Goal: Task Accomplishment & Management: Use online tool/utility

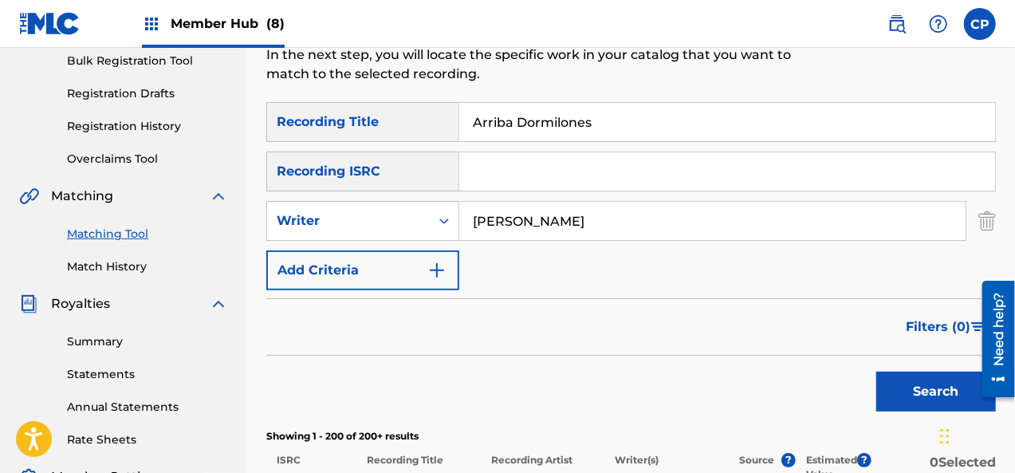
scroll to position [319, 0]
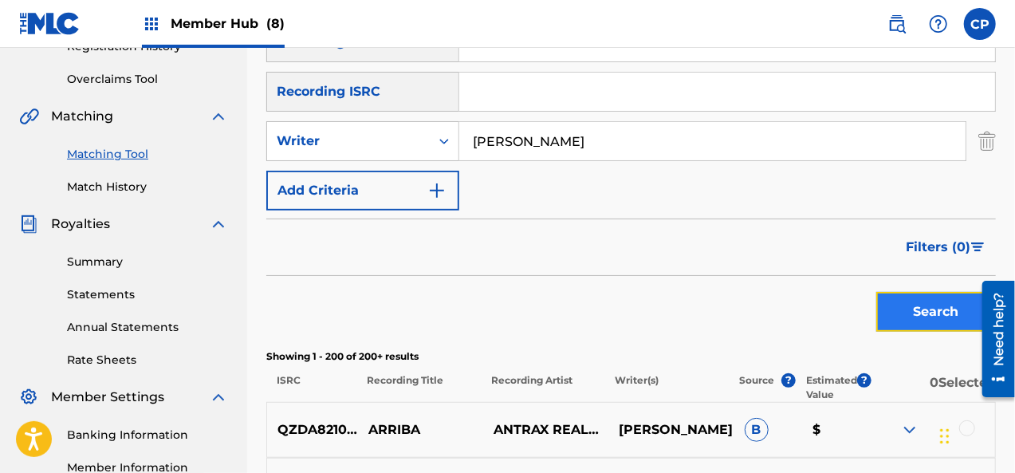
click at [955, 324] on button "Search" at bounding box center [936, 312] width 120 height 40
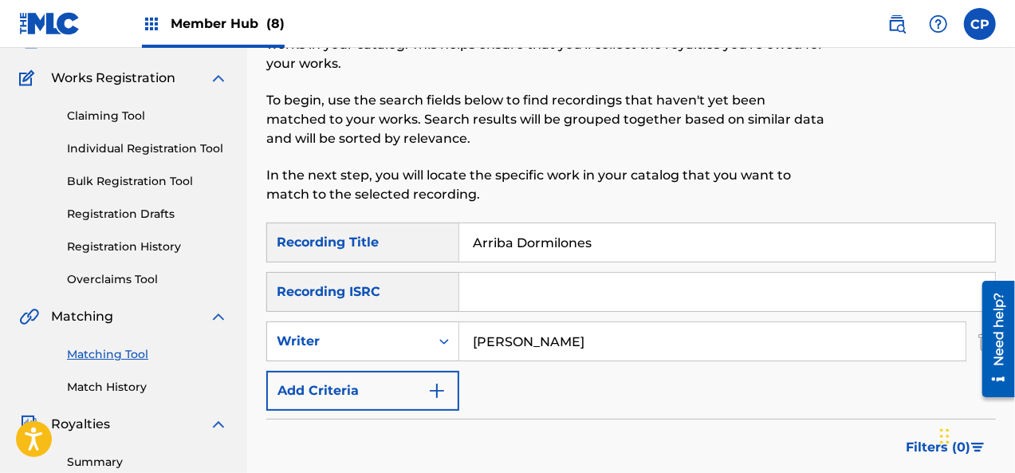
scroll to position [80, 0]
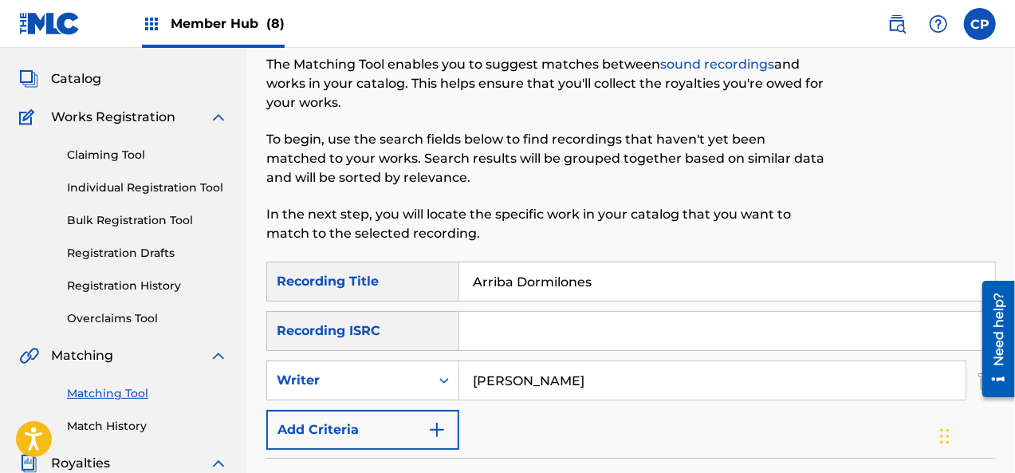
click at [226, 16] on span "Member Hub (8)" at bounding box center [228, 23] width 114 height 18
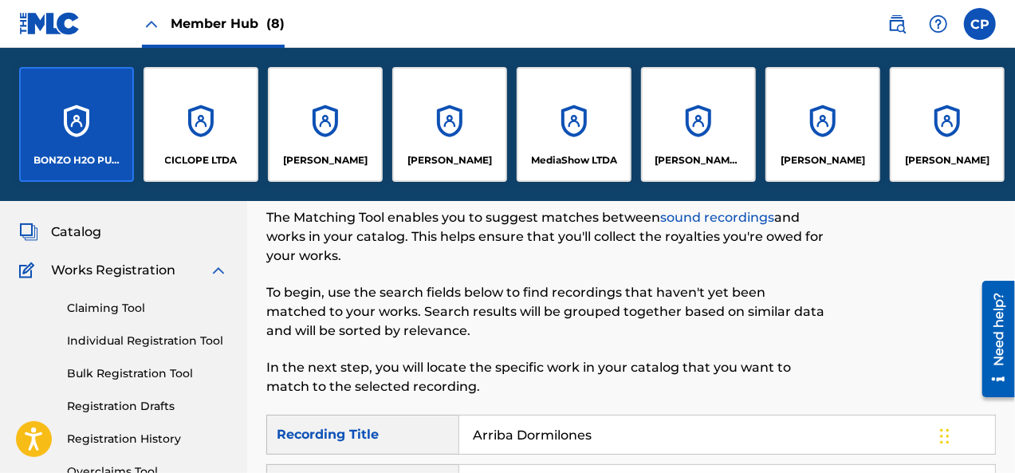
scroll to position [233, 0]
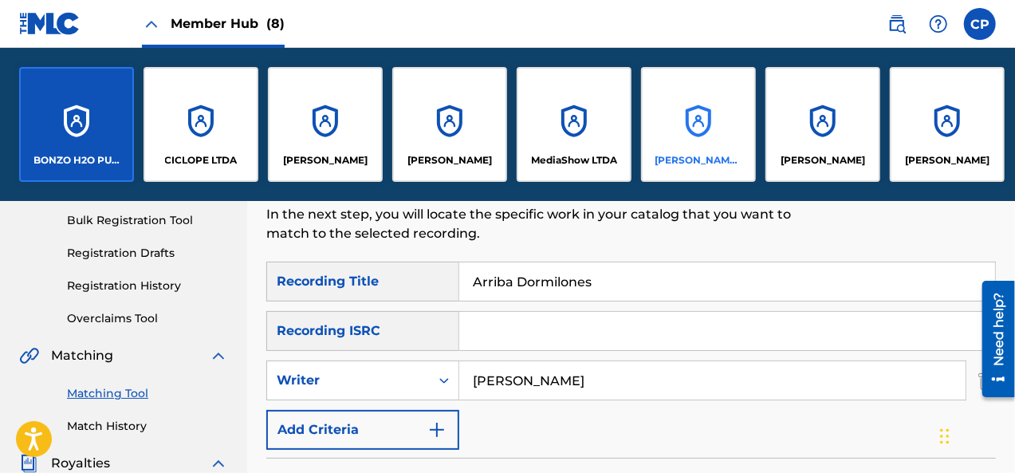
click at [708, 159] on p "[PERSON_NAME]s" at bounding box center [698, 160] width 87 height 14
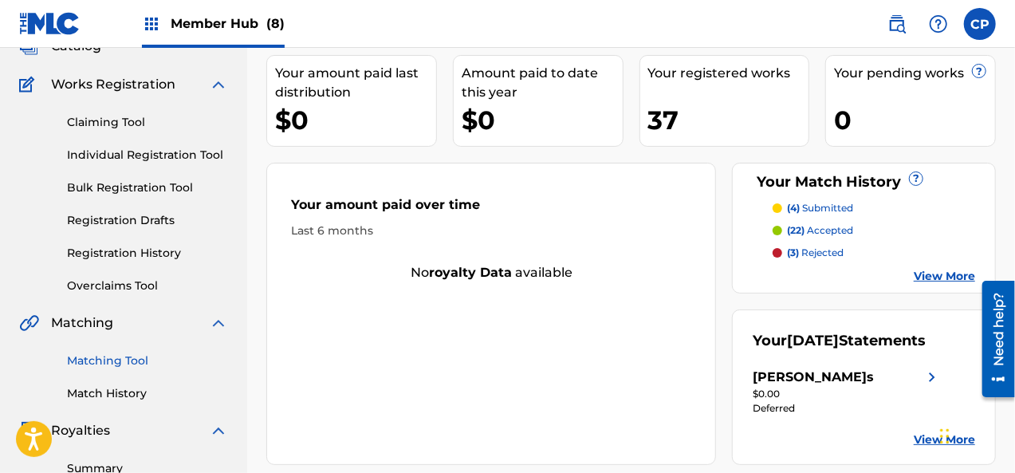
scroll to position [159, 0]
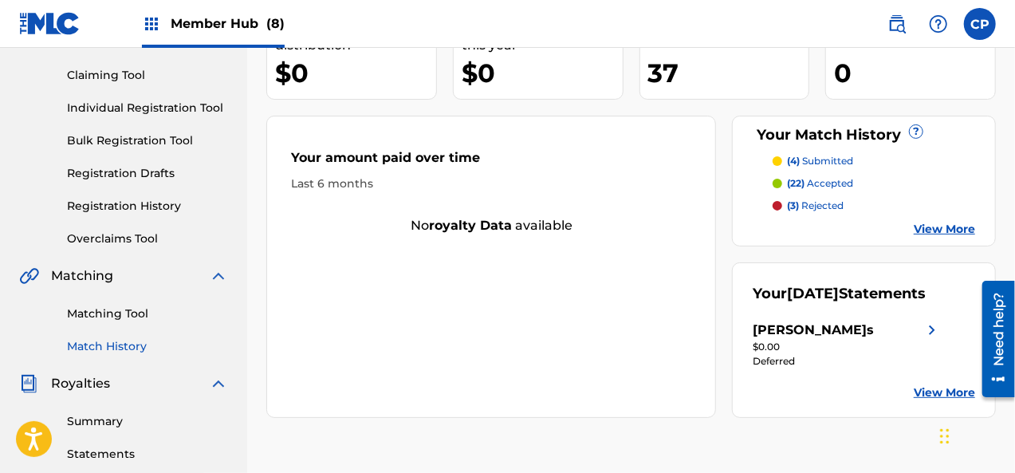
click at [139, 350] on link "Match History" at bounding box center [147, 346] width 161 height 17
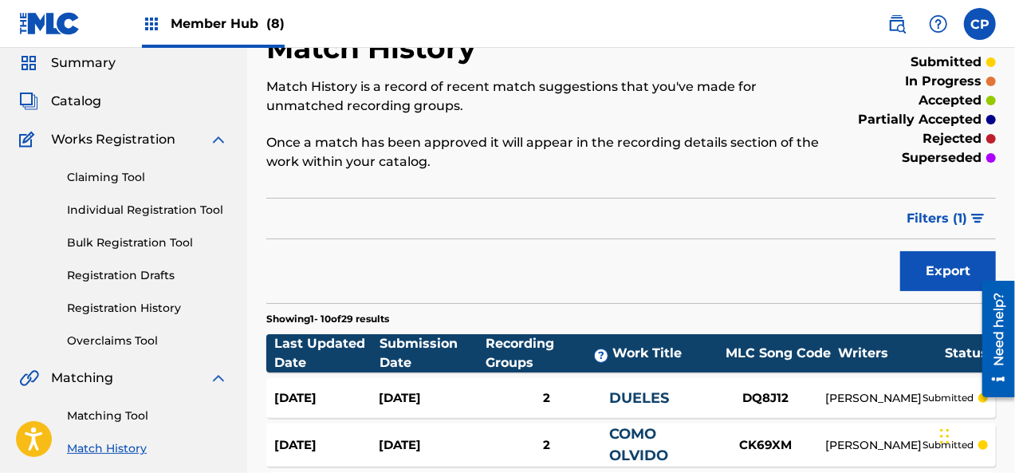
scroll to position [80, 0]
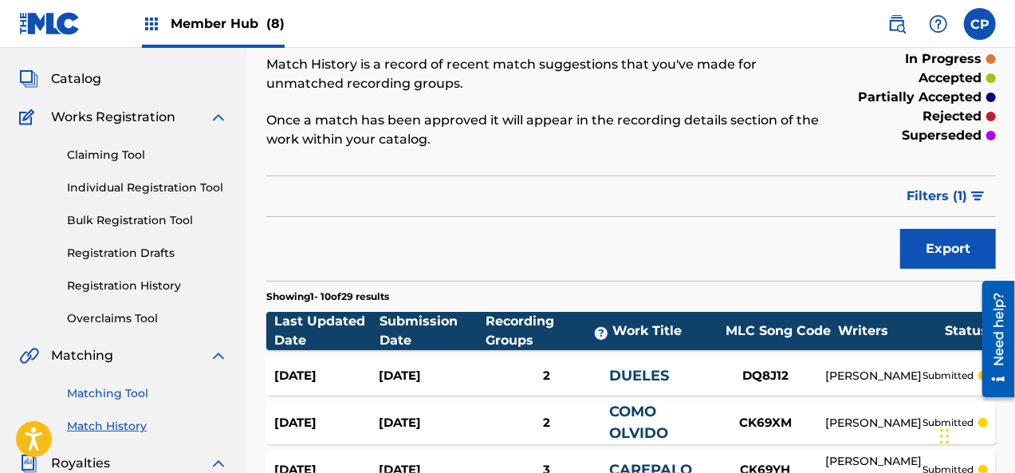
click at [117, 397] on link "Matching Tool" at bounding box center [147, 393] width 161 height 17
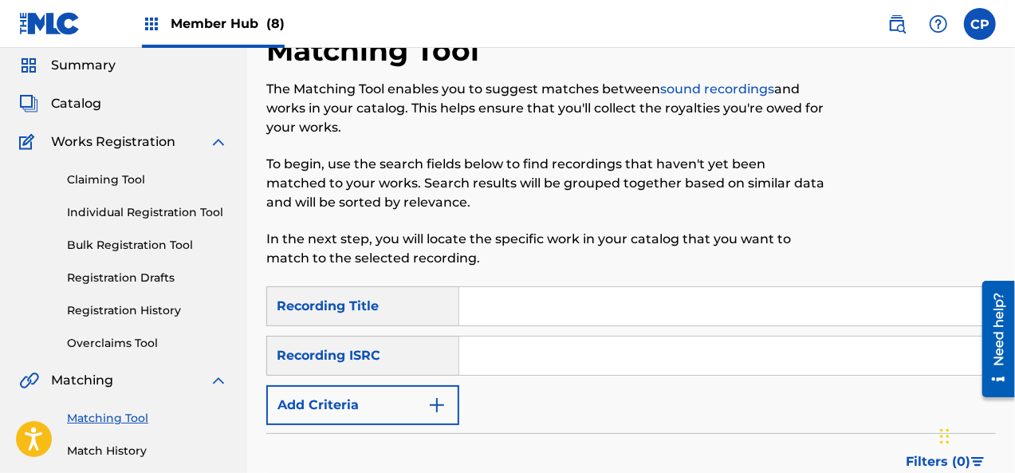
scroll to position [80, 0]
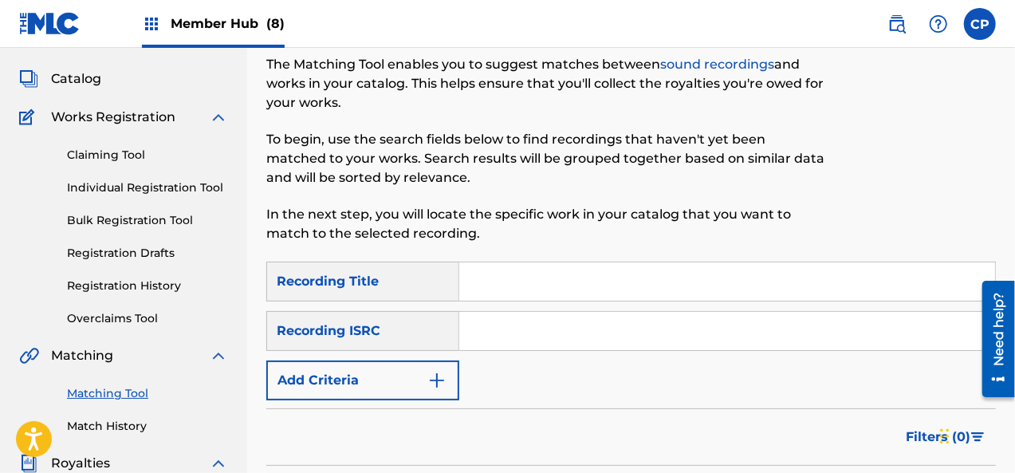
click at [492, 270] on input "Search Form" at bounding box center [727, 281] width 536 height 38
paste input "El Aroma De Su Mal"
type input "El Aroma De Su Mal"
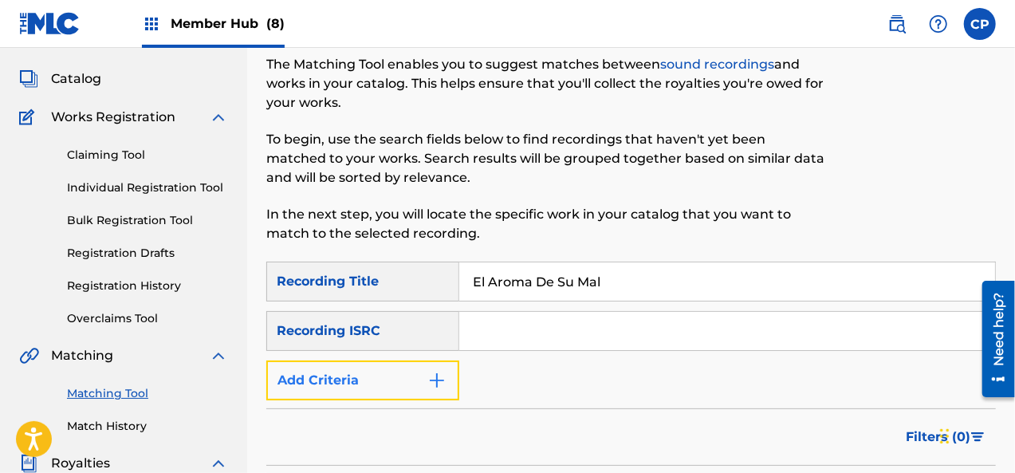
click at [444, 386] on img "Search Form" at bounding box center [436, 380] width 19 height 19
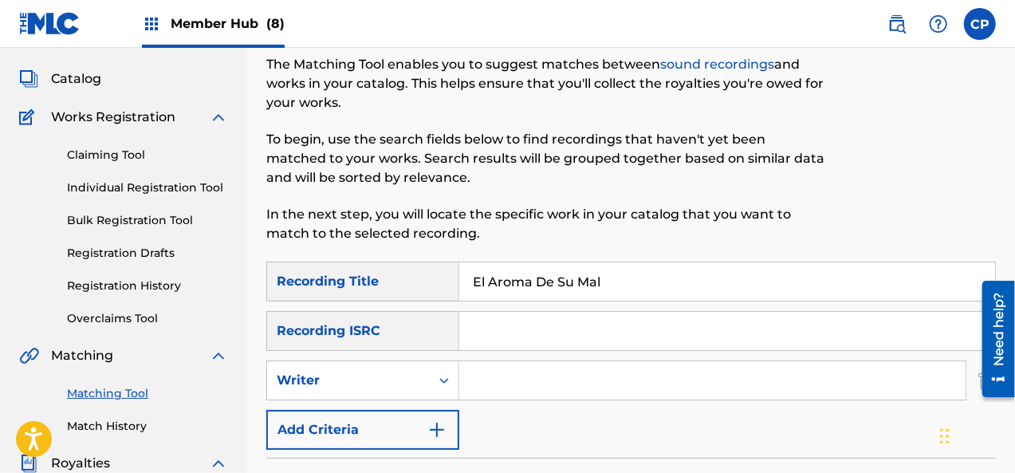
click at [499, 385] on input "Search Form" at bounding box center [712, 380] width 506 height 38
type input "[PERSON_NAME]"
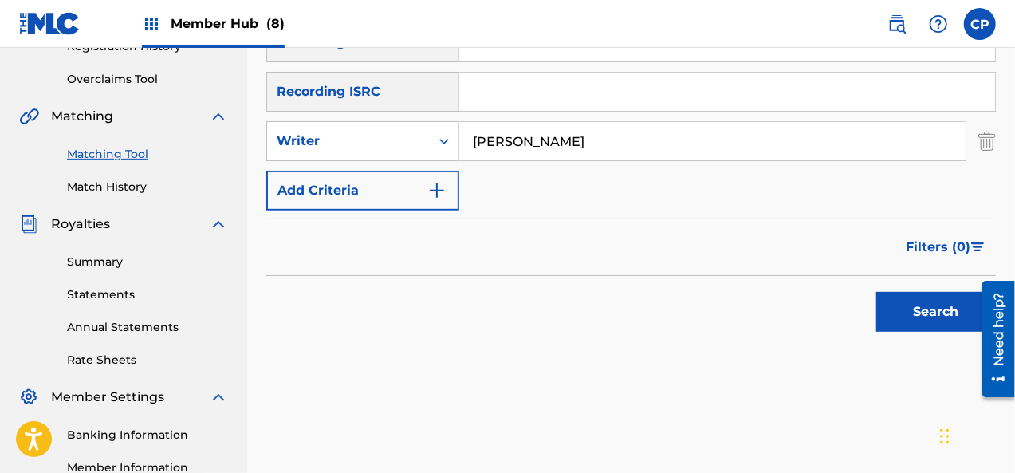
scroll to position [239, 0]
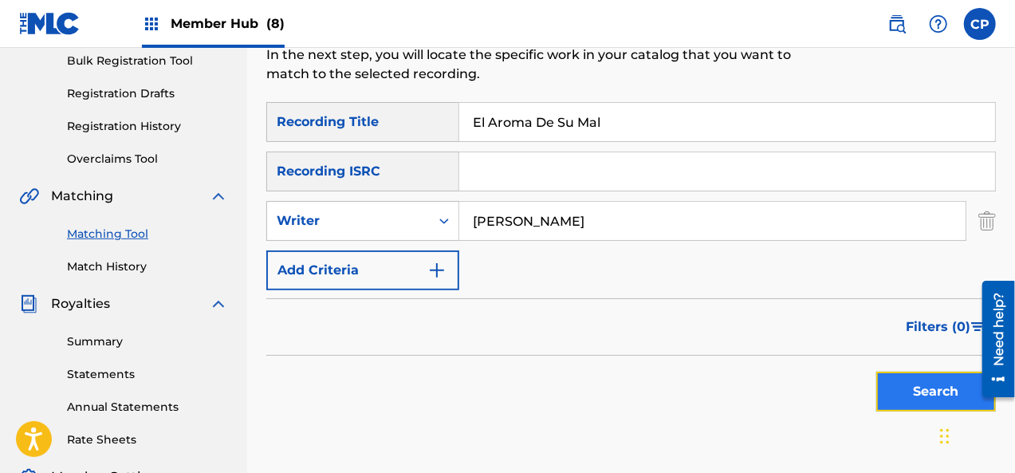
click at [921, 391] on button "Search" at bounding box center [936, 392] width 120 height 40
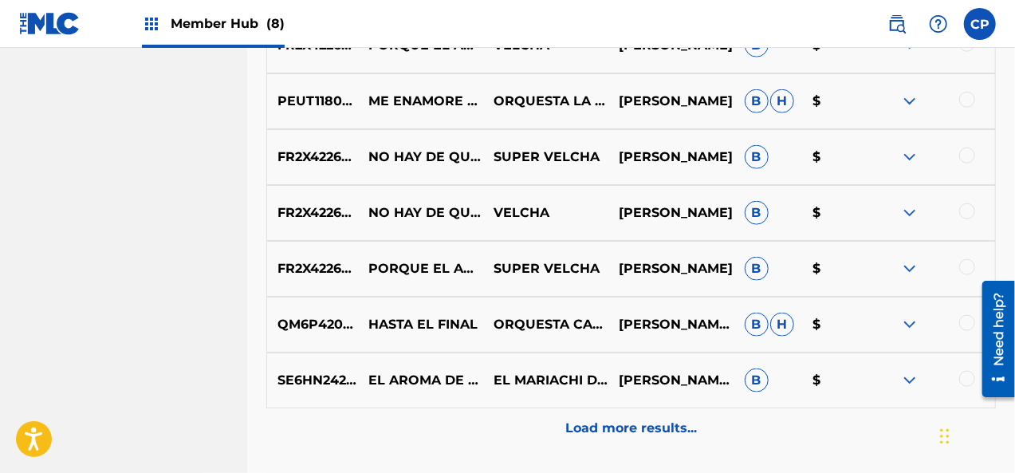
scroll to position [957, 0]
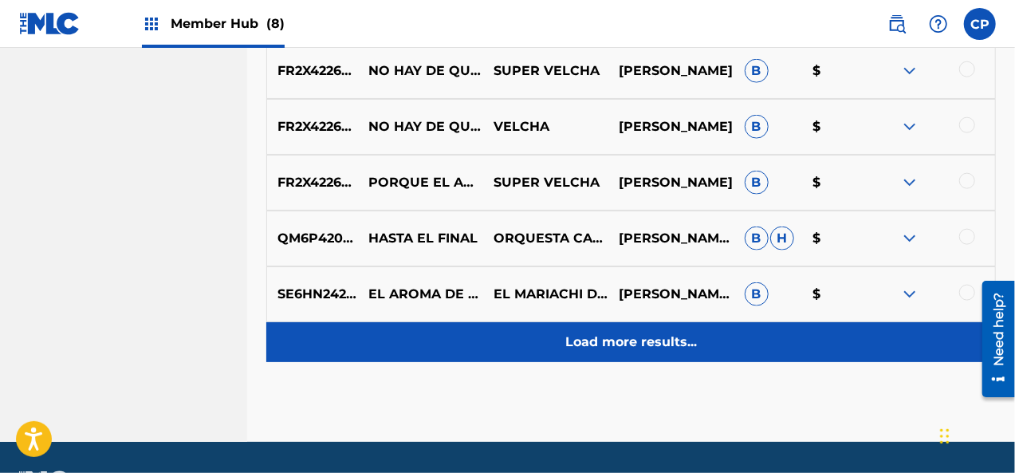
click at [662, 348] on p "Load more results..." at bounding box center [631, 342] width 132 height 19
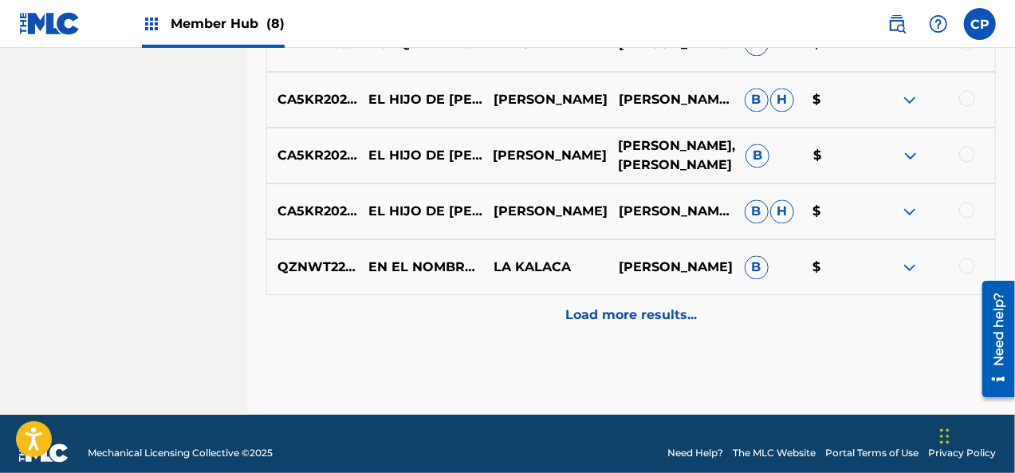
scroll to position [1560, 0]
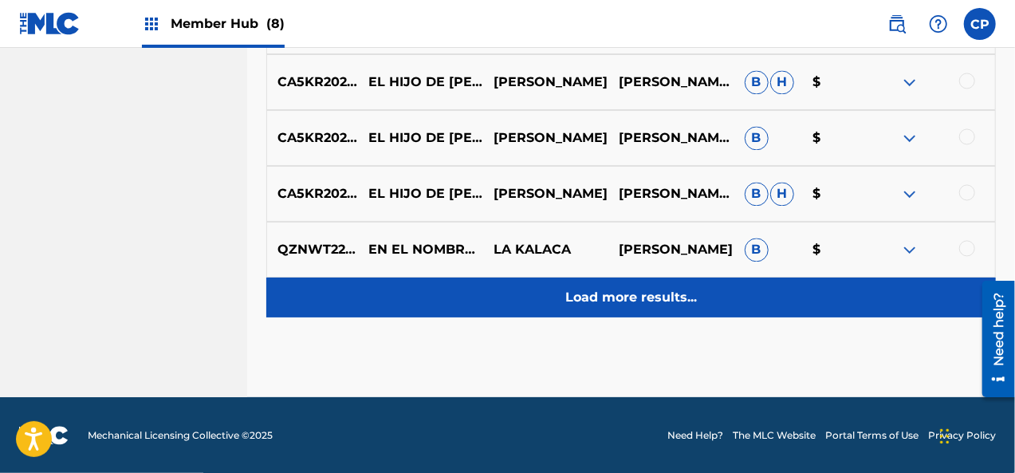
click at [710, 288] on div "Load more results..." at bounding box center [631, 297] width 730 height 40
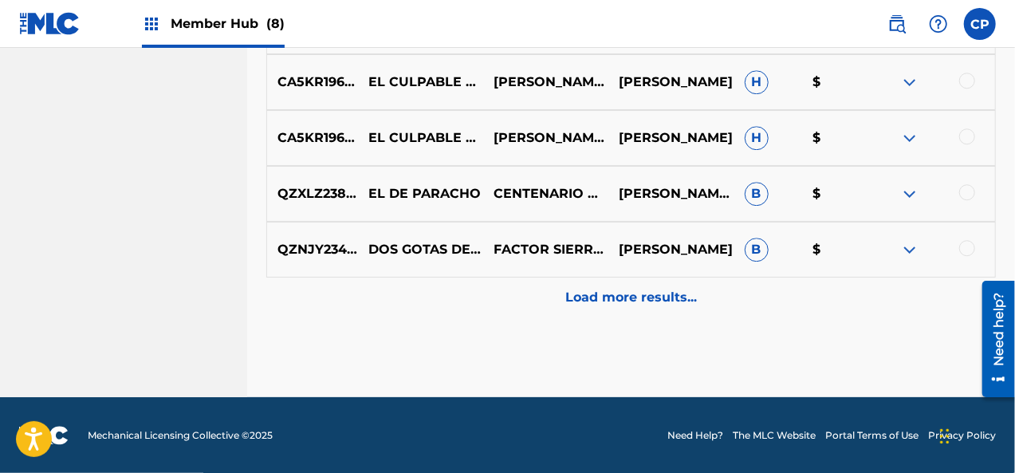
click at [710, 288] on div "Load more results..." at bounding box center [631, 297] width 730 height 40
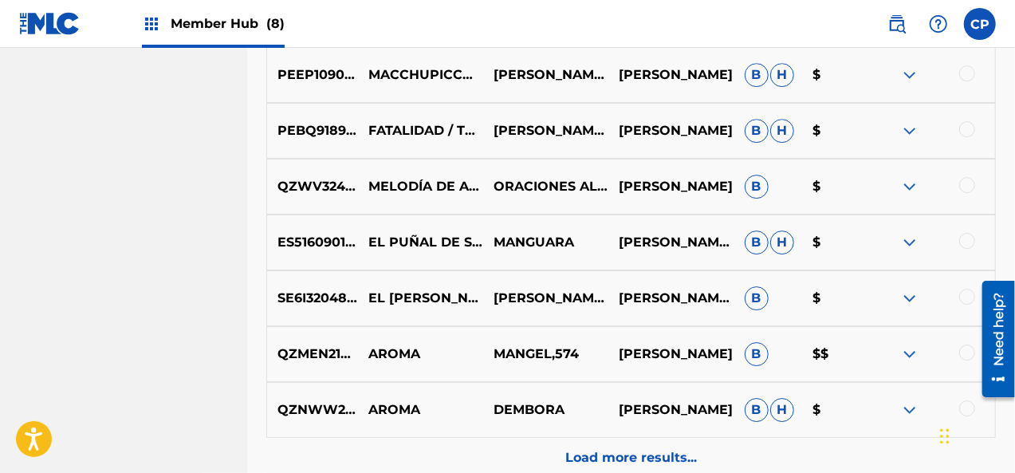
scroll to position [2517, 0]
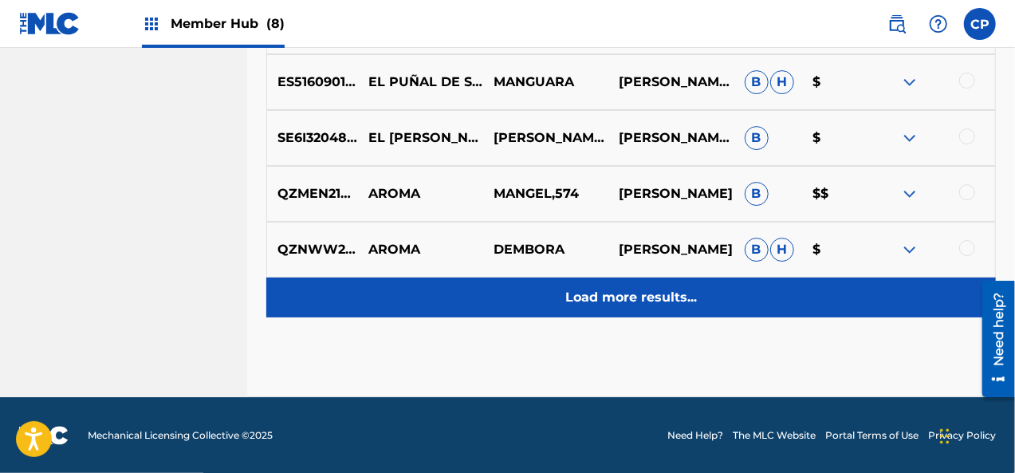
click at [627, 291] on p "Load more results..." at bounding box center [631, 297] width 132 height 19
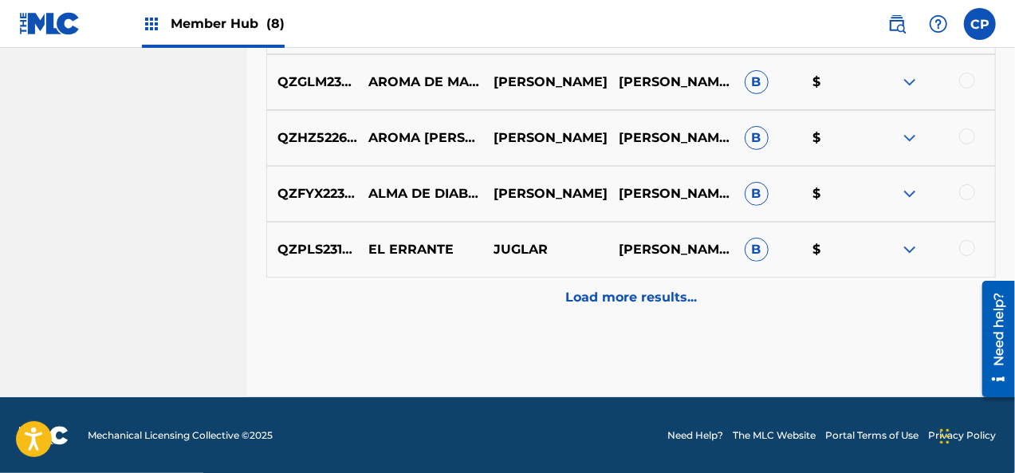
click at [627, 291] on p "Load more results..." at bounding box center [631, 297] width 132 height 19
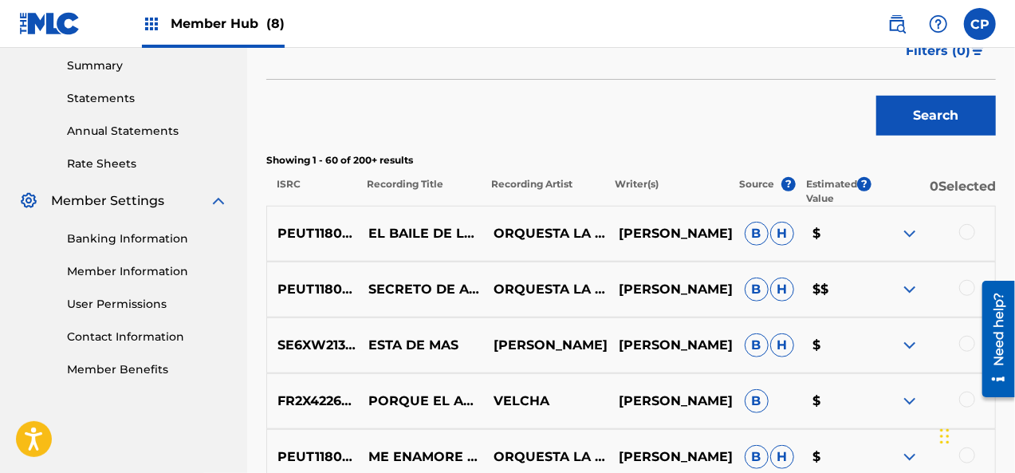
scroll to position [3234, 0]
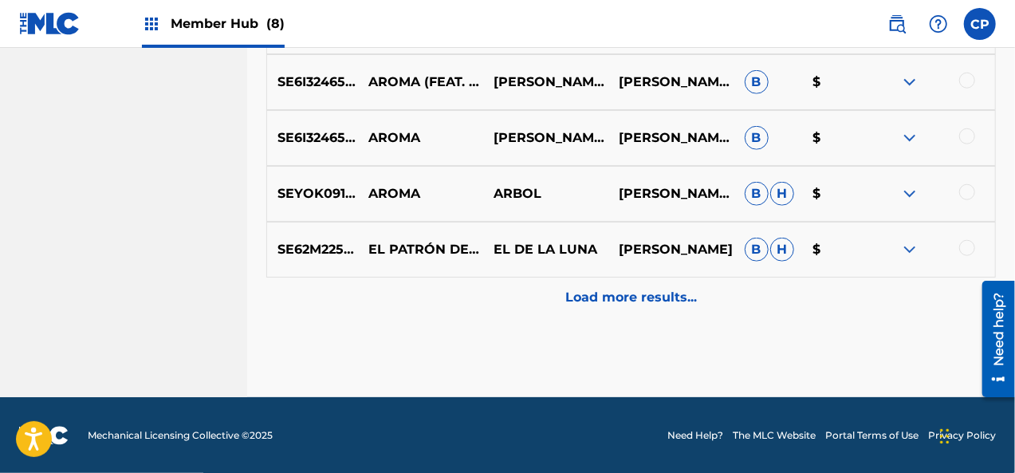
click at [627, 291] on p "Load more results..." at bounding box center [631, 297] width 132 height 19
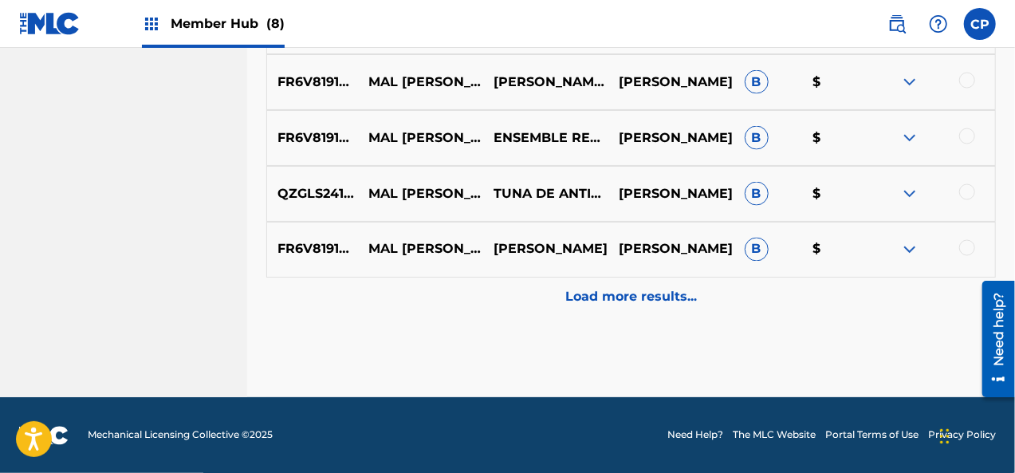
click at [627, 291] on p "Load more results..." at bounding box center [631, 297] width 132 height 19
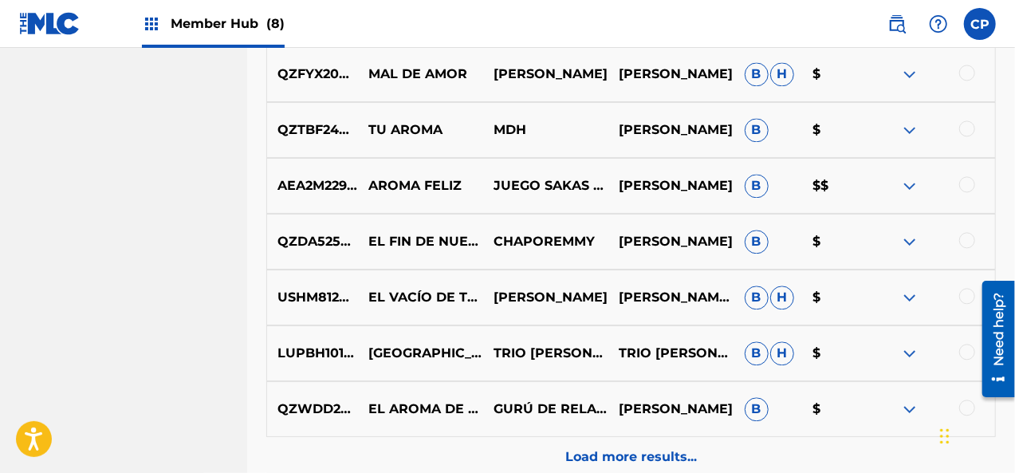
scroll to position [4909, 0]
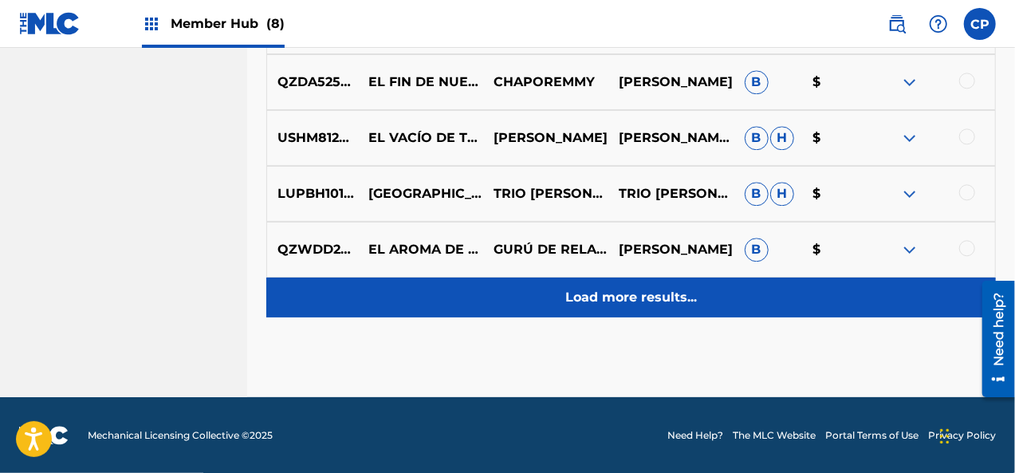
click at [562, 293] on div "Load more results..." at bounding box center [631, 297] width 730 height 40
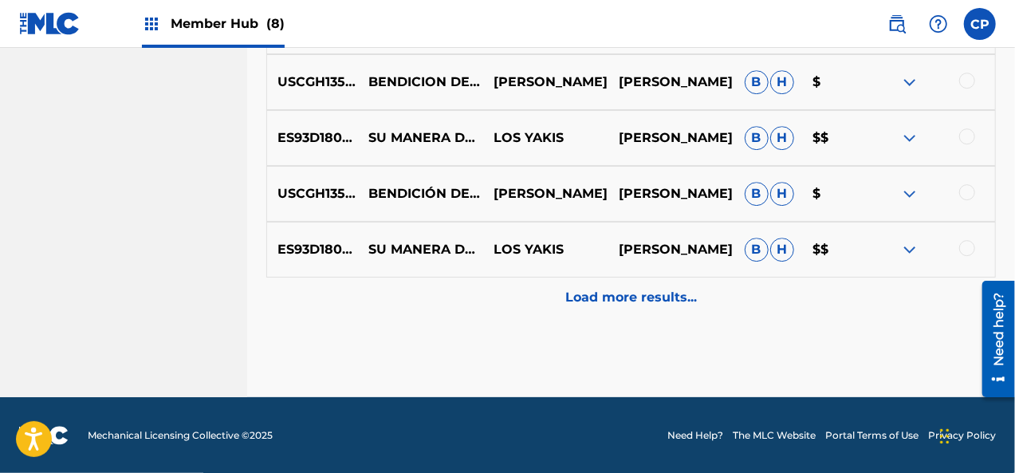
click at [562, 293] on div "Load more results..." at bounding box center [631, 297] width 730 height 40
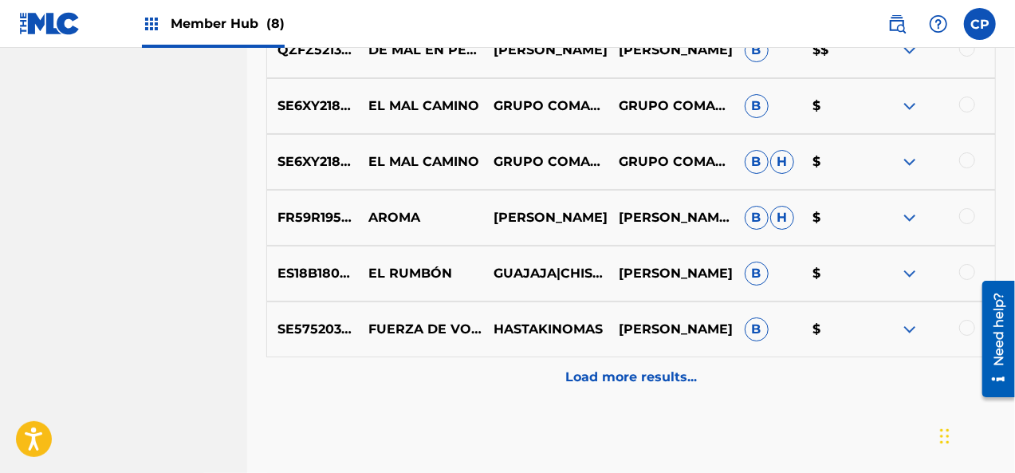
scroll to position [6025, 0]
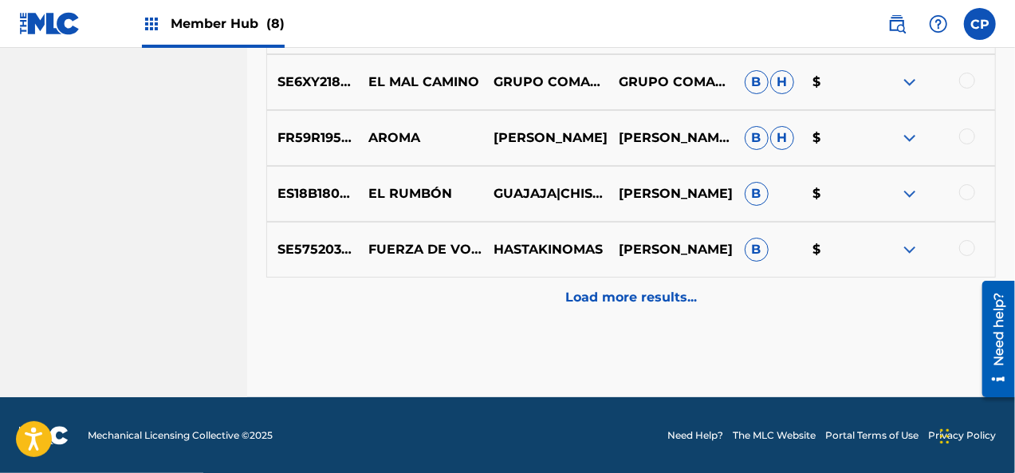
click at [562, 293] on div "Load more results..." at bounding box center [631, 297] width 730 height 40
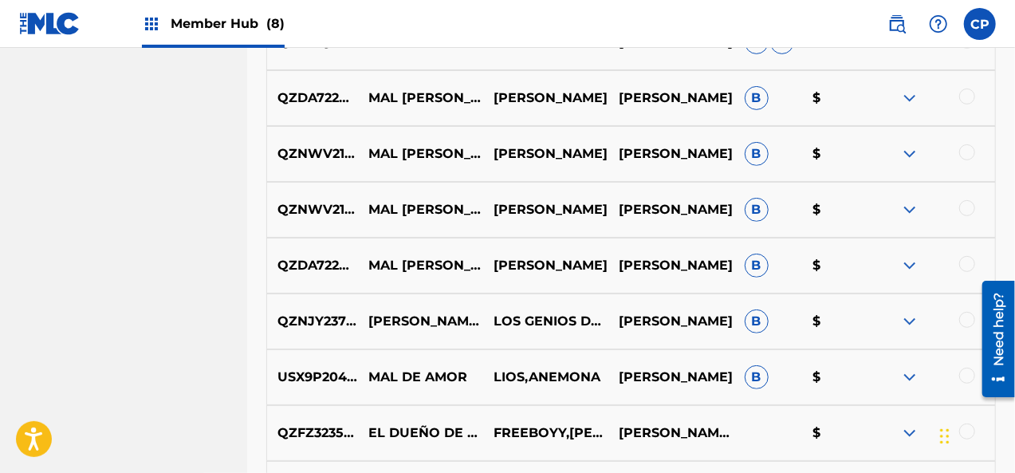
scroll to position [6583, 0]
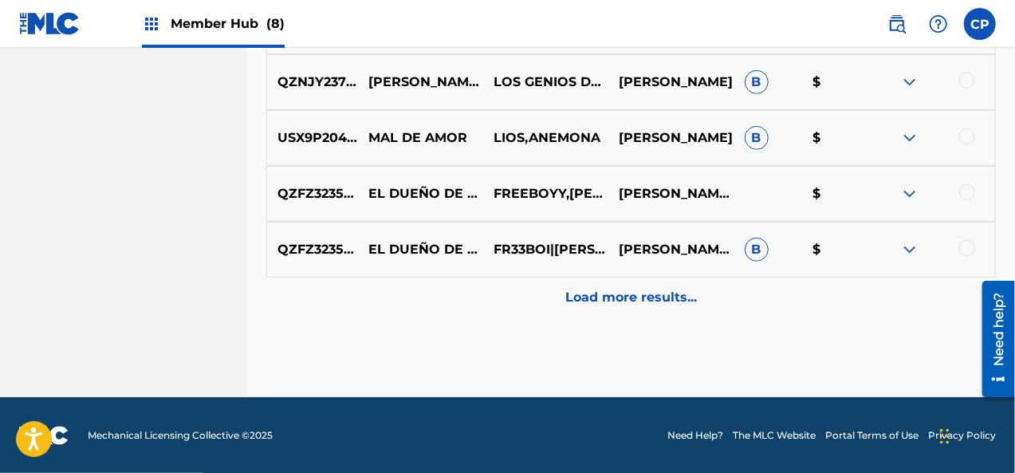
click at [562, 293] on div "Load more results..." at bounding box center [631, 297] width 730 height 40
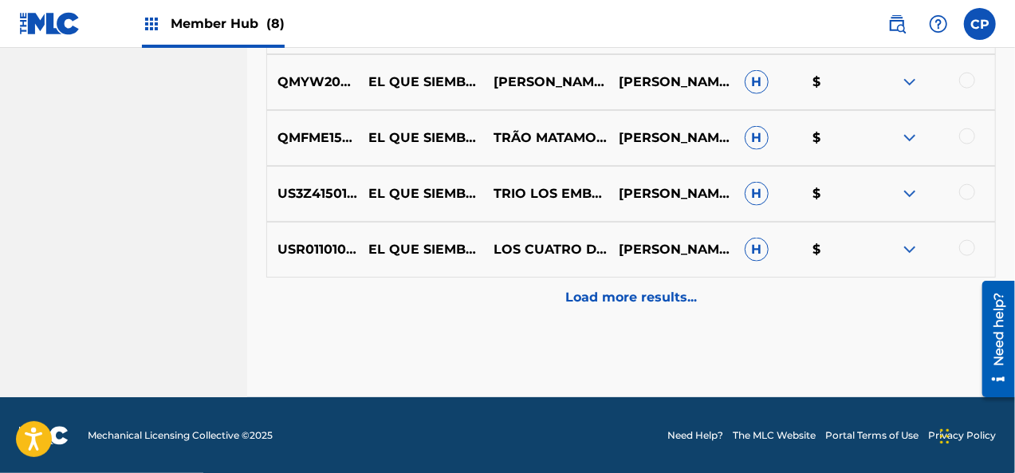
click at [562, 293] on div "Load more results..." at bounding box center [631, 297] width 730 height 40
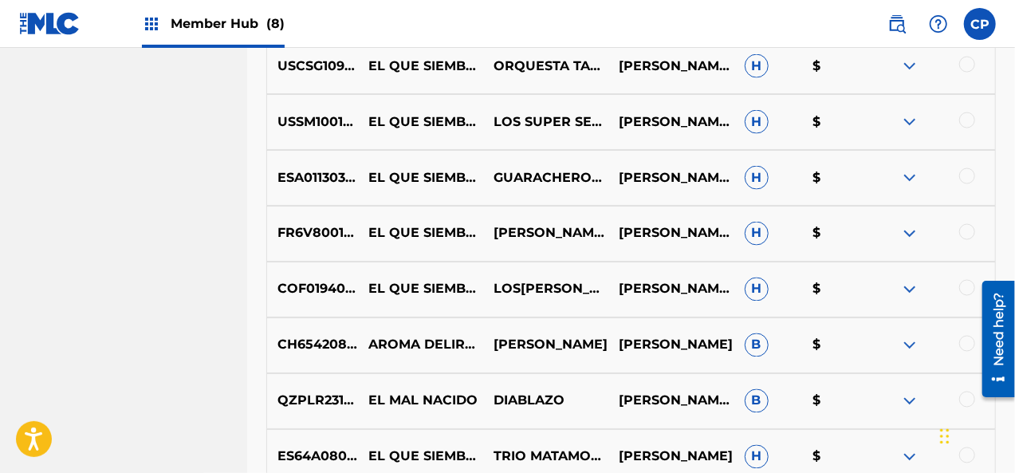
scroll to position [7620, 0]
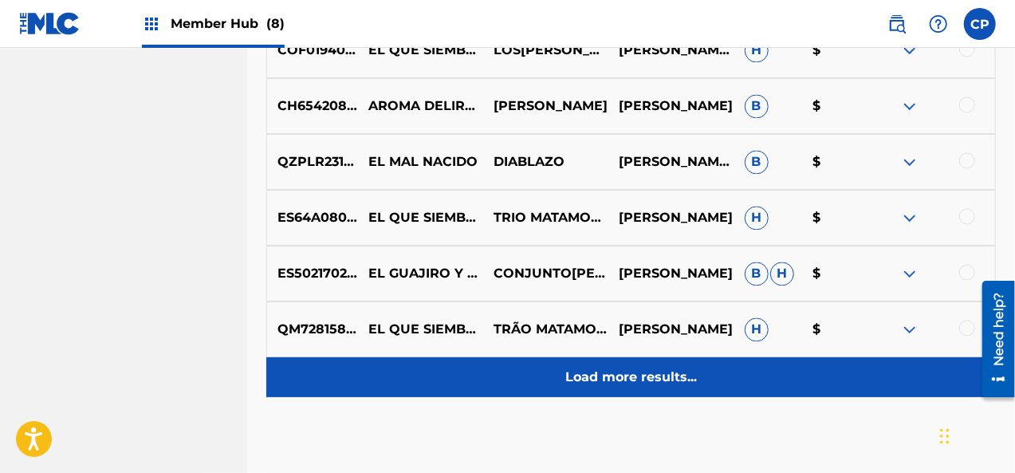
click at [598, 377] on p "Load more results..." at bounding box center [631, 377] width 132 height 19
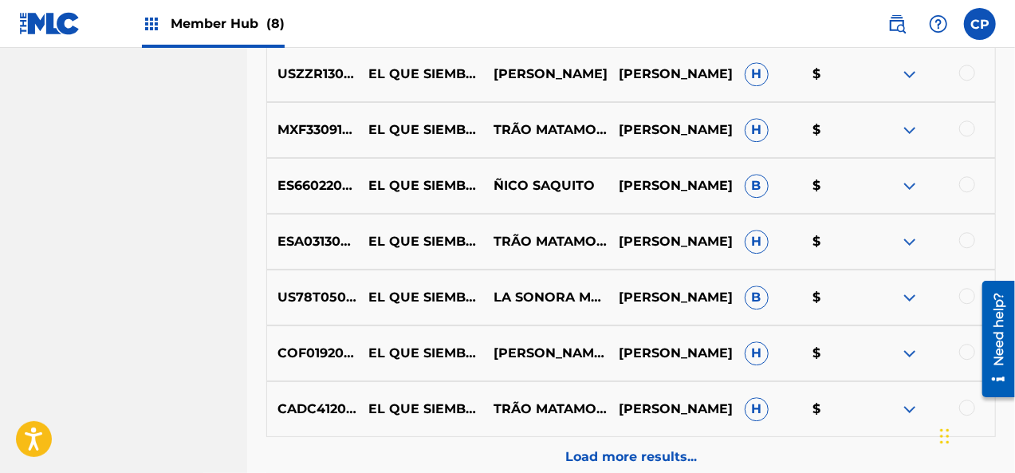
scroll to position [8258, 0]
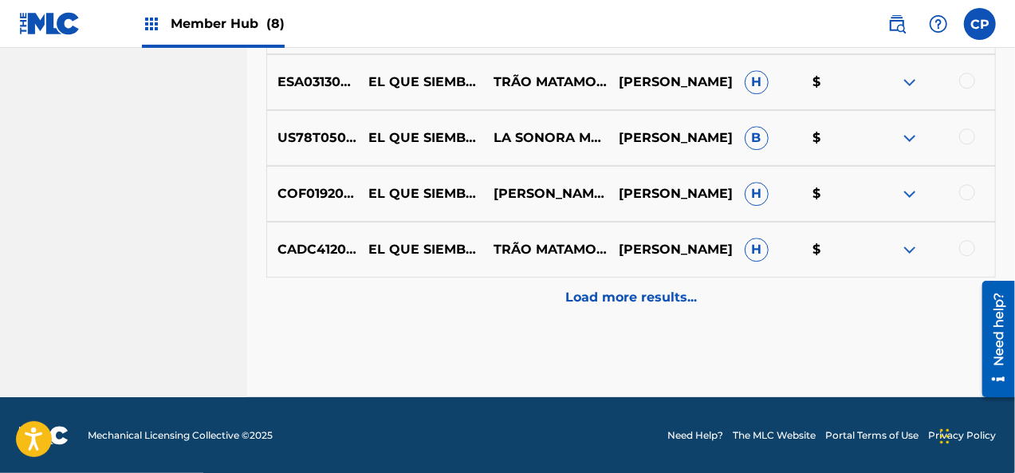
click at [578, 317] on div "Load more results..." at bounding box center [631, 297] width 730 height 40
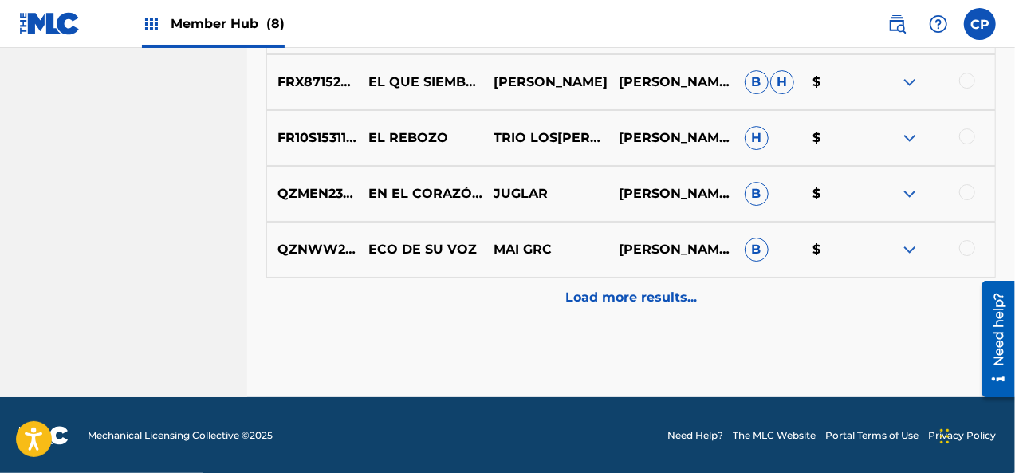
click at [578, 317] on div "Load more results..." at bounding box center [631, 297] width 730 height 40
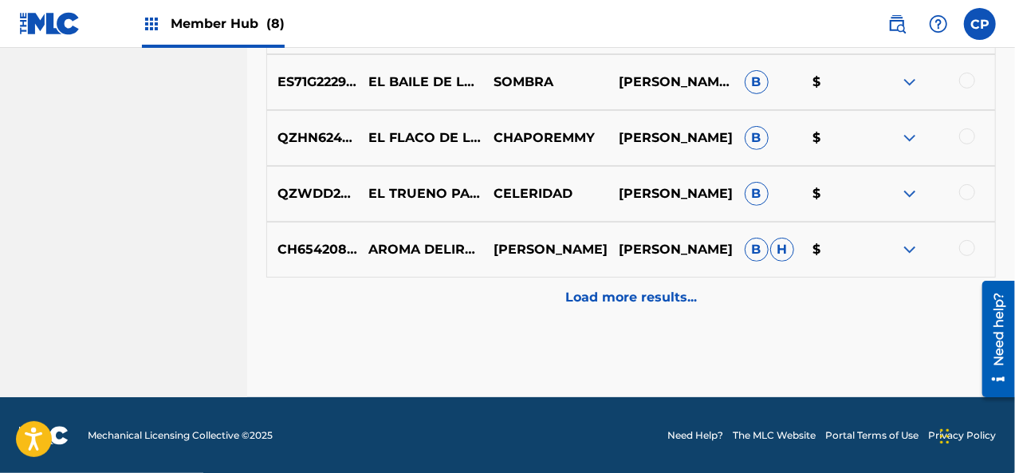
click at [578, 317] on div "Load more results..." at bounding box center [631, 297] width 730 height 40
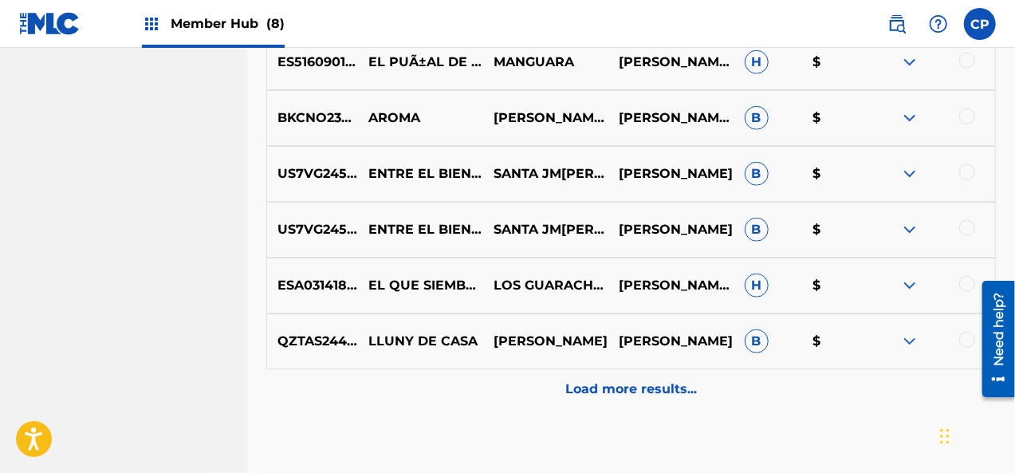
scroll to position [9852, 0]
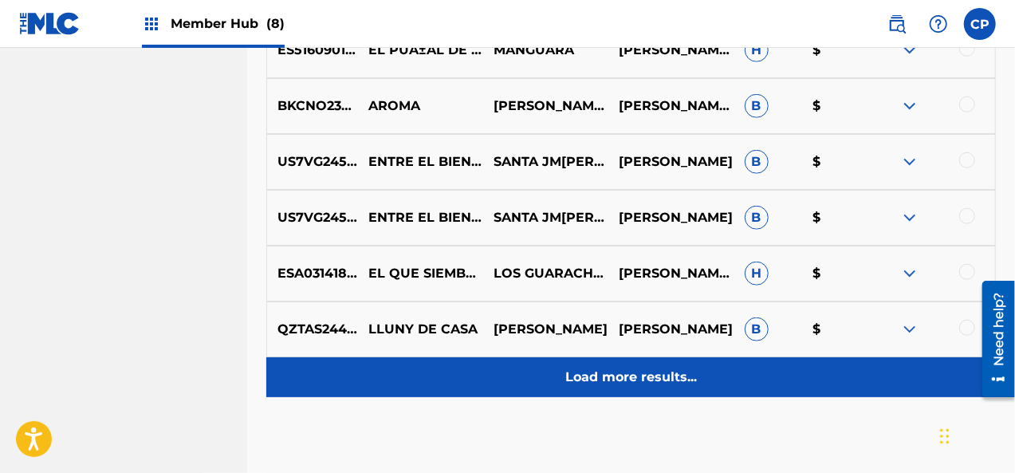
click at [589, 374] on p "Load more results..." at bounding box center [631, 377] width 132 height 19
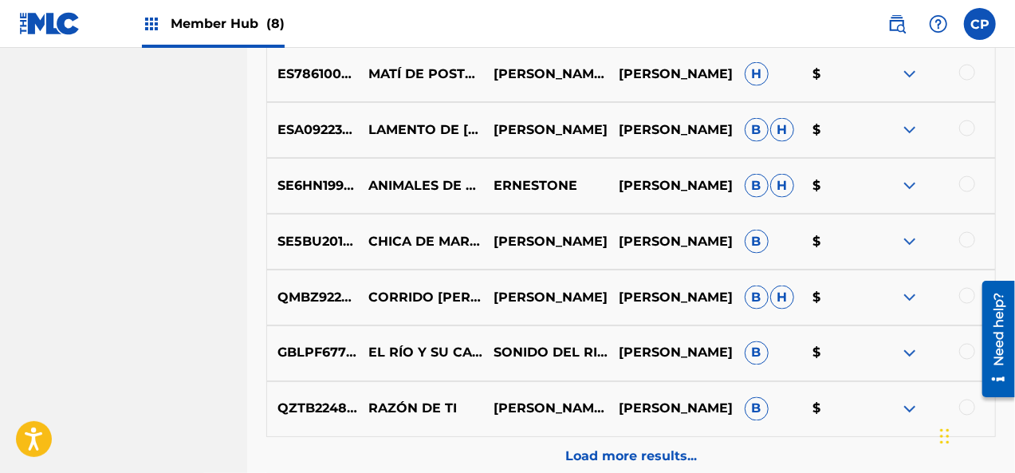
scroll to position [10490, 0]
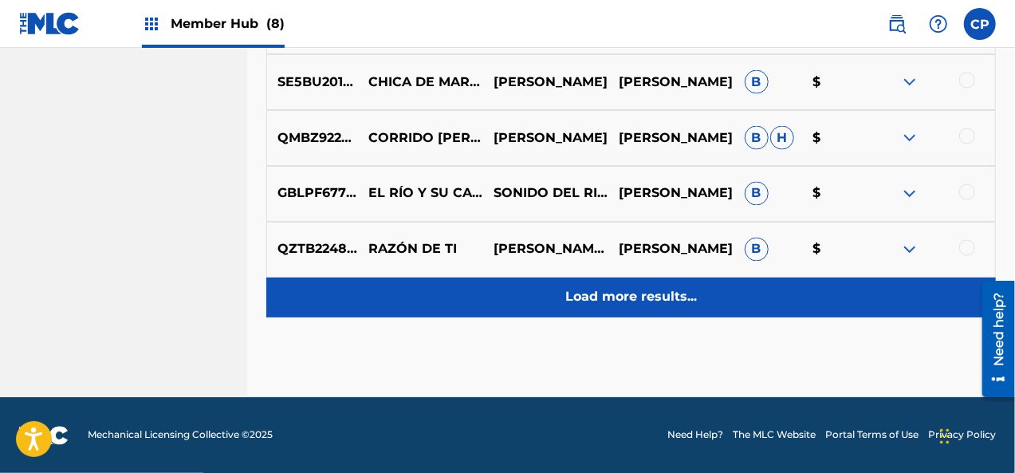
click at [578, 296] on p "Load more results..." at bounding box center [631, 297] width 132 height 19
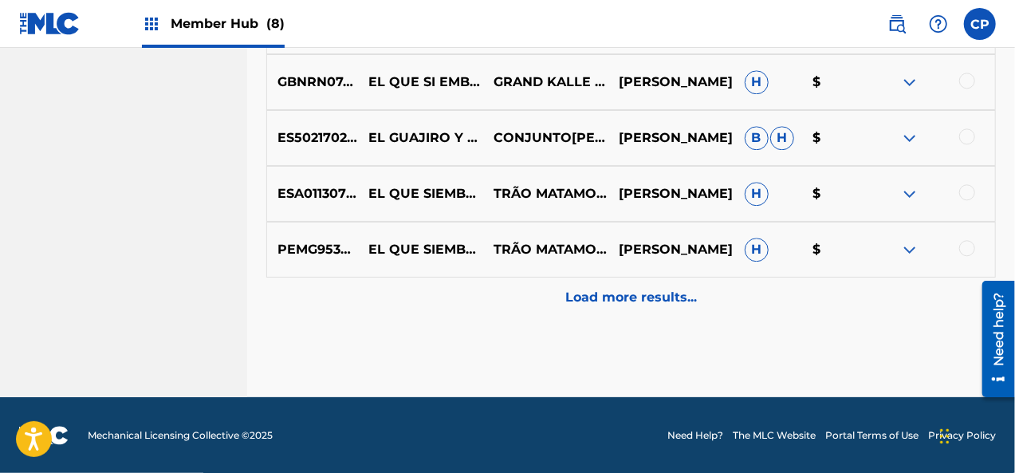
click at [578, 296] on p "Load more results..." at bounding box center [631, 297] width 132 height 19
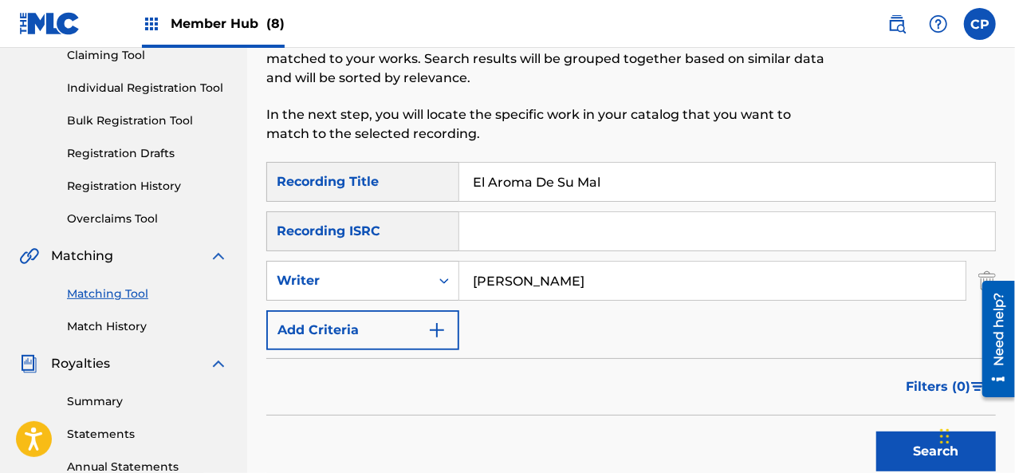
scroll to position [204, 0]
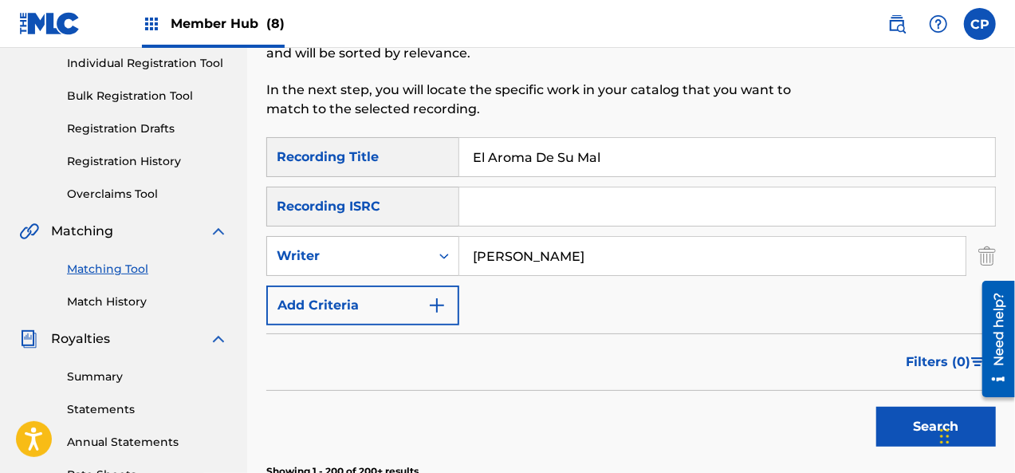
drag, startPoint x: 637, startPoint y: 163, endPoint x: 388, endPoint y: 177, distance: 249.2
click at [388, 177] on div "SearchWithCriteria0872b43f-42bc-4e93-b571-6b3a525c288a Recording Title El Aroma…" at bounding box center [631, 231] width 730 height 188
paste input "n Un Dos Por Tres"
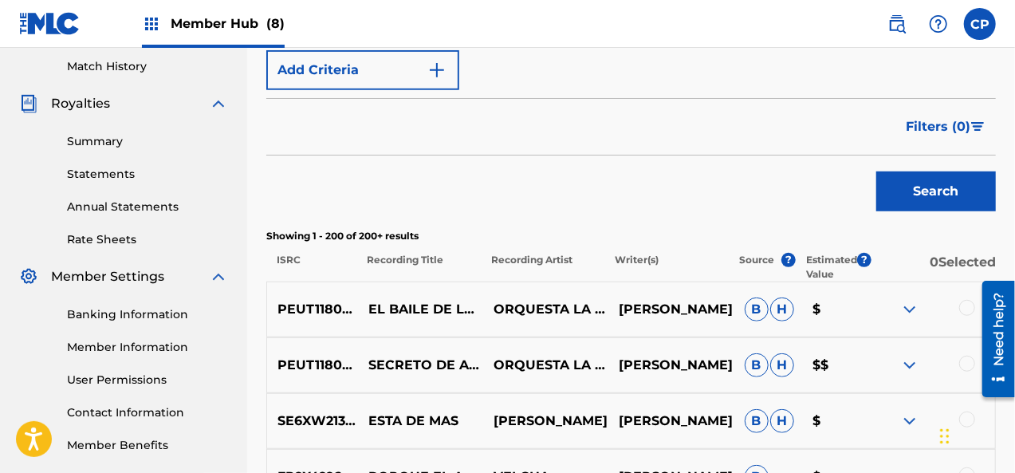
scroll to position [443, 0]
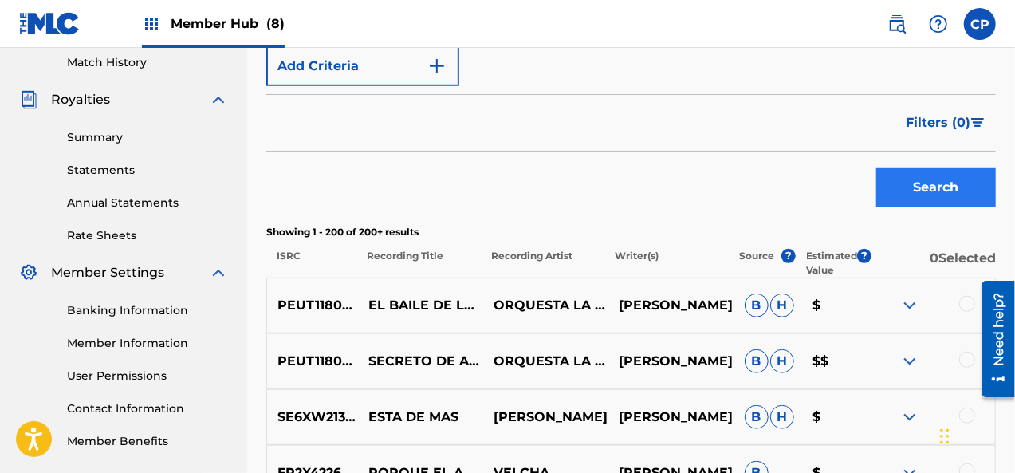
type input "En Un Dos Por Tres"
click at [981, 197] on button "Search" at bounding box center [936, 187] width 120 height 40
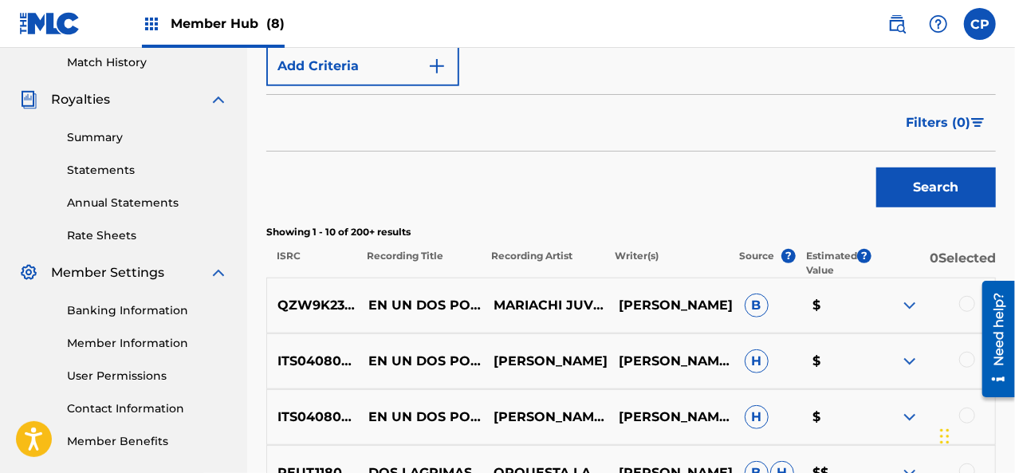
scroll to position [523, 0]
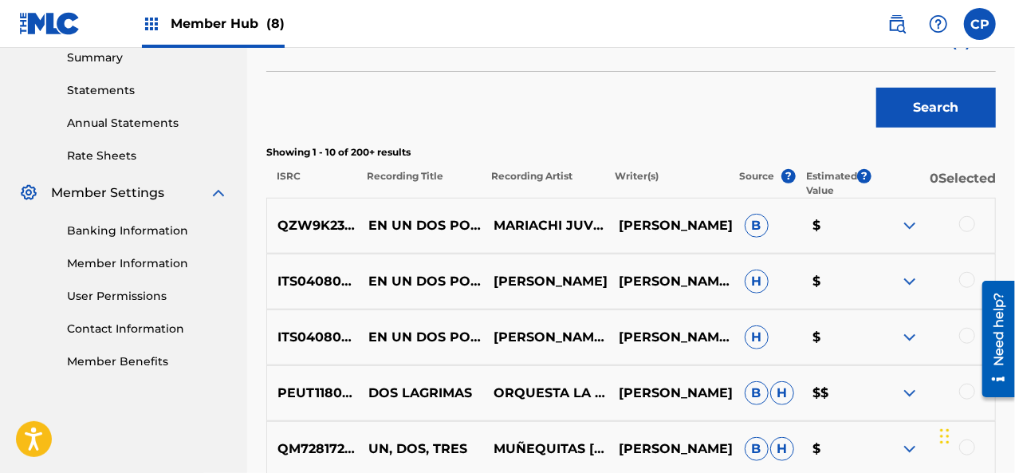
click at [967, 223] on div at bounding box center [967, 224] width 16 height 16
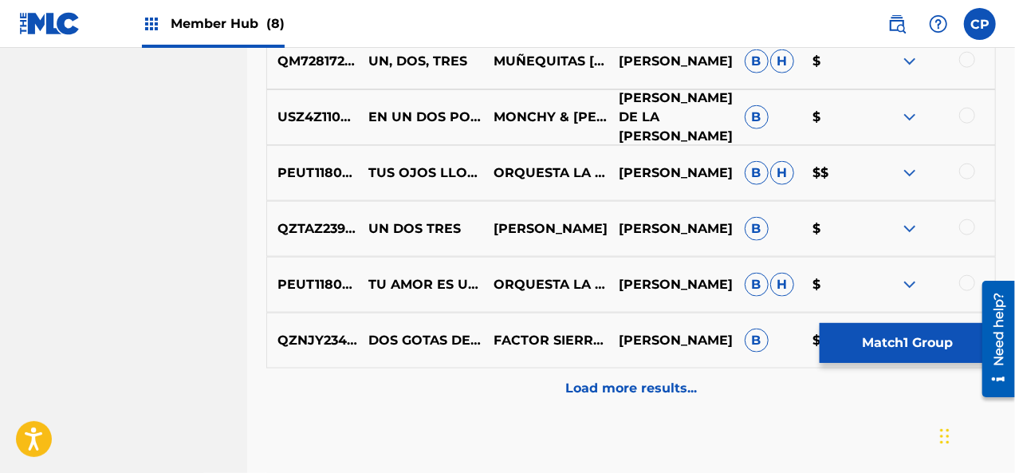
scroll to position [922, 0]
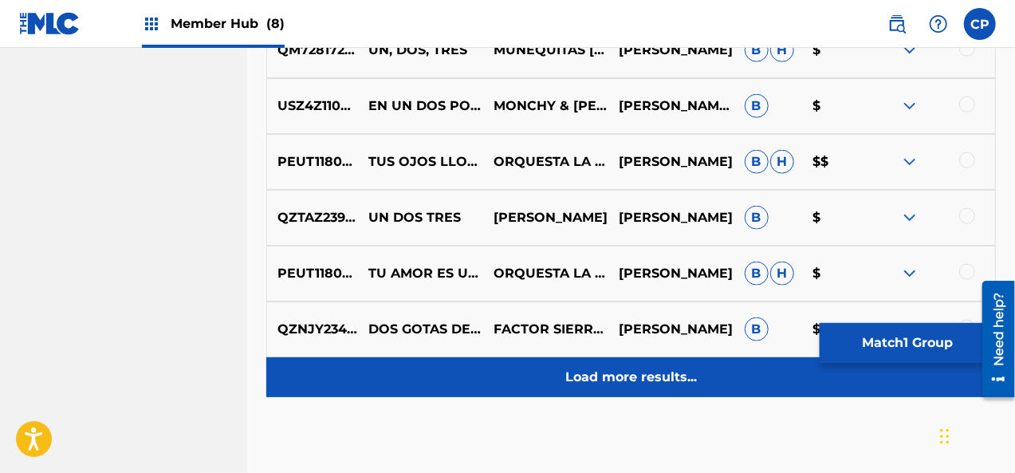
click at [694, 382] on p "Load more results..." at bounding box center [631, 377] width 132 height 19
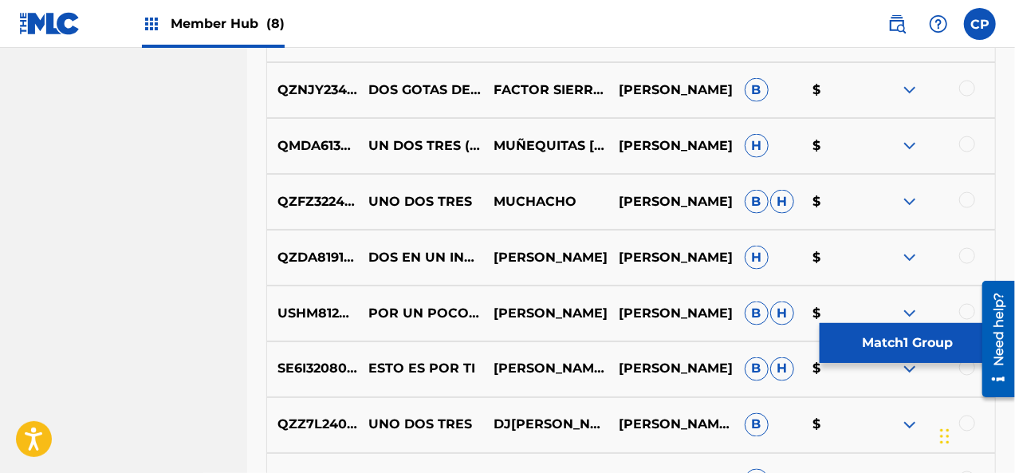
scroll to position [1320, 0]
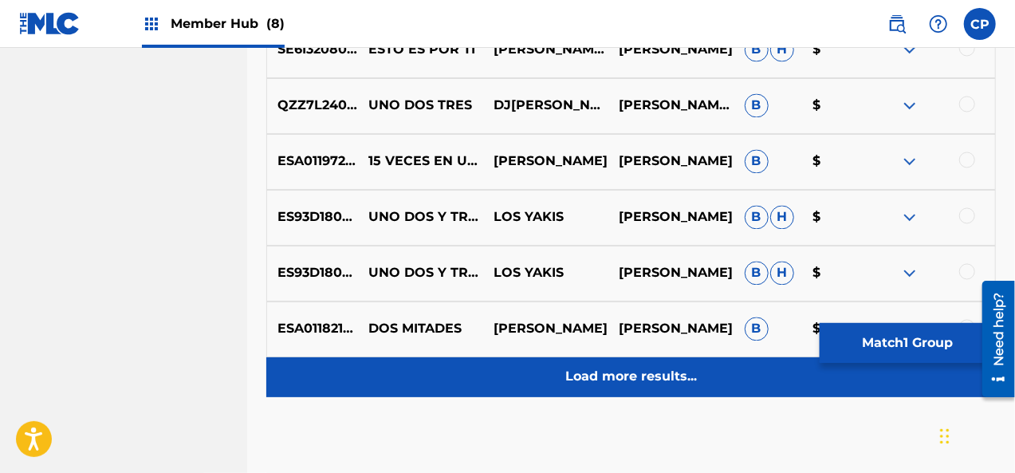
click at [691, 368] on p "Load more results..." at bounding box center [631, 377] width 132 height 19
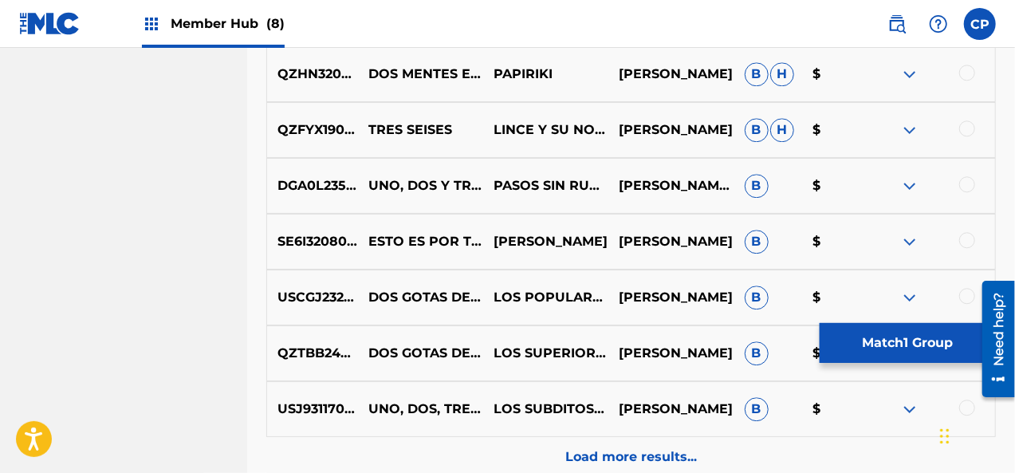
scroll to position [2038, 0]
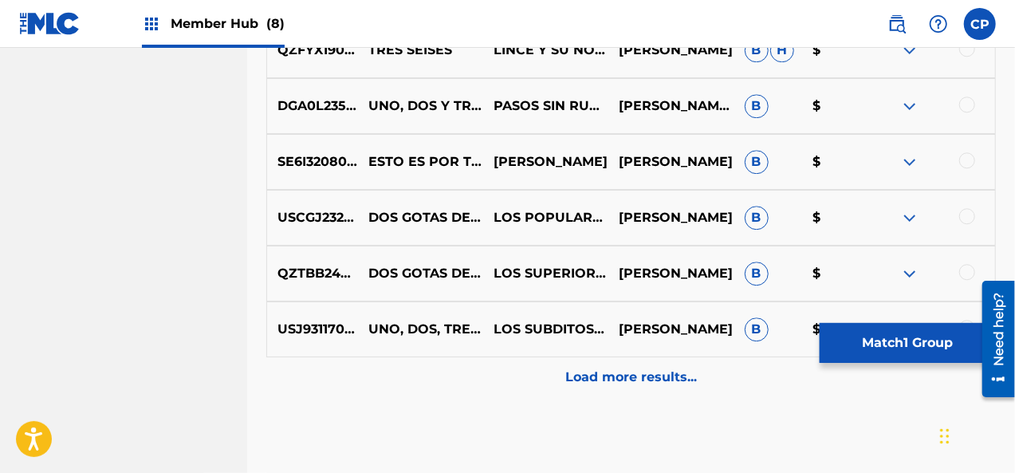
click at [687, 357] on div "Load more results..." at bounding box center [631, 377] width 730 height 40
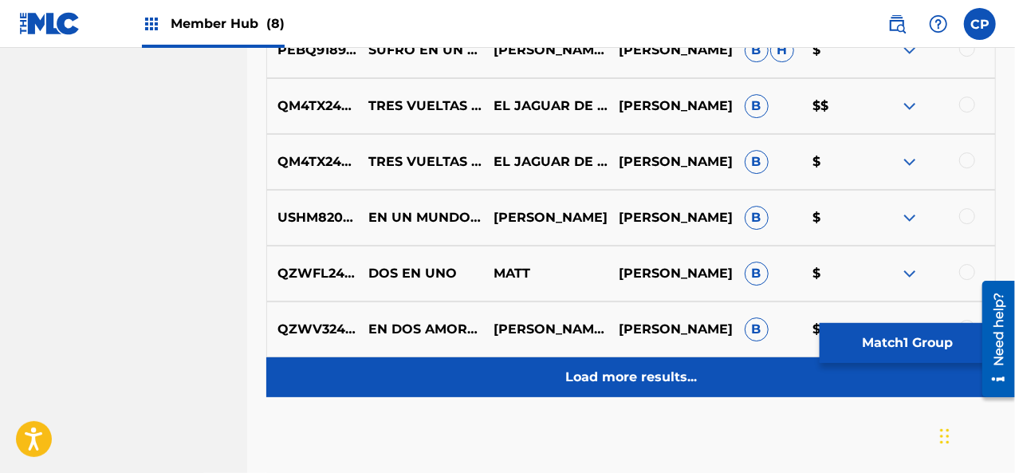
click at [692, 371] on p "Load more results..." at bounding box center [631, 377] width 132 height 19
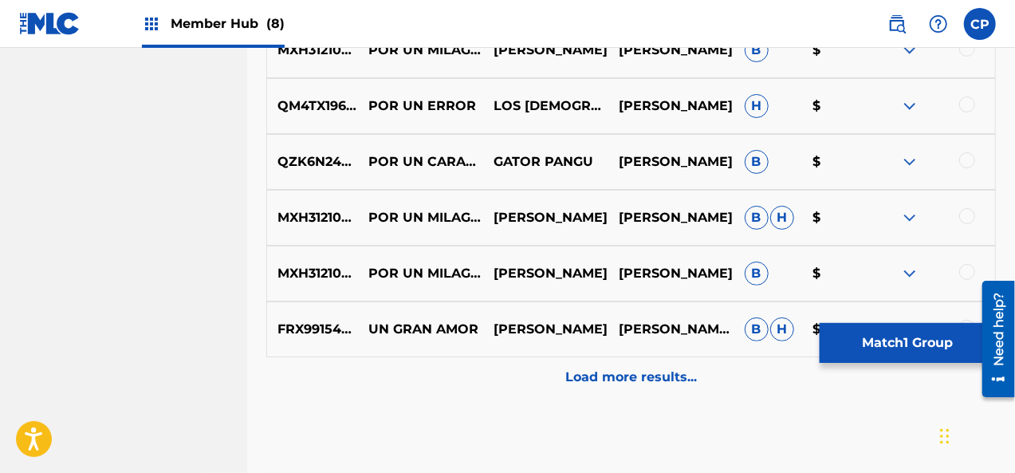
click at [692, 371] on p "Load more results..." at bounding box center [631, 377] width 132 height 19
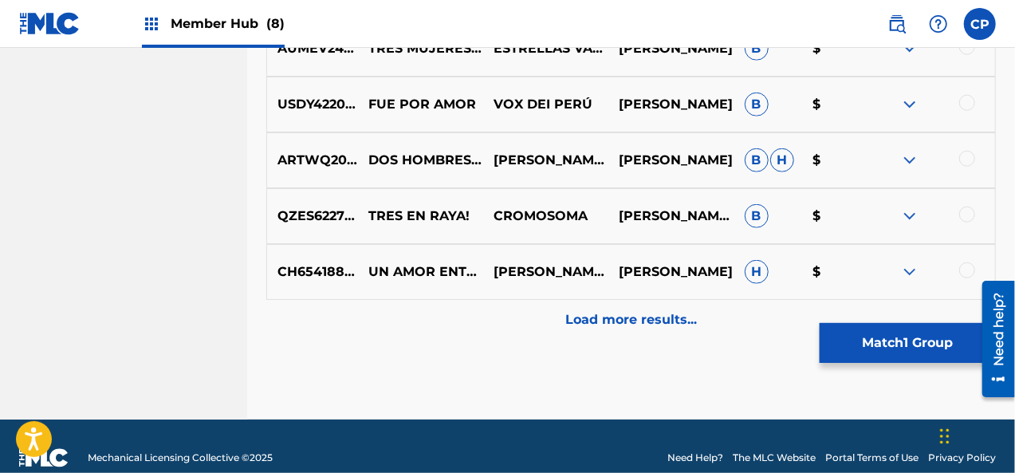
scroll to position [3792, 0]
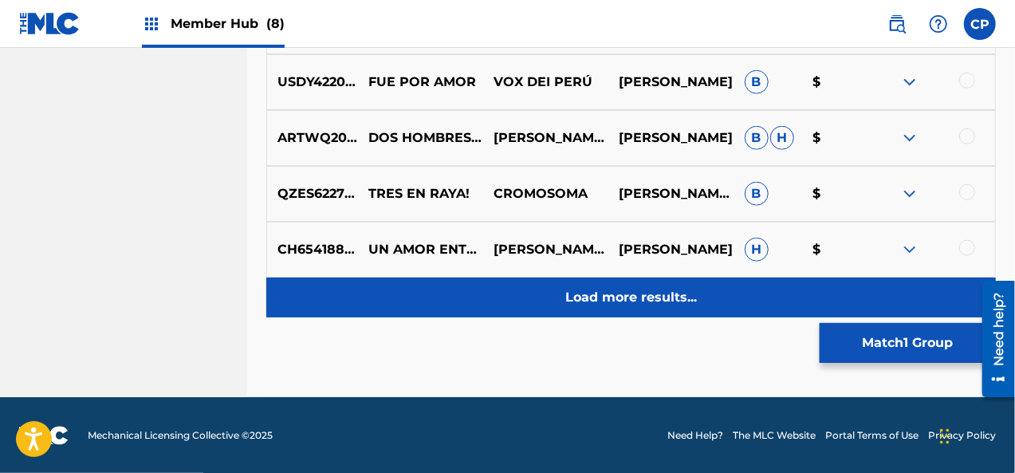
click at [685, 313] on div "Load more results..." at bounding box center [631, 297] width 730 height 40
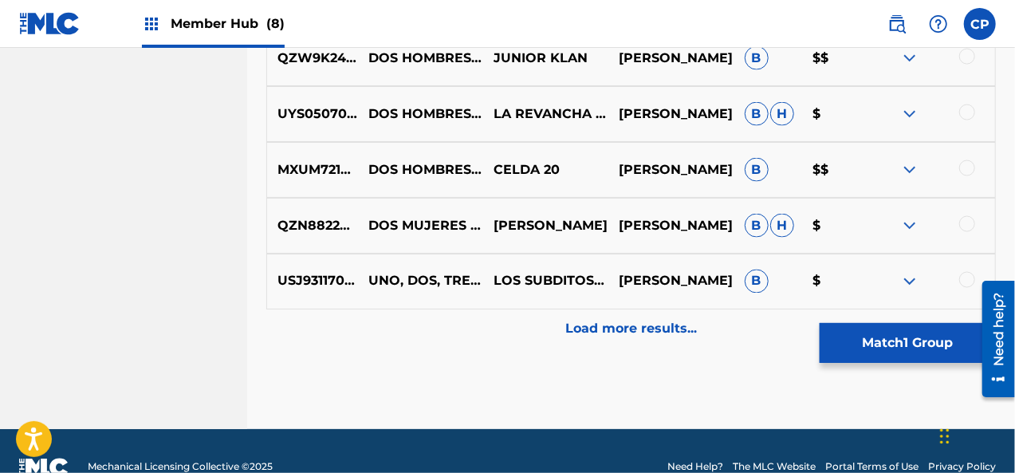
scroll to position [4351, 0]
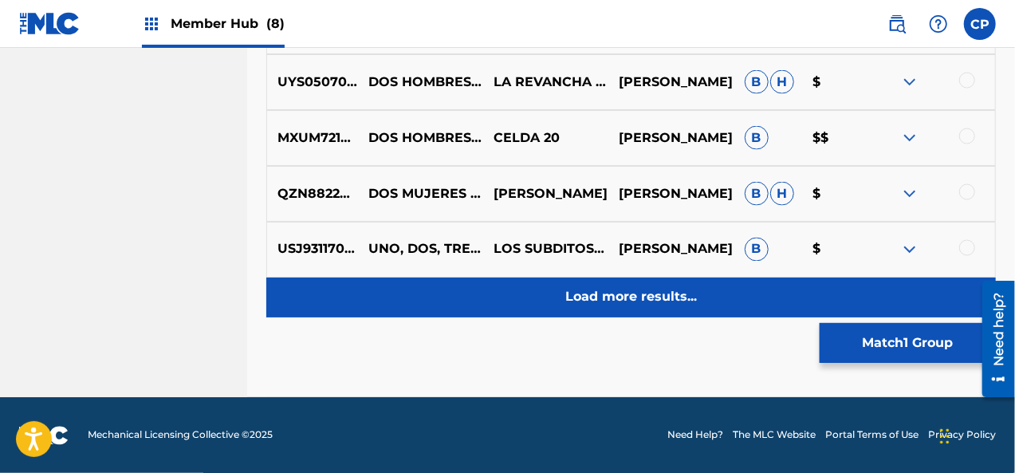
click at [675, 281] on div "Load more results..." at bounding box center [631, 297] width 730 height 40
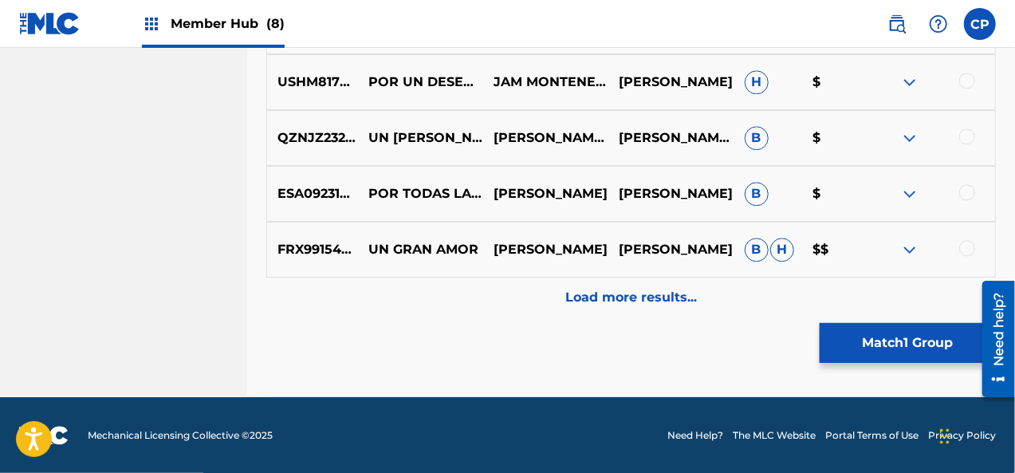
click at [675, 281] on div "Load more results..." at bounding box center [631, 297] width 730 height 40
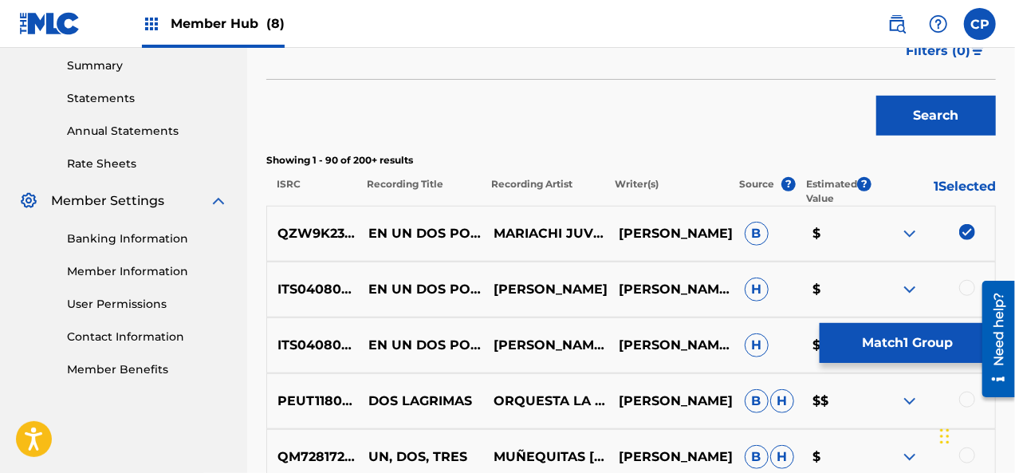
scroll to position [4909, 0]
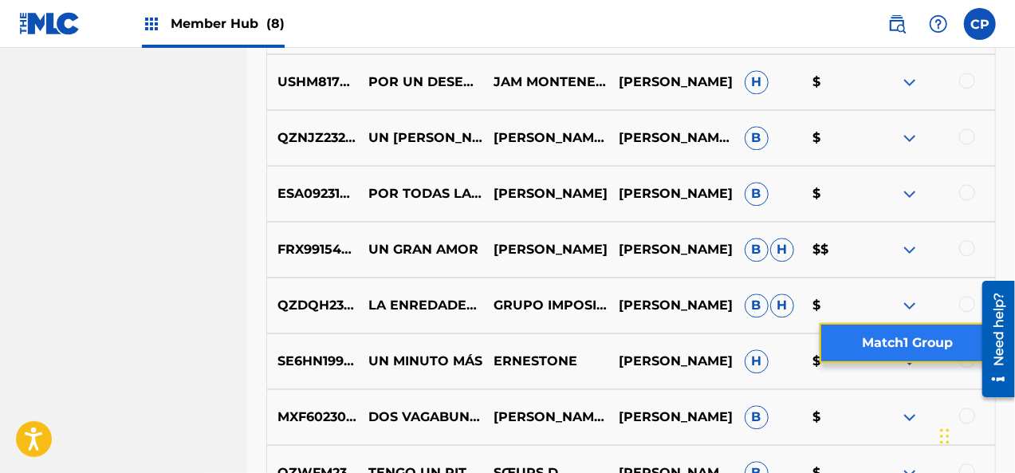
click at [854, 338] on button "Match 1 Group" at bounding box center [908, 343] width 176 height 40
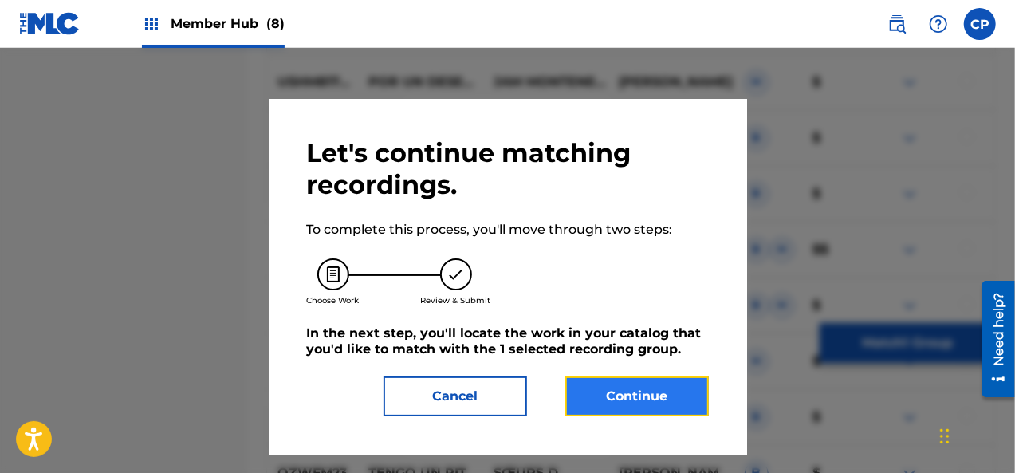
click at [683, 407] on button "Continue" at bounding box center [637, 396] width 144 height 40
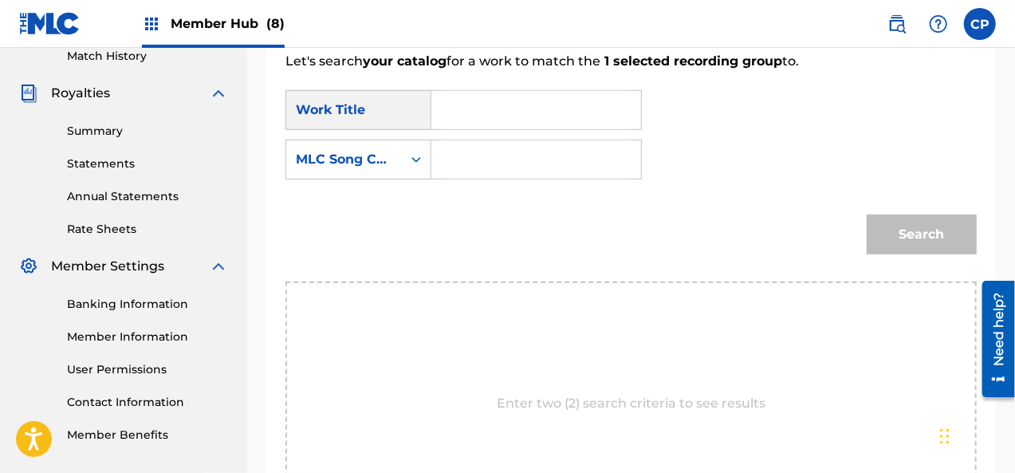
scroll to position [437, 0]
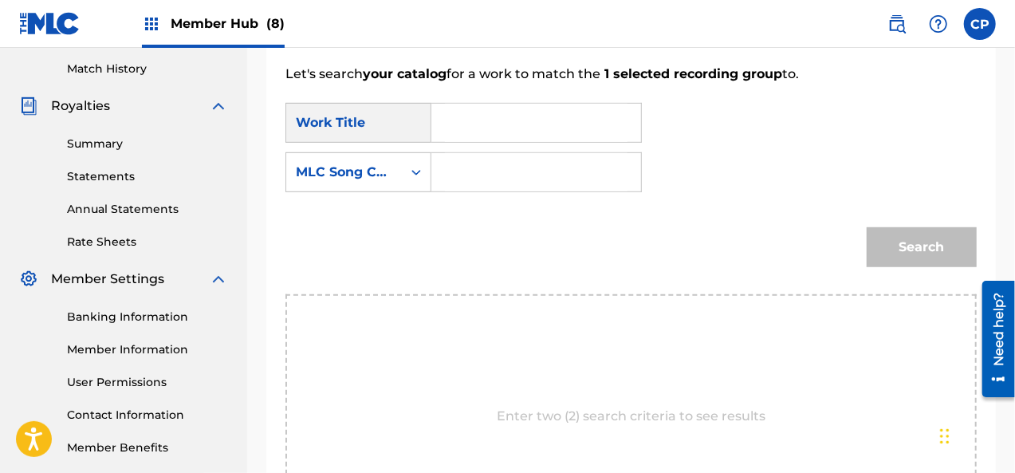
click at [520, 135] on input "Search Form" at bounding box center [536, 123] width 183 height 38
paste input "En Un Dos Por Tres"
type input "En Un Dos Por Tres"
click at [429, 175] on div "Search Form" at bounding box center [416, 172] width 29 height 29
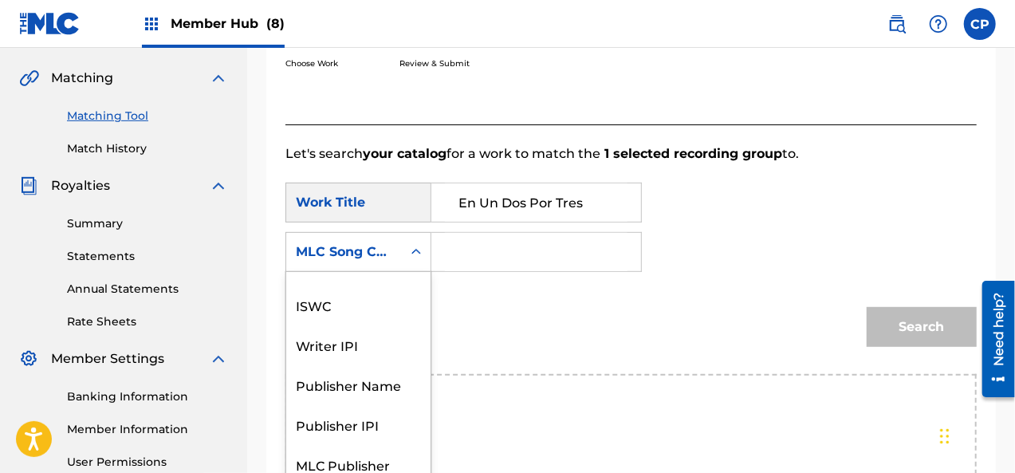
scroll to position [0, 0]
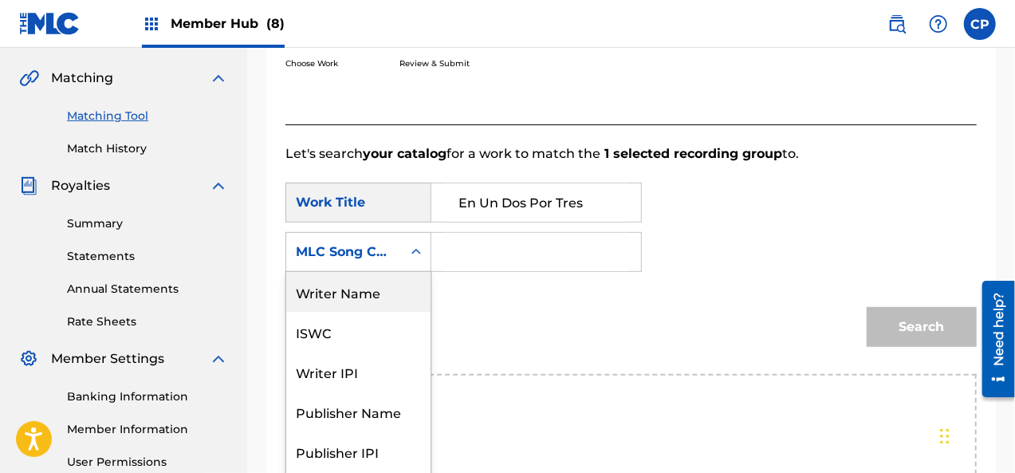
click at [391, 300] on div "Writer Name" at bounding box center [358, 292] width 144 height 40
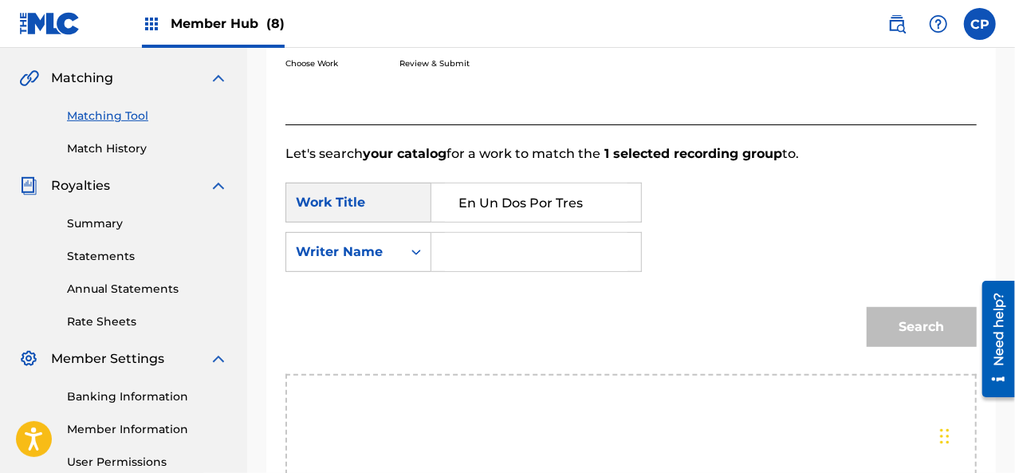
click at [457, 235] on input "Search Form" at bounding box center [536, 252] width 183 height 38
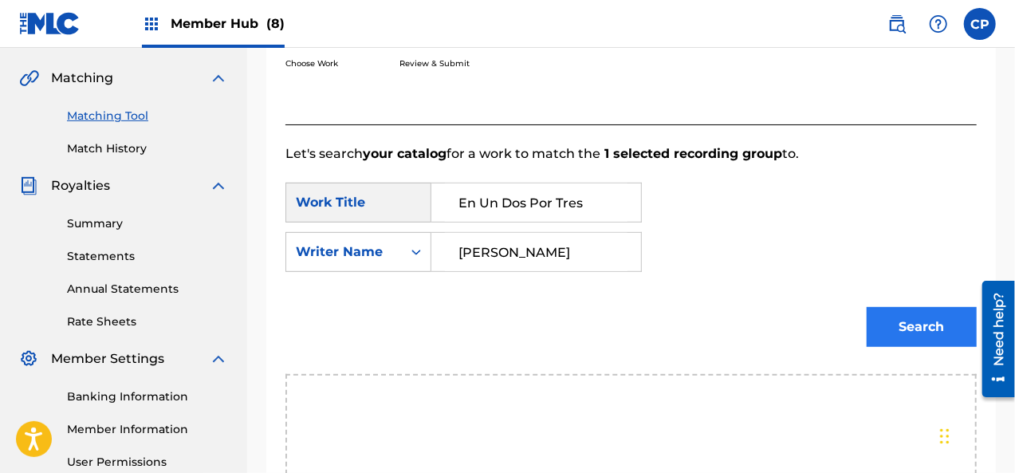
type input "[PERSON_NAME]"
click at [889, 325] on button "Search" at bounding box center [922, 327] width 110 height 40
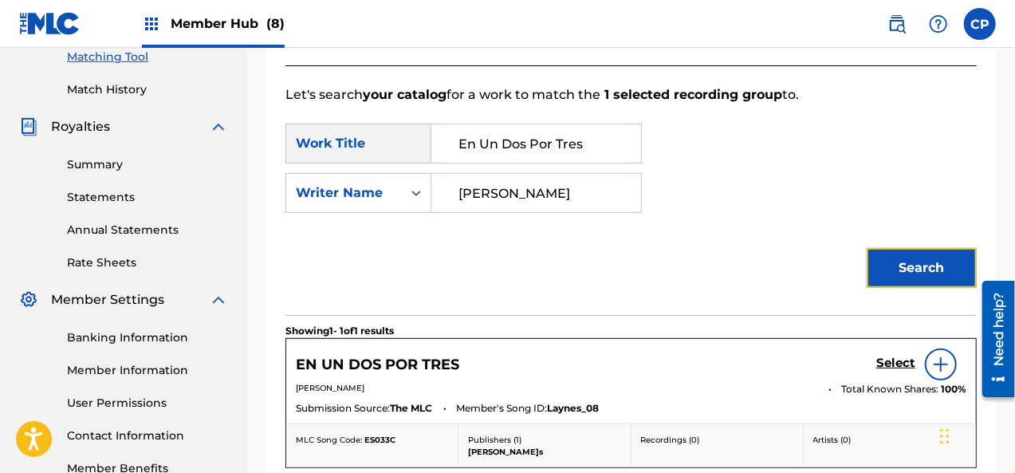
scroll to position [437, 0]
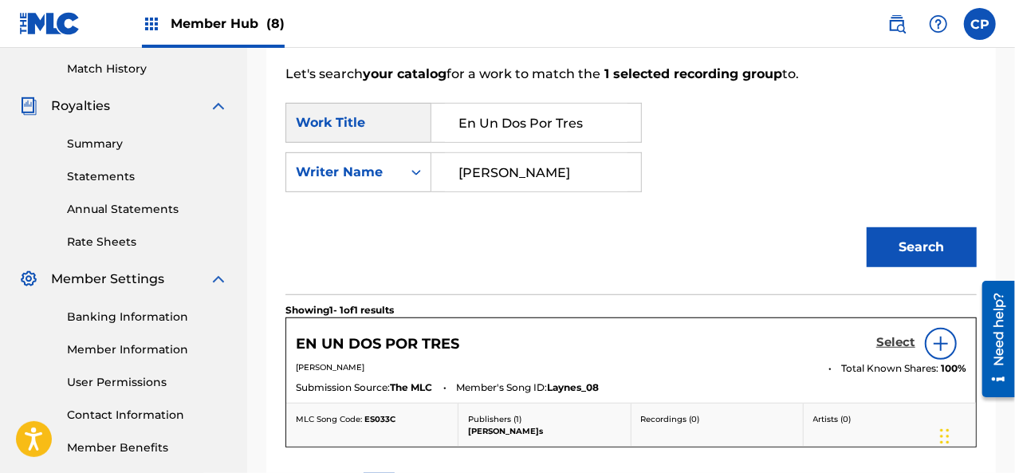
click at [899, 340] on h5 "Select" at bounding box center [895, 342] width 39 height 15
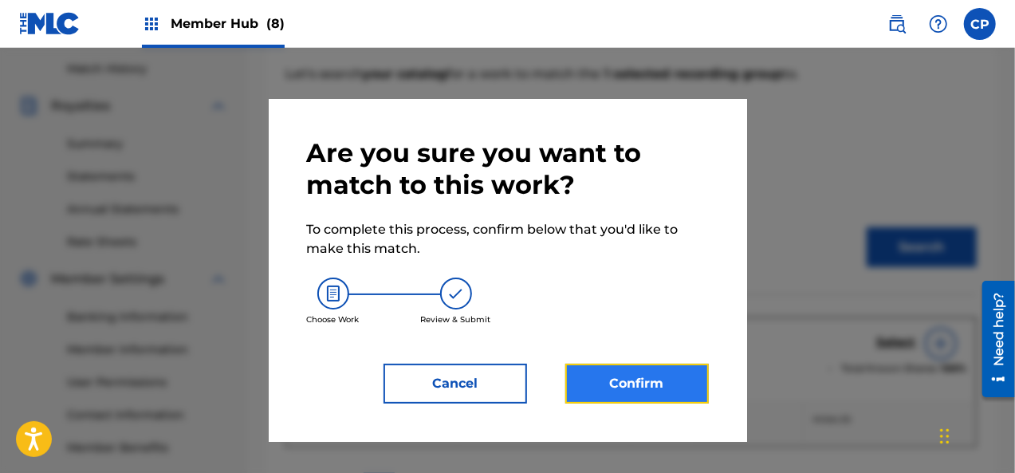
click at [684, 382] on button "Confirm" at bounding box center [637, 384] width 144 height 40
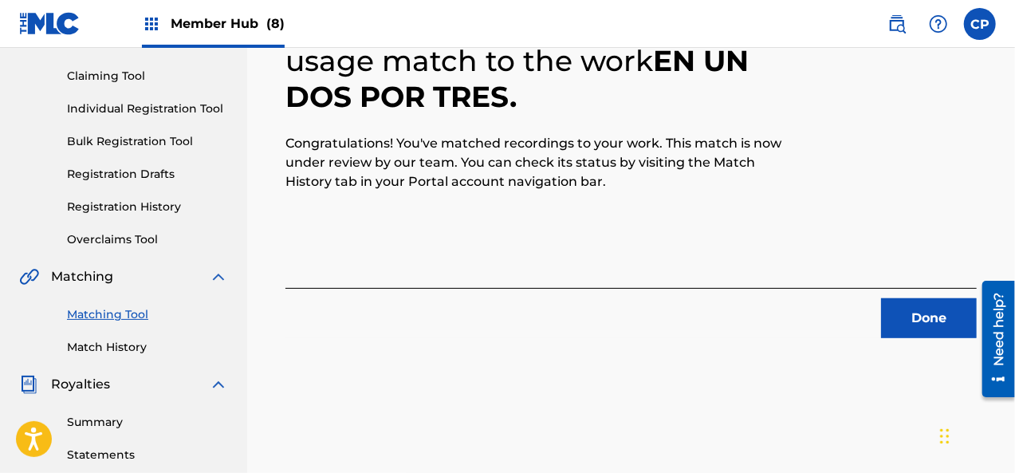
scroll to position [118, 0]
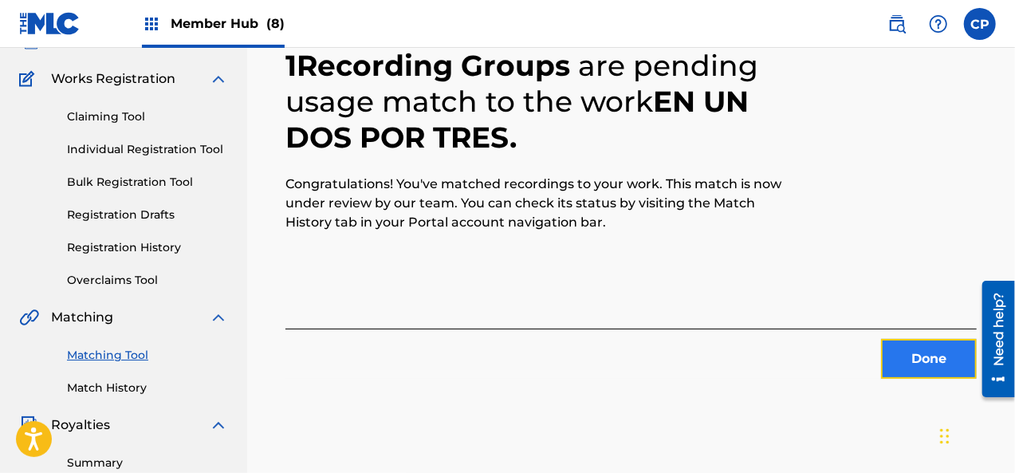
click at [922, 369] on button "Done" at bounding box center [929, 359] width 96 height 40
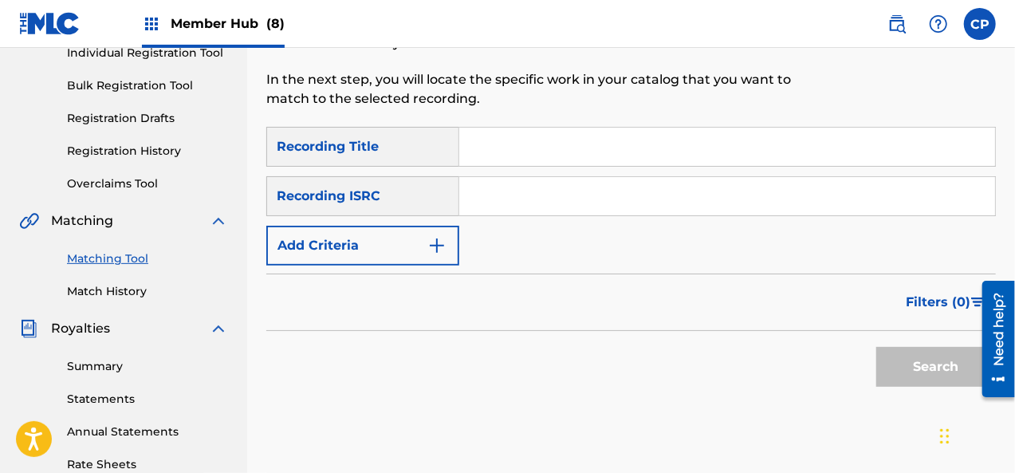
scroll to position [239, 0]
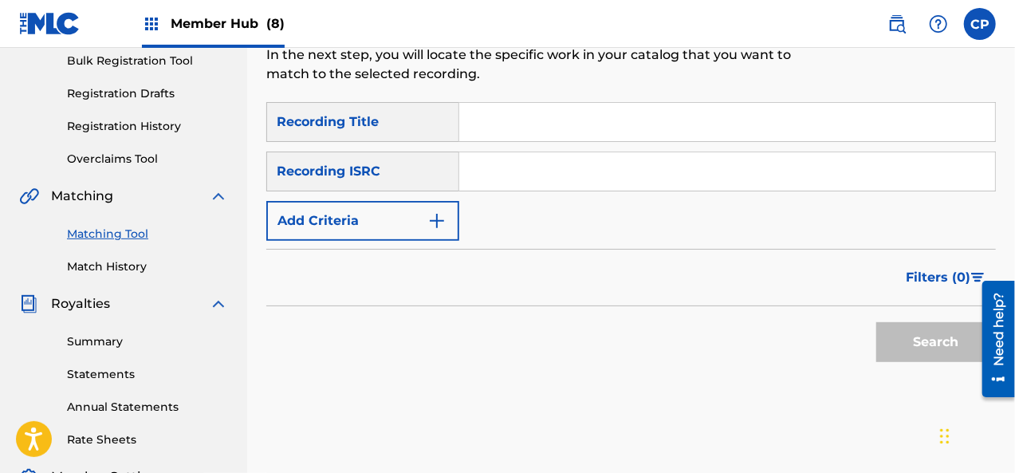
click at [497, 117] on input "Search Form" at bounding box center [727, 122] width 536 height 38
paste input "Esta De Mas"
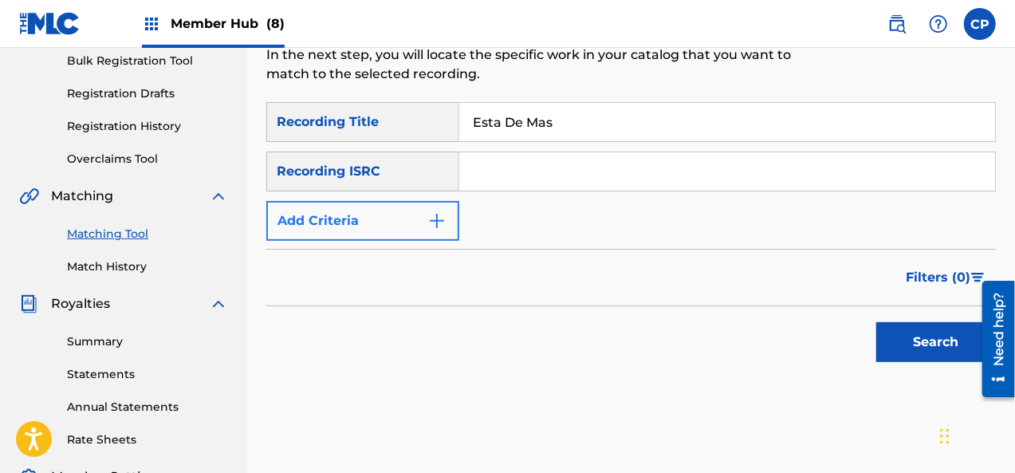
type input "Esta De Mas"
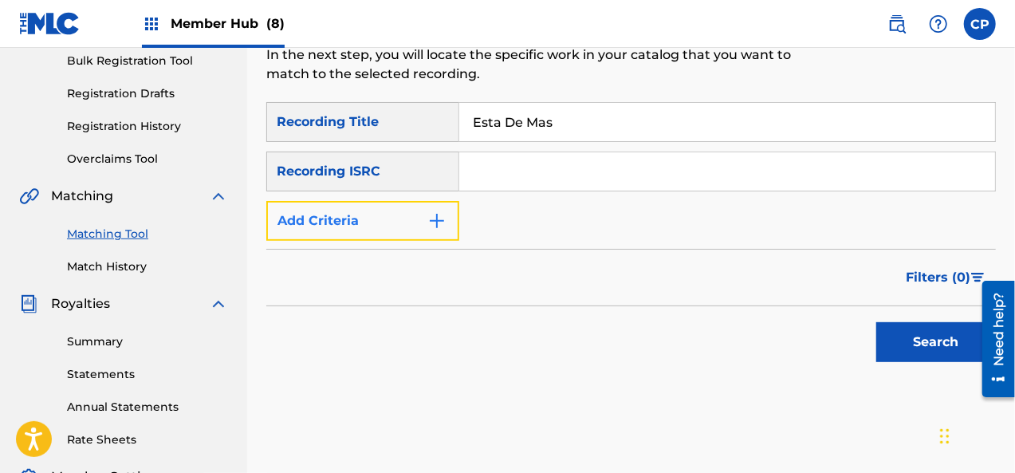
click at [439, 220] on img "Search Form" at bounding box center [436, 220] width 19 height 19
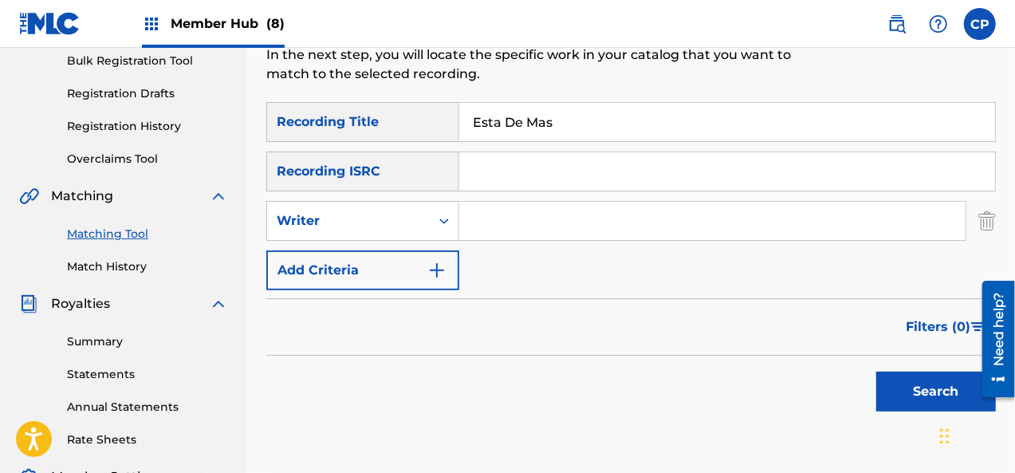
click at [491, 226] on input "Search Form" at bounding box center [712, 221] width 506 height 38
type input "[PERSON_NAME]"
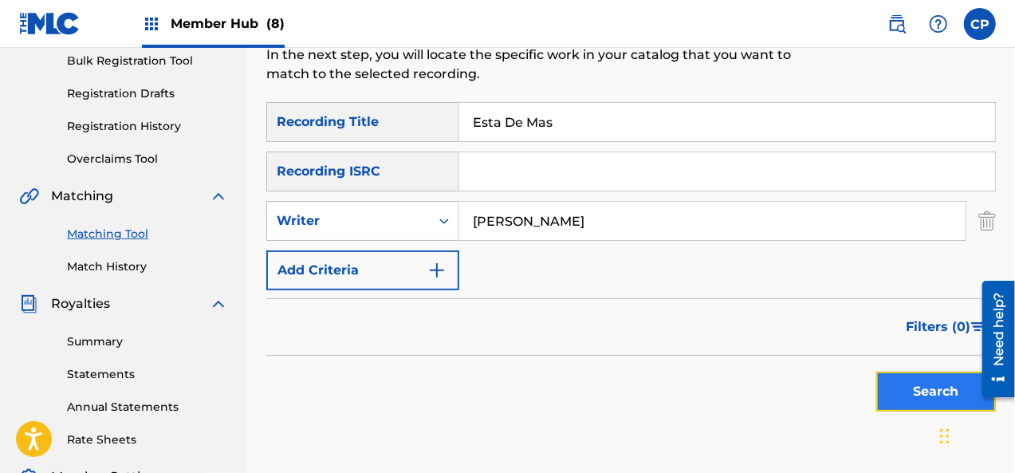
click at [903, 387] on button "Search" at bounding box center [936, 392] width 120 height 40
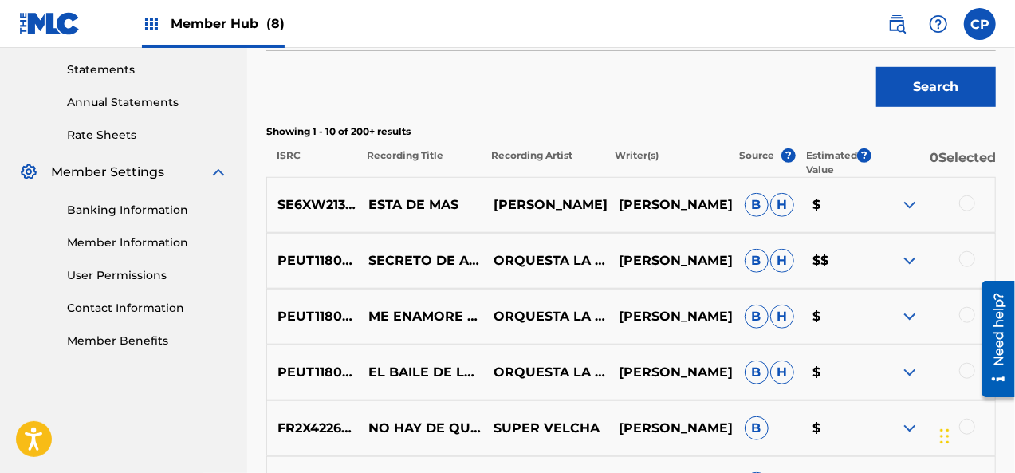
scroll to position [558, 0]
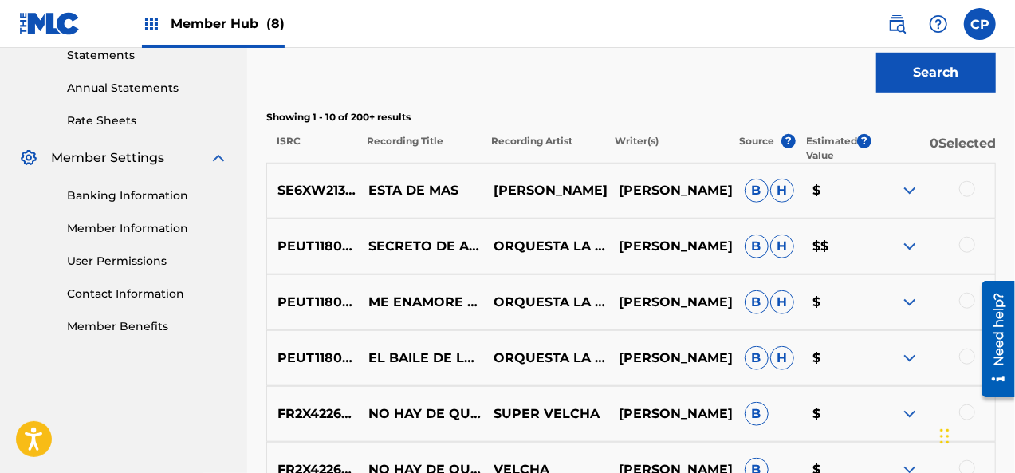
click at [971, 189] on div at bounding box center [967, 189] width 16 height 16
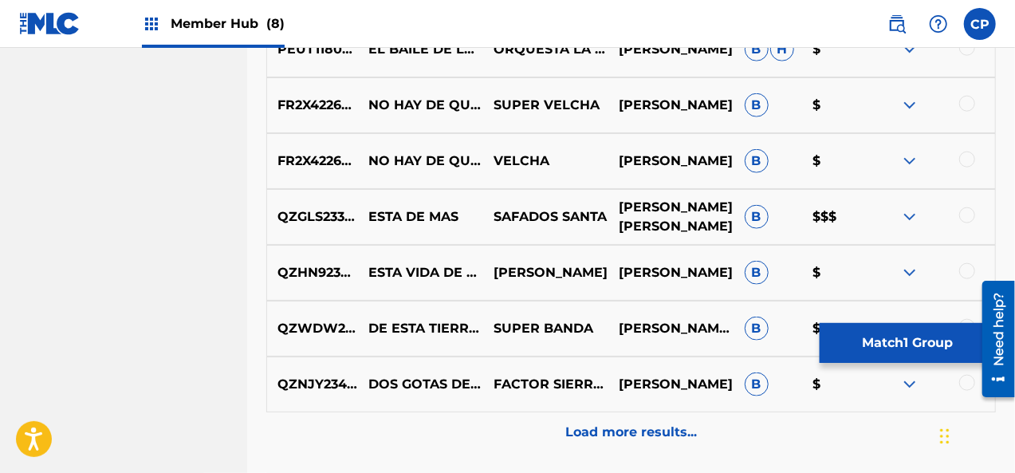
scroll to position [957, 0]
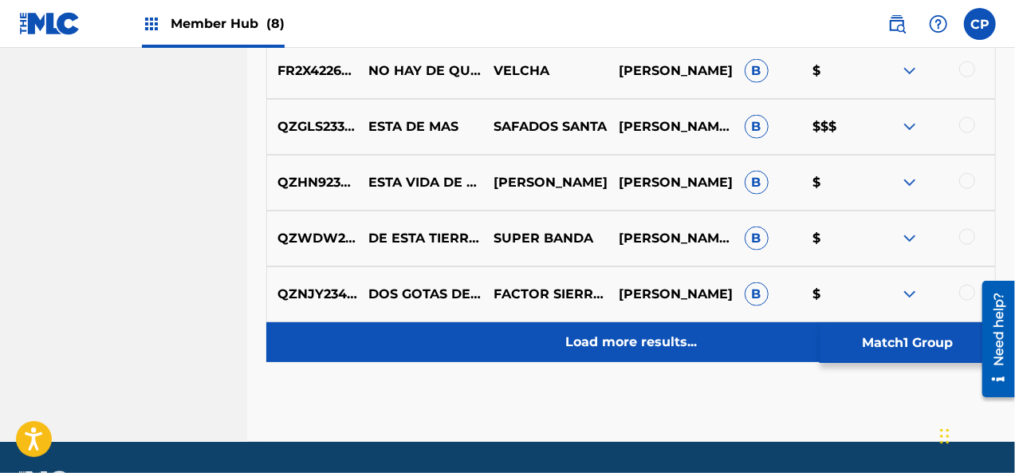
click at [638, 345] on p "Load more results..." at bounding box center [631, 342] width 132 height 19
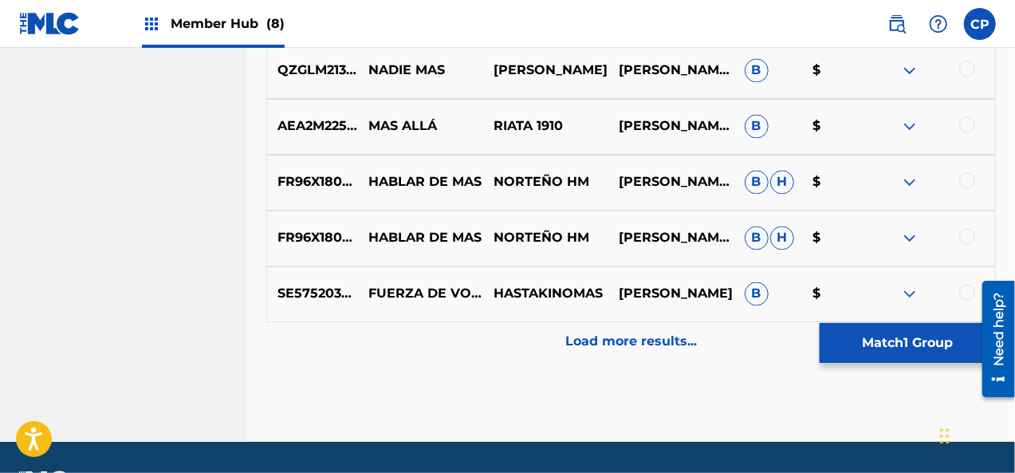
click at [638, 345] on p "Load more results..." at bounding box center [631, 342] width 132 height 19
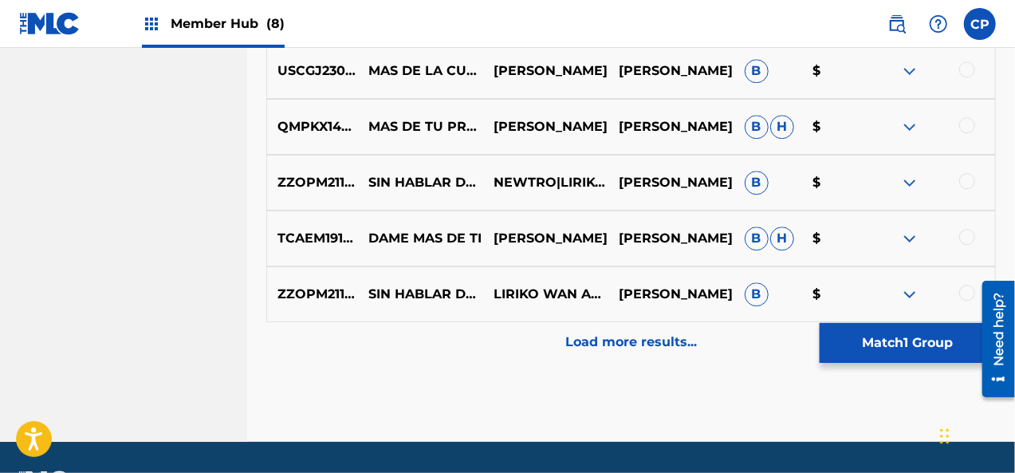
click at [638, 345] on p "Load more results..." at bounding box center [631, 342] width 132 height 19
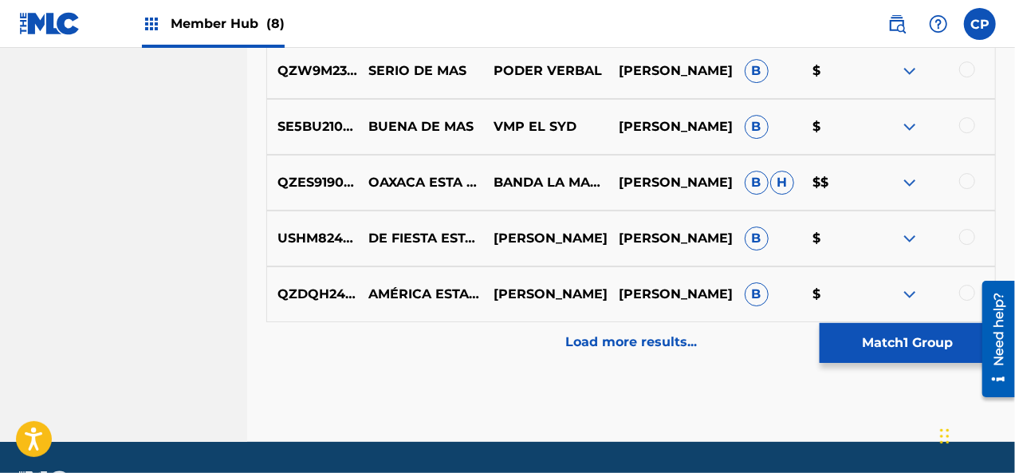
click at [638, 345] on p "Load more results..." at bounding box center [631, 342] width 132 height 19
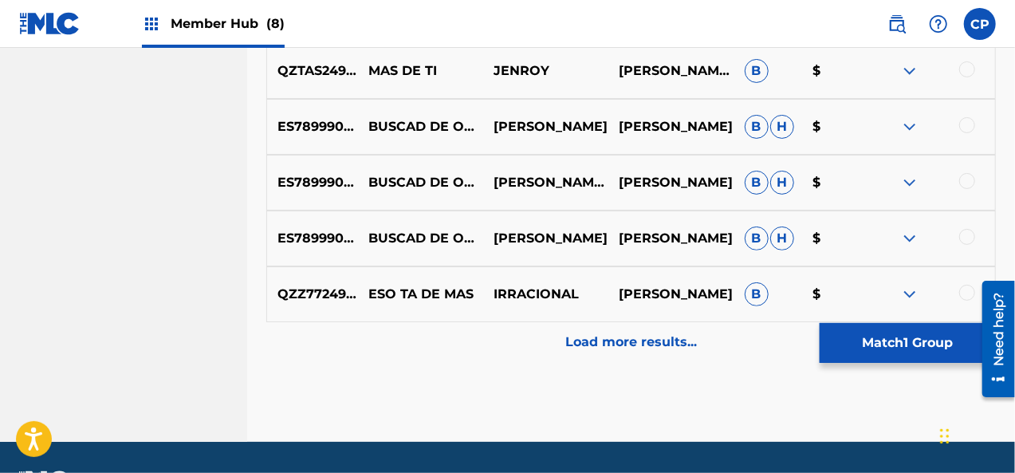
click at [638, 345] on p "Load more results..." at bounding box center [631, 342] width 132 height 19
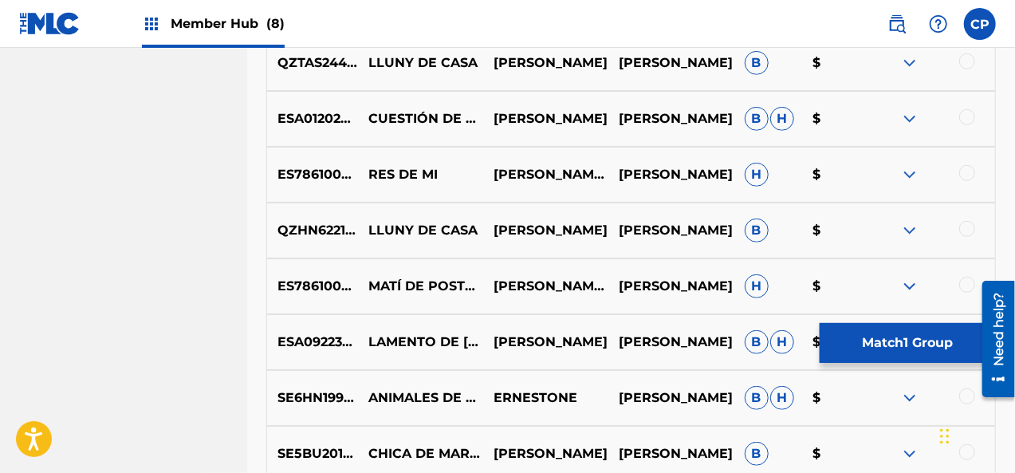
scroll to position [3588, 0]
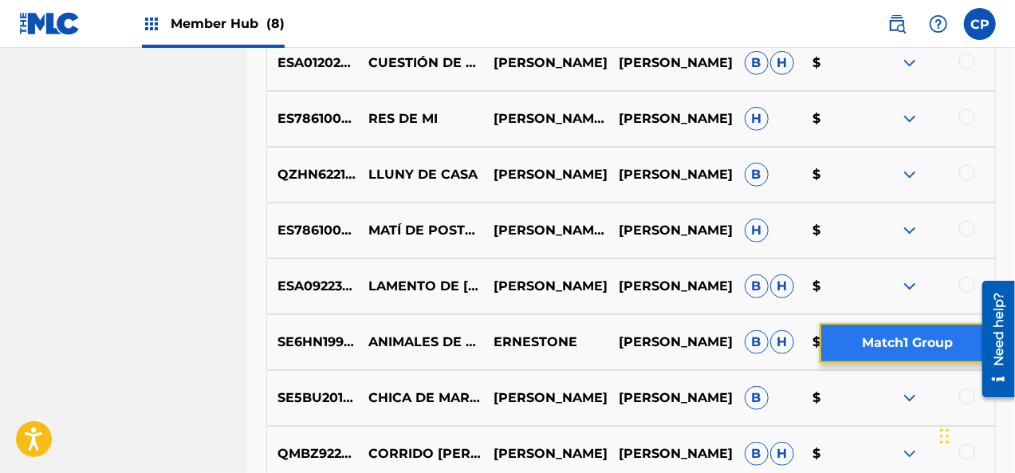
click at [900, 356] on button "Match 1 Group" at bounding box center [908, 343] width 176 height 40
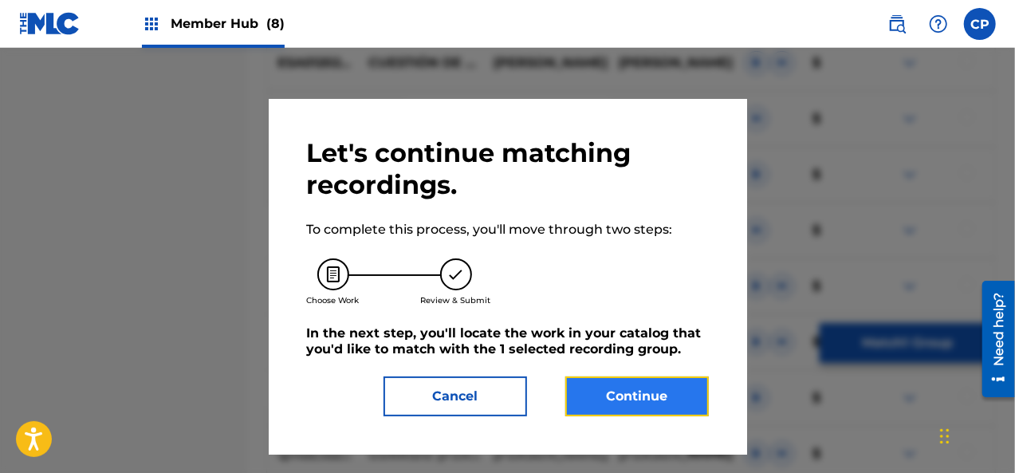
click at [655, 401] on button "Continue" at bounding box center [637, 396] width 144 height 40
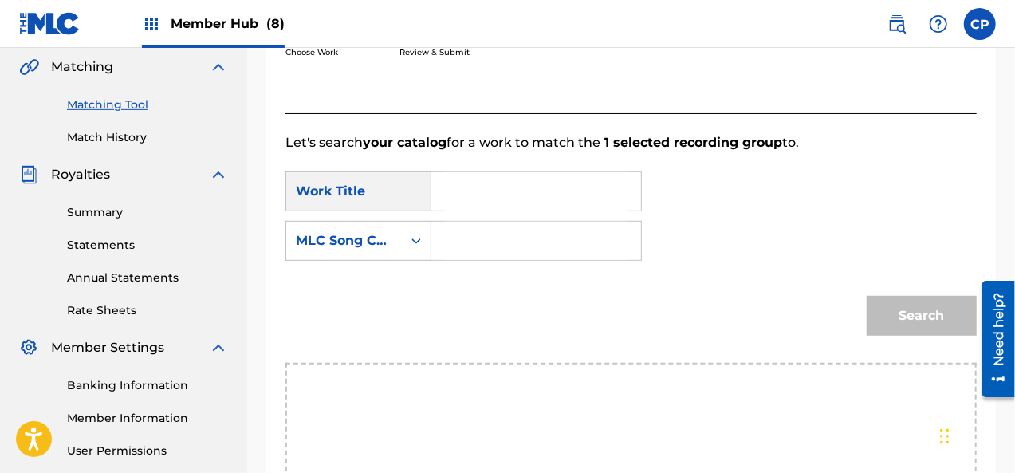
scroll to position [357, 0]
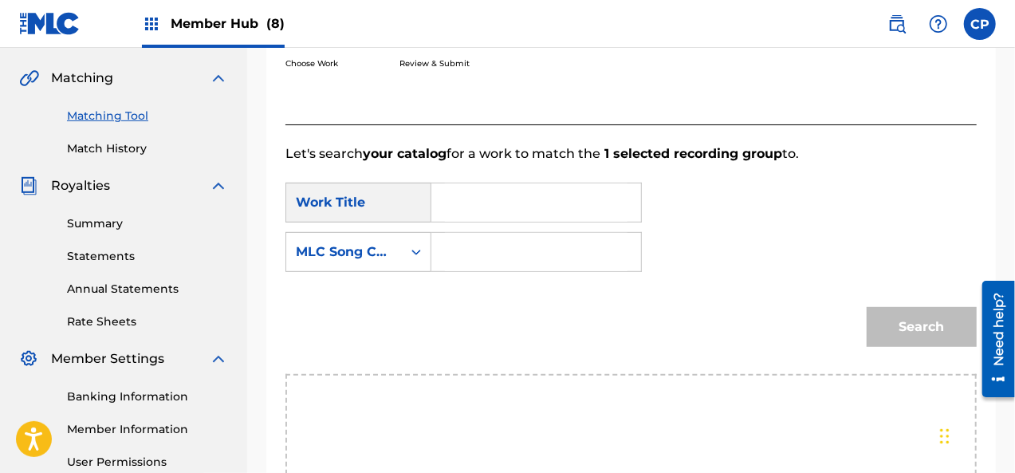
click at [555, 214] on input "Search Form" at bounding box center [536, 202] width 183 height 38
paste input "Esta De Mas"
type input "Esta De Mas"
click at [416, 256] on icon "Search Form" at bounding box center [416, 252] width 16 height 16
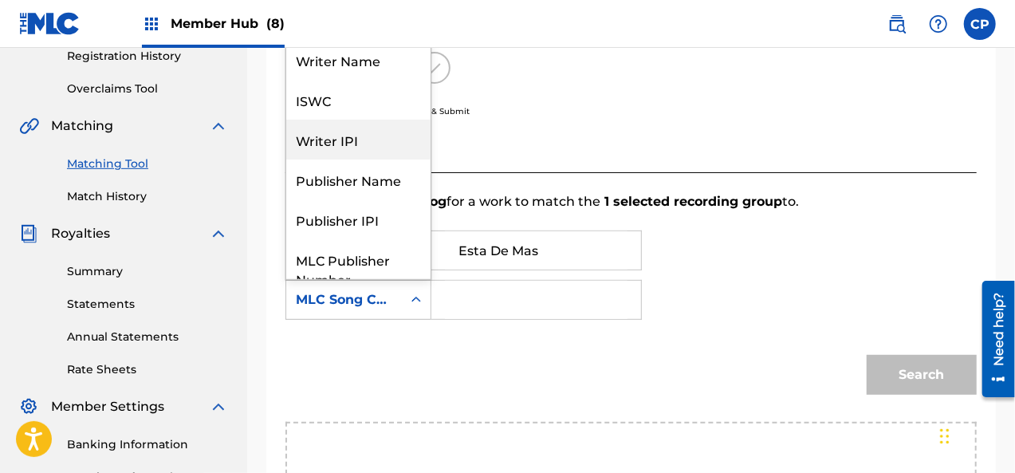
scroll to position [277, 0]
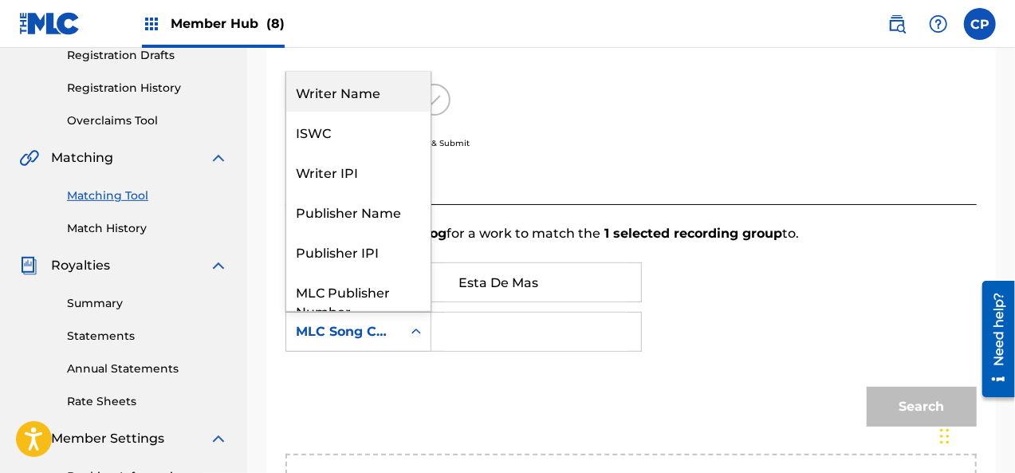
click at [386, 100] on div "Writer Name" at bounding box center [358, 92] width 144 height 40
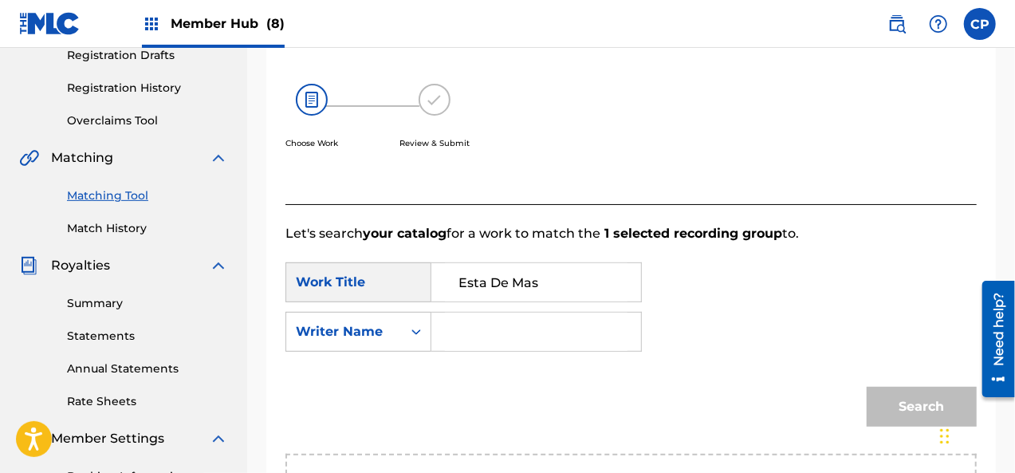
click at [518, 325] on input "Search Form" at bounding box center [536, 332] width 183 height 38
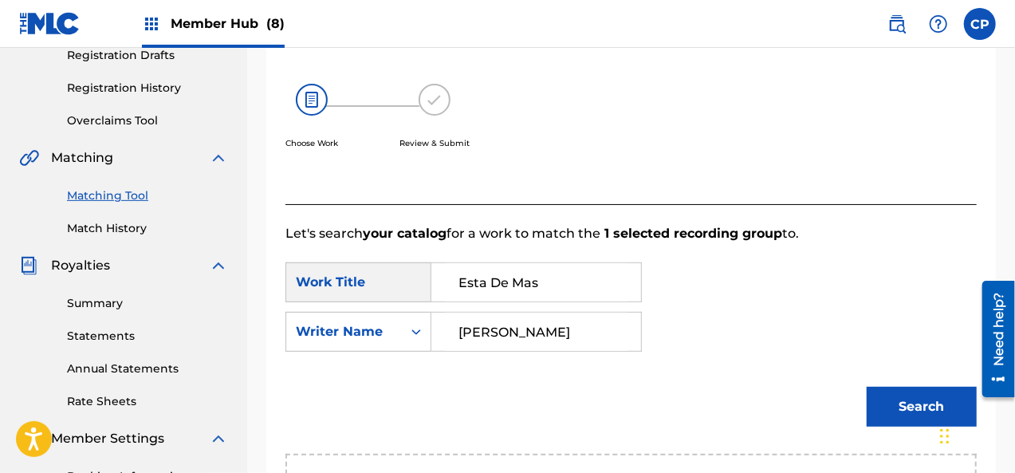
type input "[PERSON_NAME]"
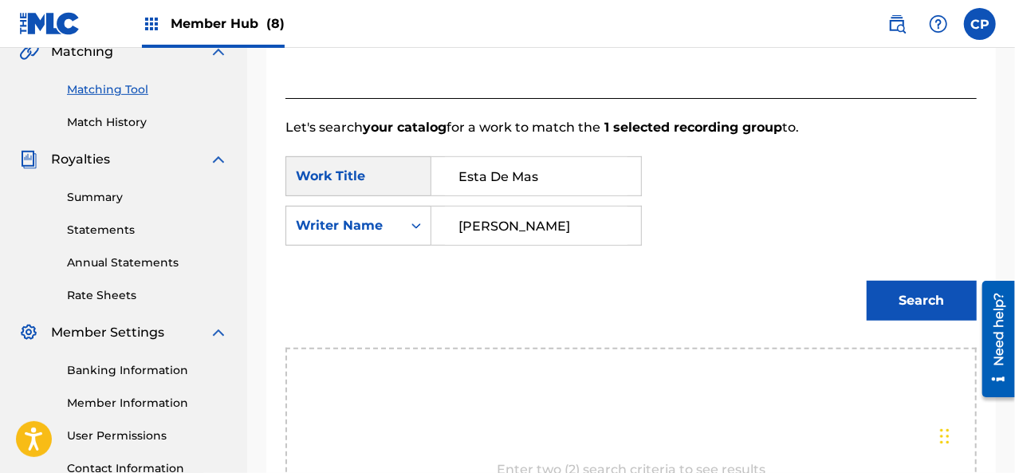
scroll to position [437, 0]
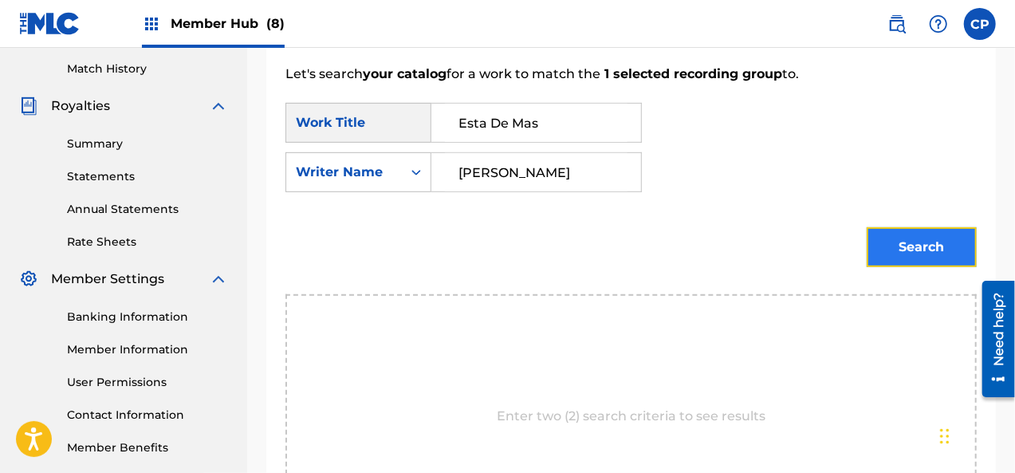
click at [918, 248] on button "Search" at bounding box center [922, 247] width 110 height 40
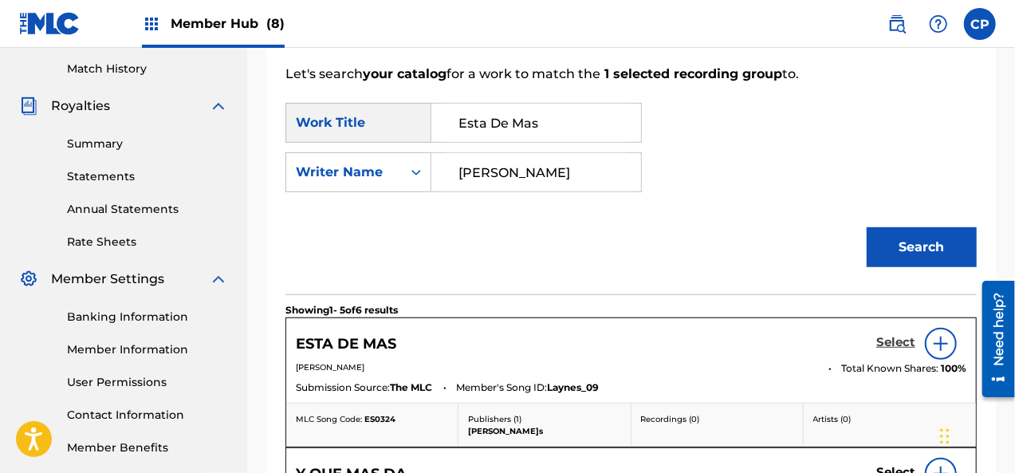
click at [895, 338] on h5 "Select" at bounding box center [895, 342] width 39 height 15
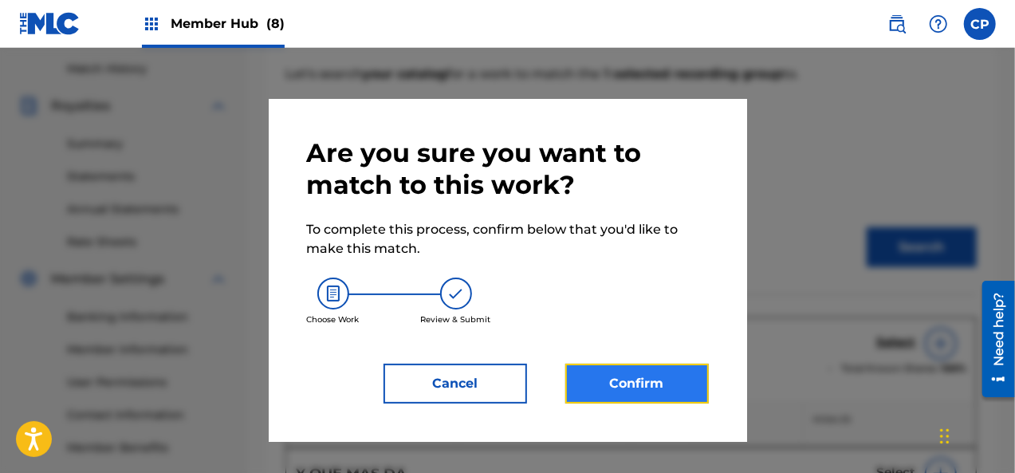
click at [625, 382] on button "Confirm" at bounding box center [637, 384] width 144 height 40
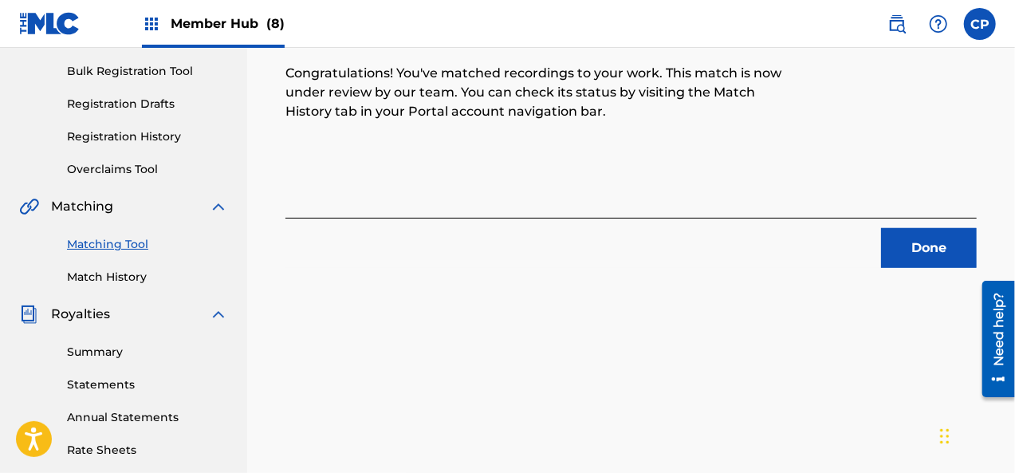
scroll to position [198, 0]
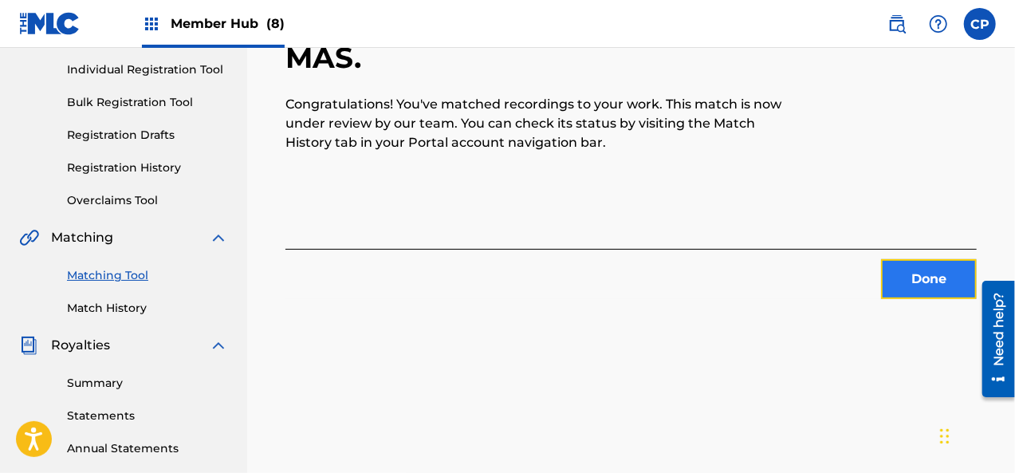
click at [939, 274] on button "Done" at bounding box center [929, 279] width 96 height 40
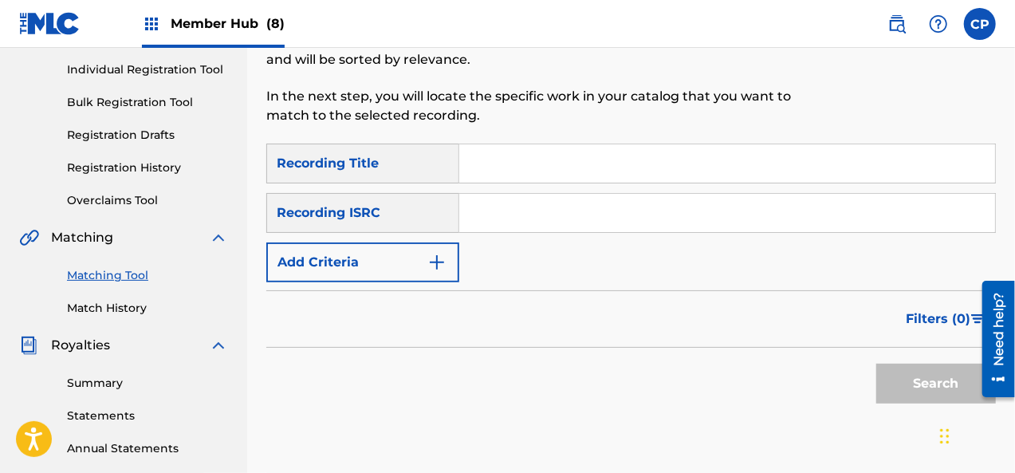
click at [507, 155] on input "Search Form" at bounding box center [727, 163] width 536 height 38
paste input "Hasta El Final"
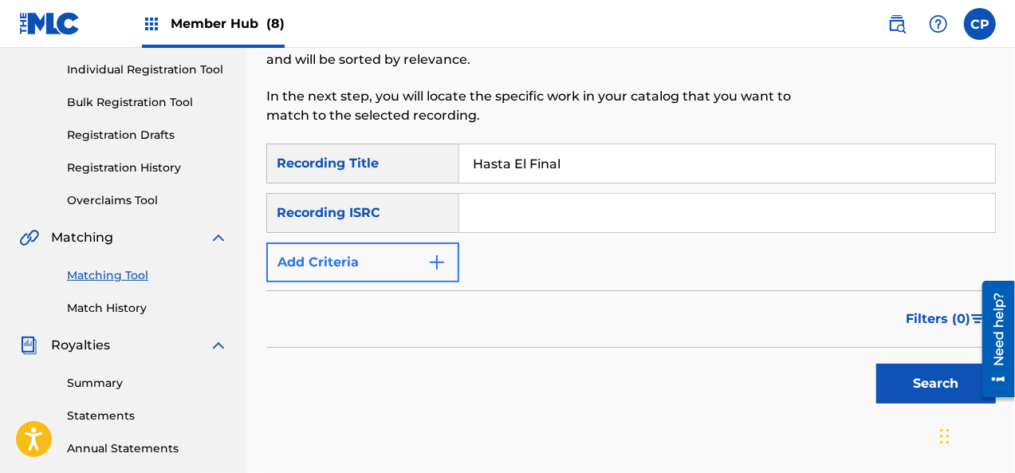
type input "Hasta El Final"
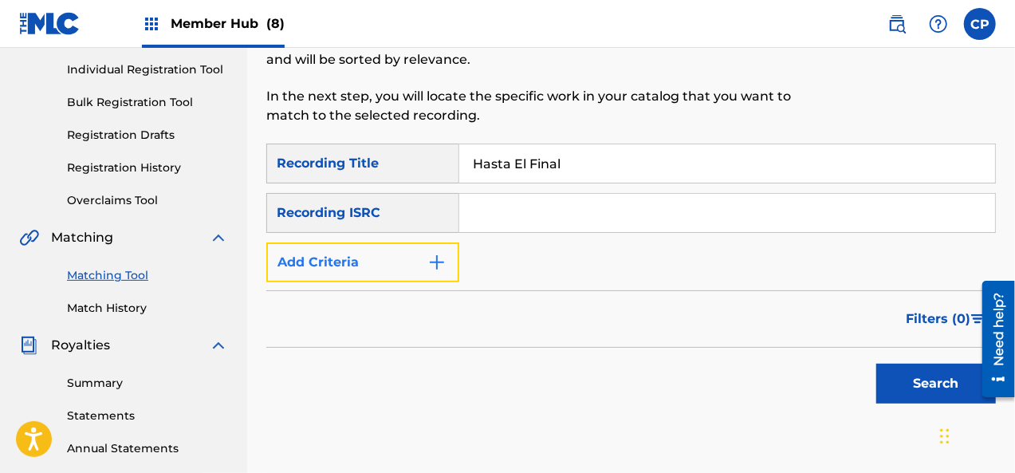
click at [436, 258] on img "Search Form" at bounding box center [436, 262] width 19 height 19
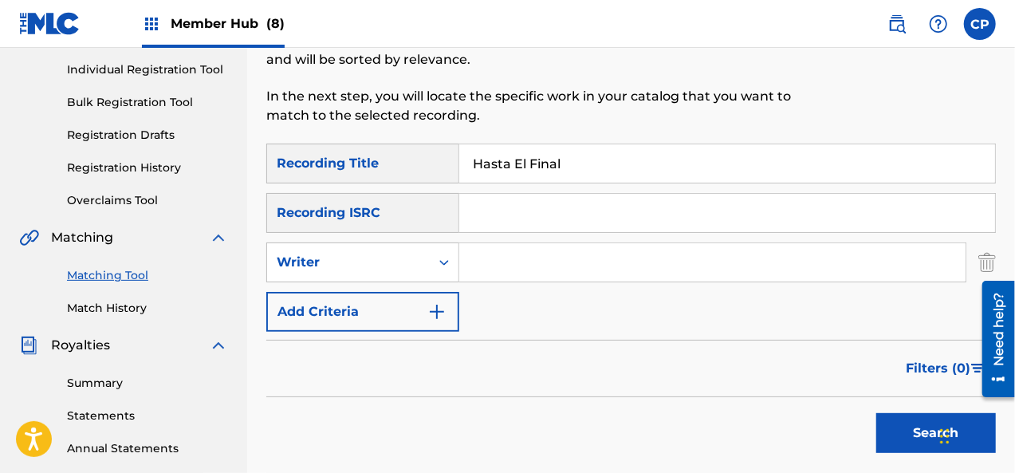
click at [479, 264] on input "Search Form" at bounding box center [712, 262] width 506 height 38
type input "[PERSON_NAME]"
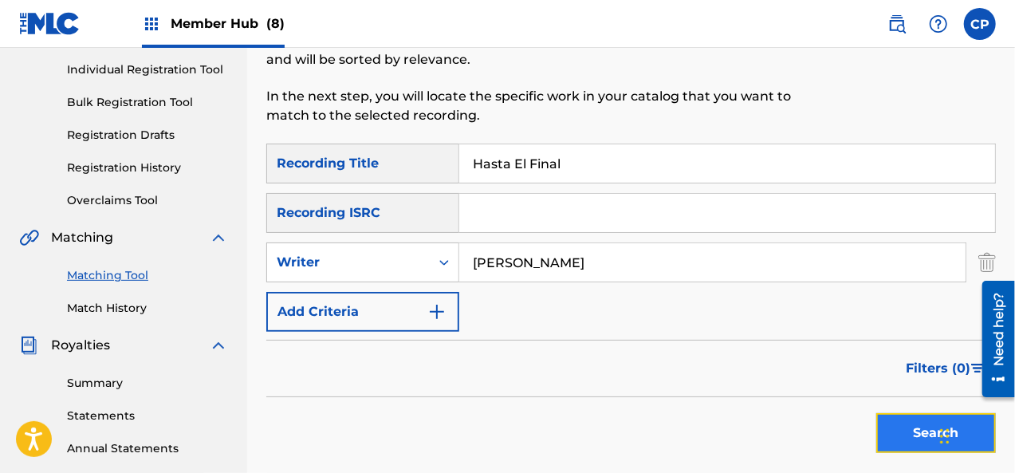
click at [917, 429] on button "Search" at bounding box center [936, 433] width 120 height 40
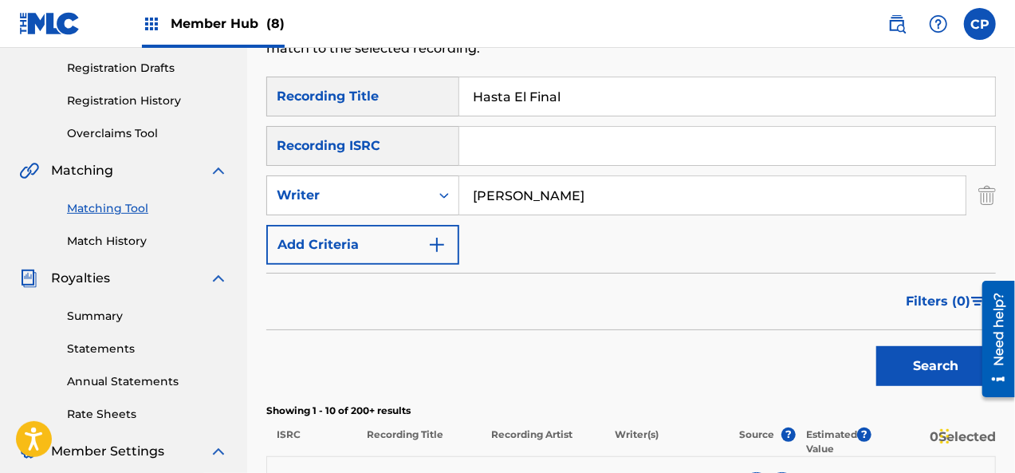
scroll to position [437, 0]
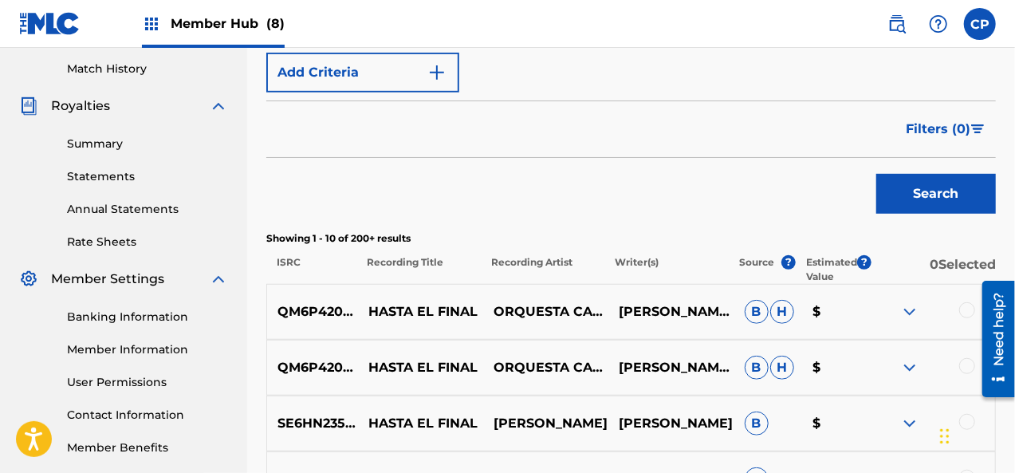
click at [965, 312] on div at bounding box center [967, 310] width 16 height 16
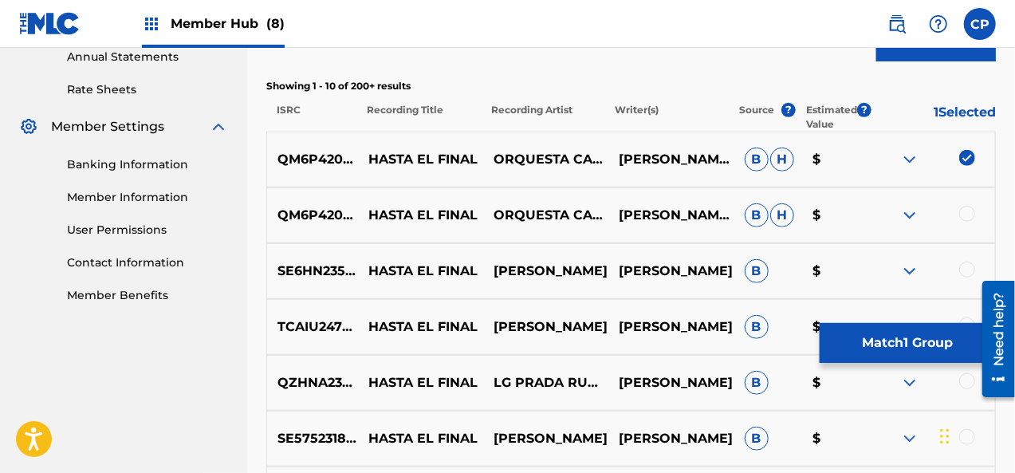
scroll to position [596, 0]
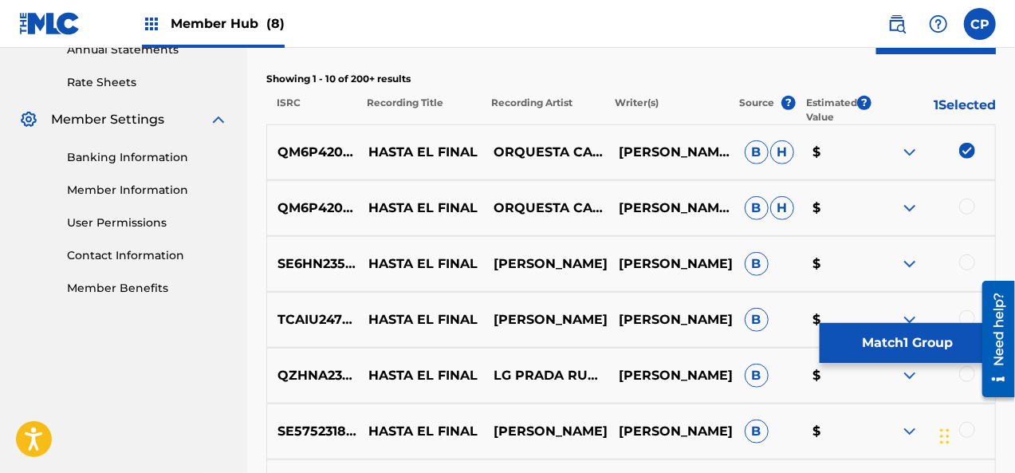
click at [970, 205] on div at bounding box center [967, 207] width 16 height 16
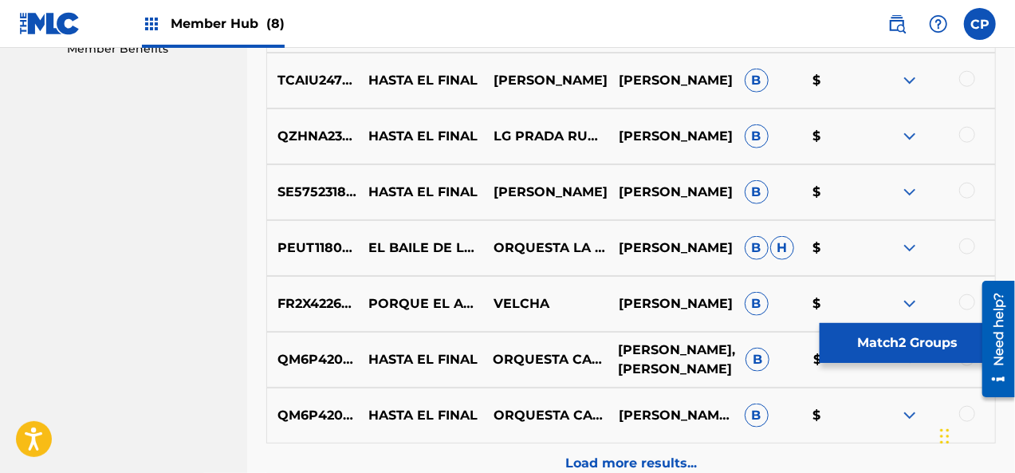
scroll to position [995, 0]
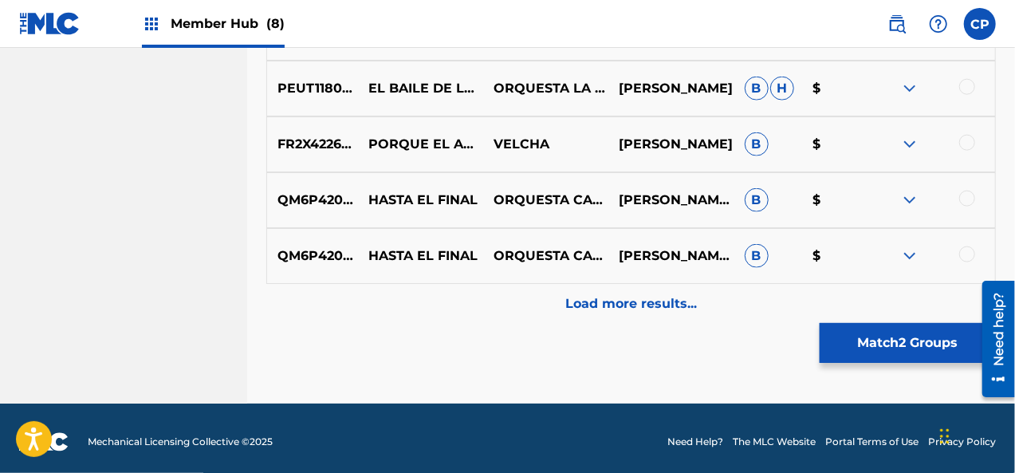
click at [964, 199] on div at bounding box center [967, 199] width 16 height 16
click at [974, 256] on div at bounding box center [967, 254] width 16 height 16
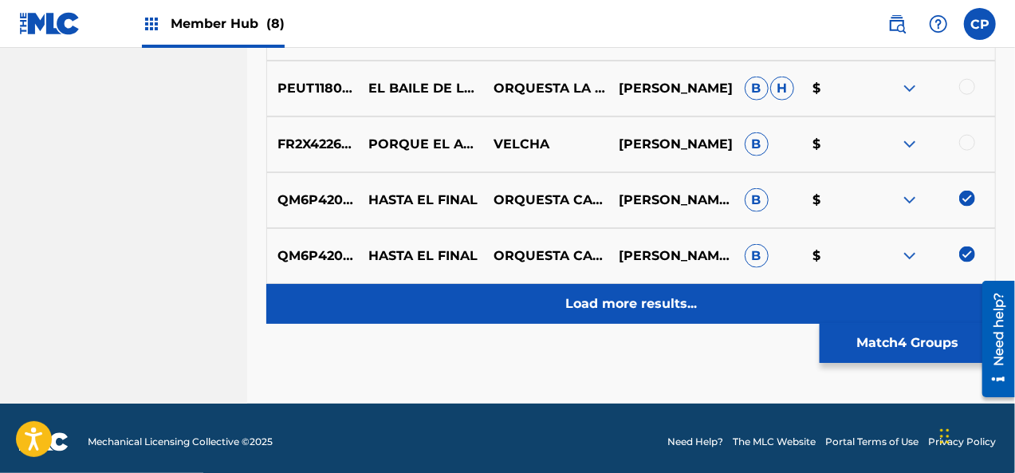
click at [679, 310] on p "Load more results..." at bounding box center [631, 303] width 132 height 19
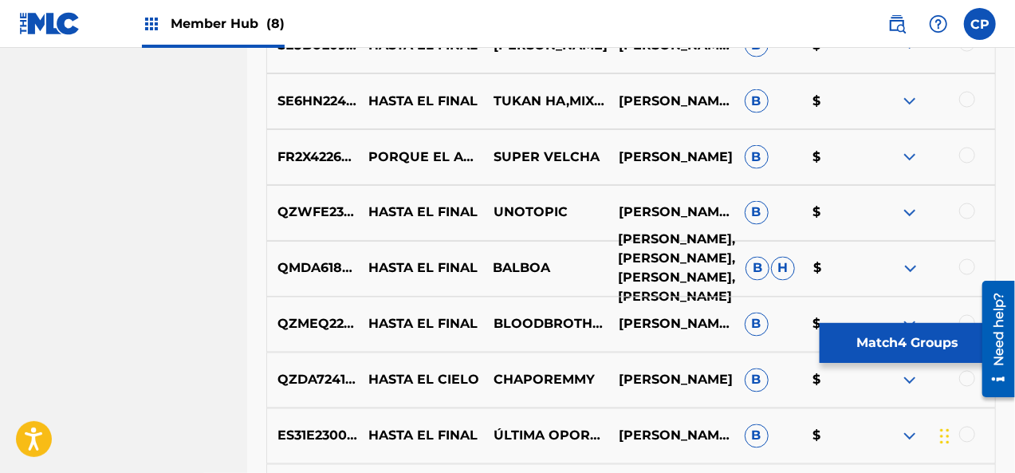
scroll to position [1394, 0]
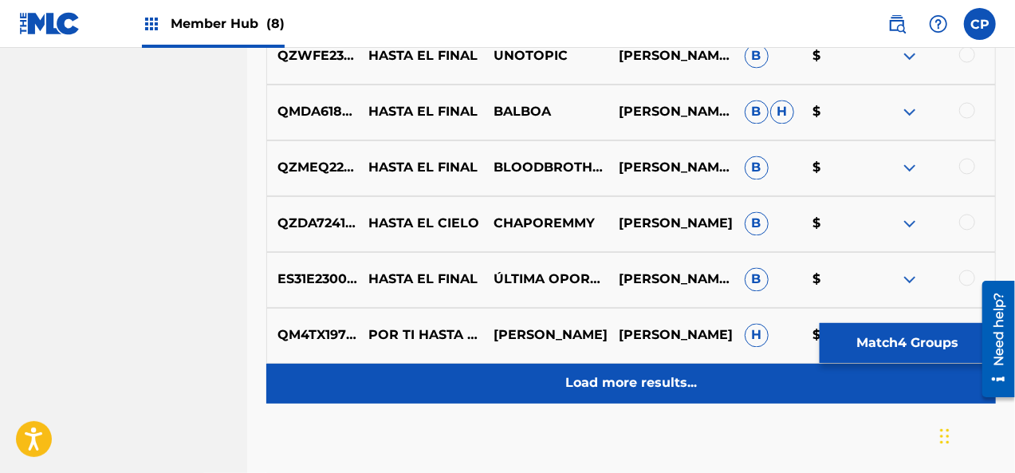
click at [646, 388] on p "Load more results..." at bounding box center [631, 383] width 132 height 19
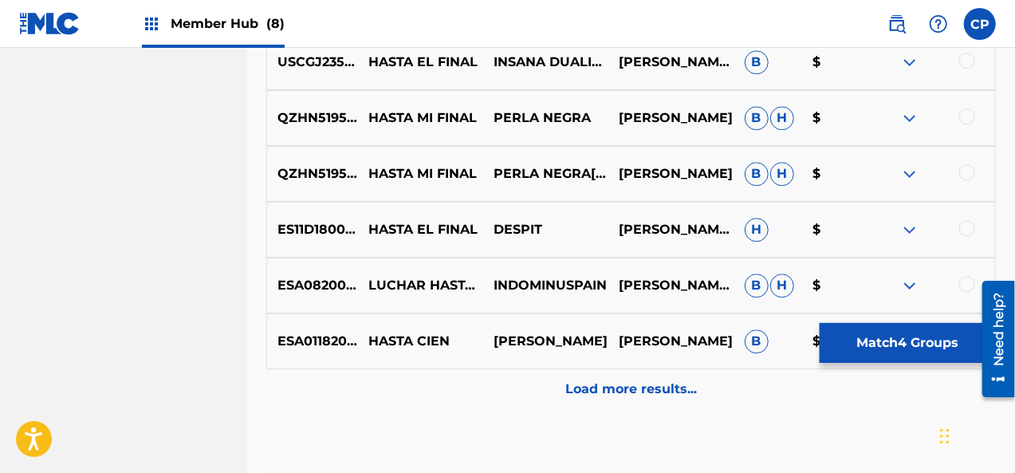
scroll to position [2111, 0]
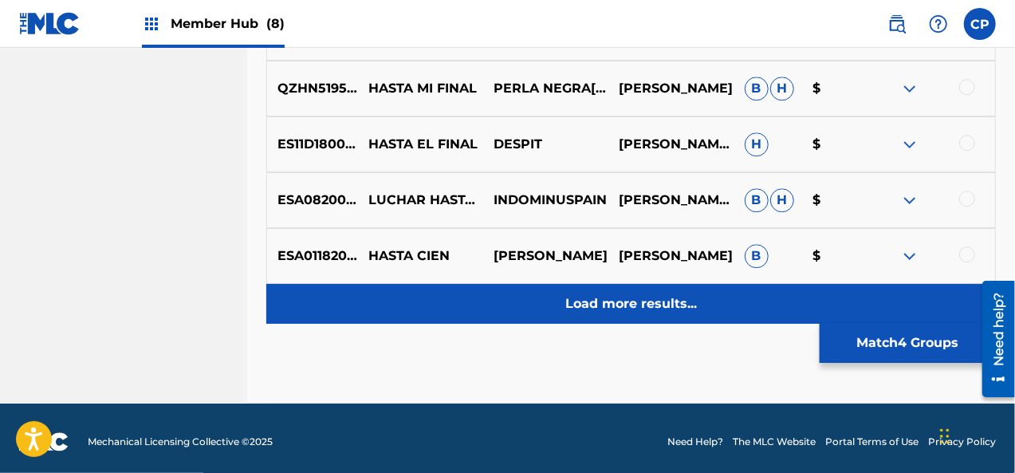
click at [663, 307] on p "Load more results..." at bounding box center [631, 303] width 132 height 19
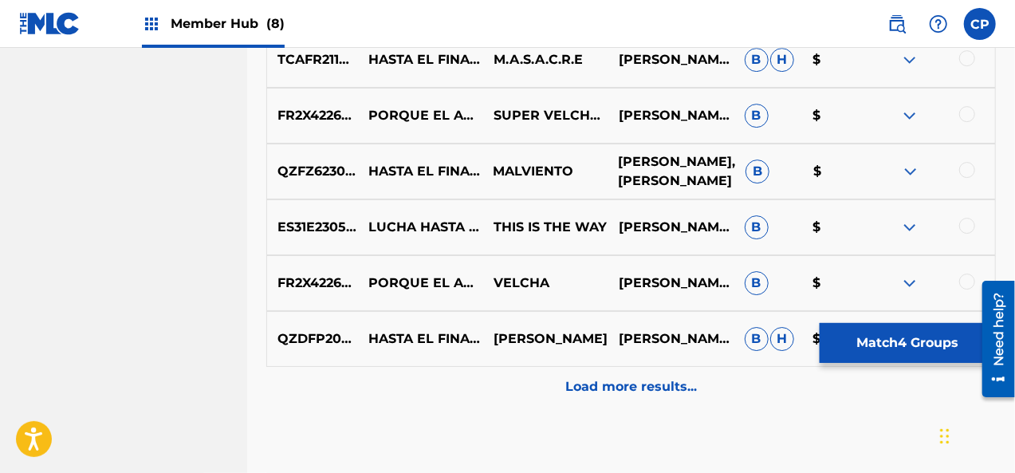
scroll to position [2590, 0]
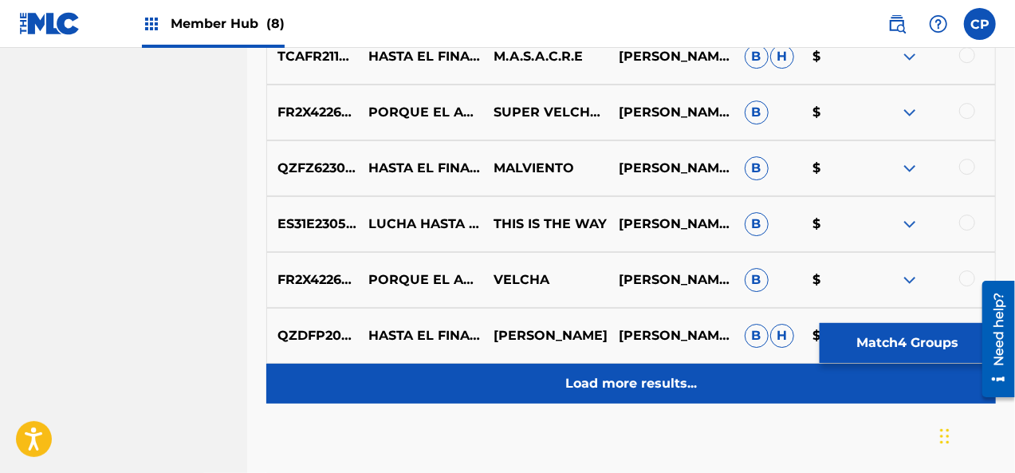
click at [553, 382] on div "Load more results..." at bounding box center [631, 384] width 730 height 40
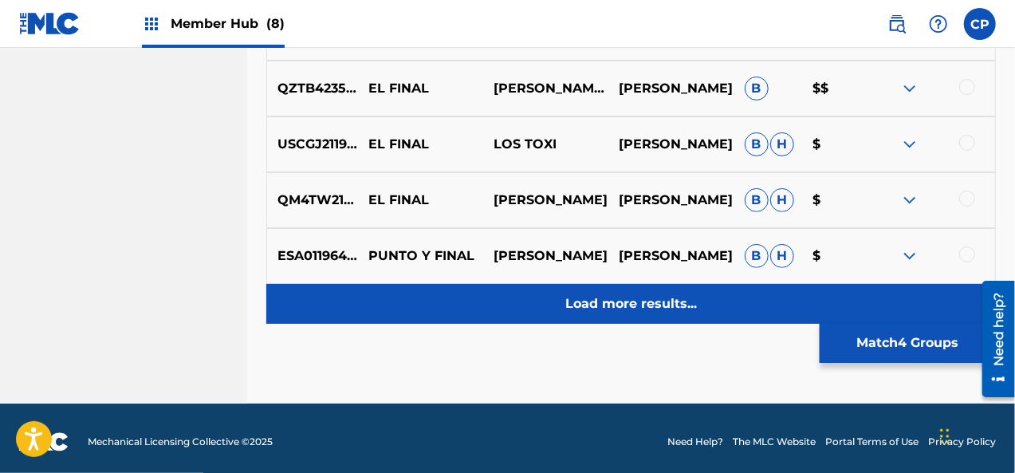
click at [553, 296] on div "Load more results..." at bounding box center [631, 304] width 730 height 40
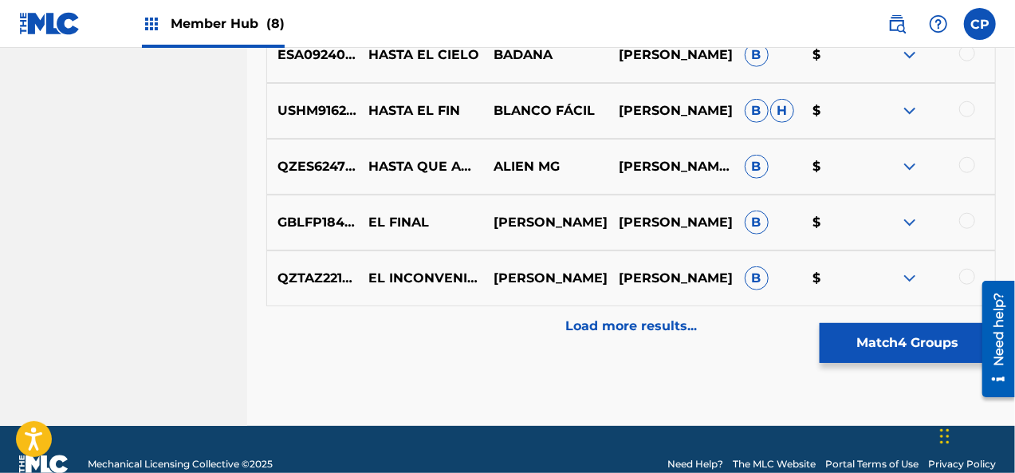
scroll to position [3786, 0]
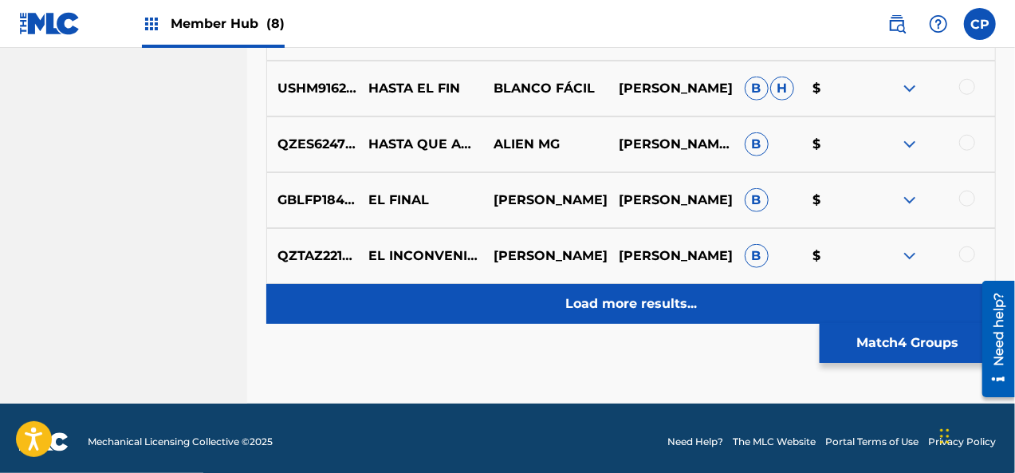
click at [553, 296] on div "Load more results..." at bounding box center [631, 304] width 730 height 40
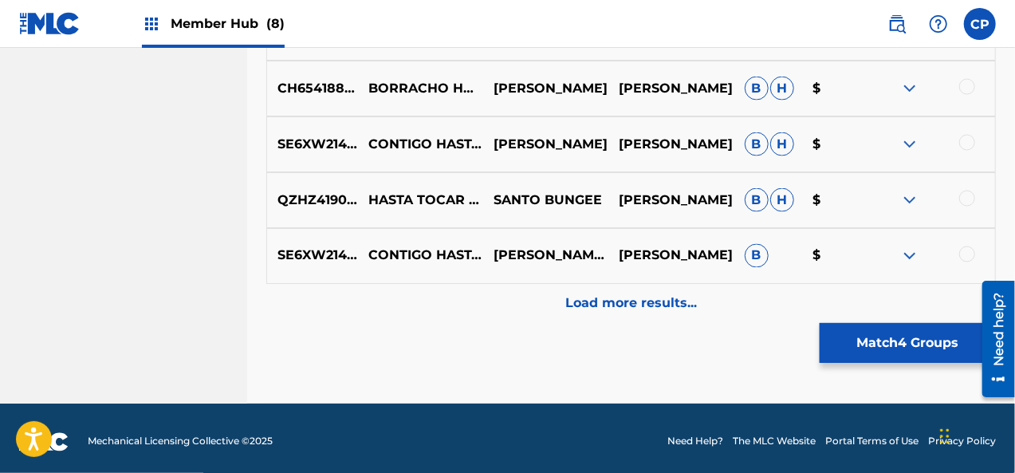
click at [553, 296] on div "Load more results..." at bounding box center [631, 304] width 730 height 40
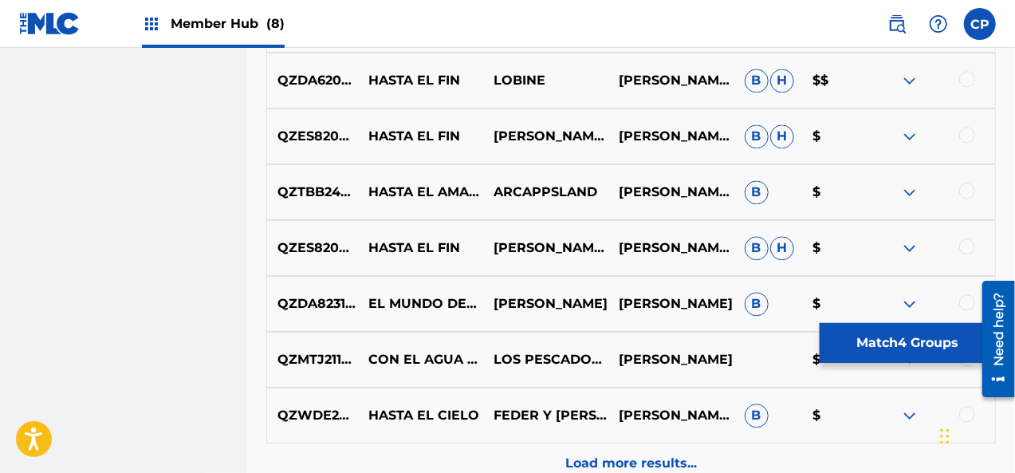
scroll to position [4823, 0]
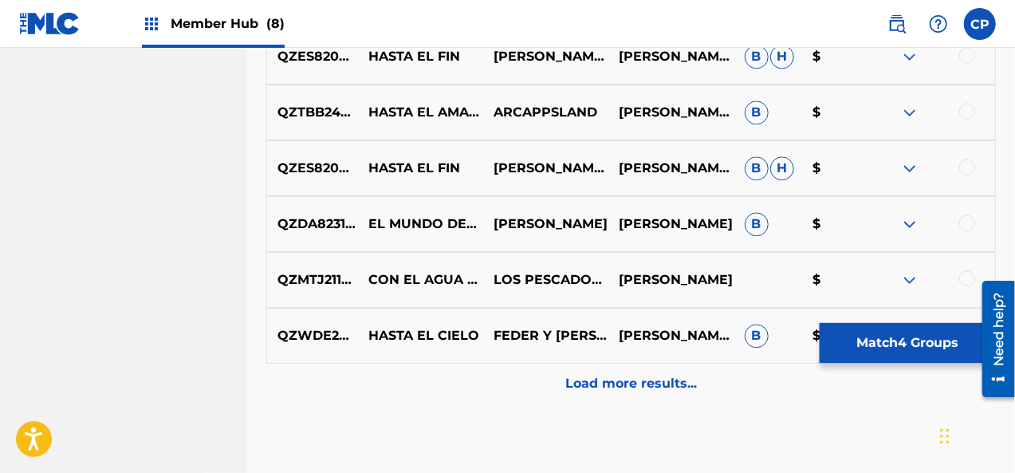
click at [659, 371] on div "Load more results..." at bounding box center [631, 384] width 730 height 40
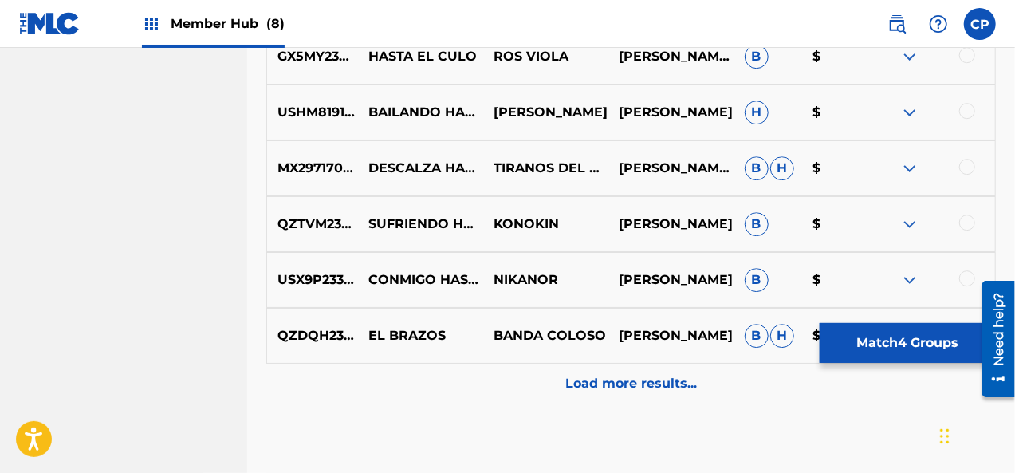
click at [659, 371] on div "Load more results..." at bounding box center [631, 384] width 730 height 40
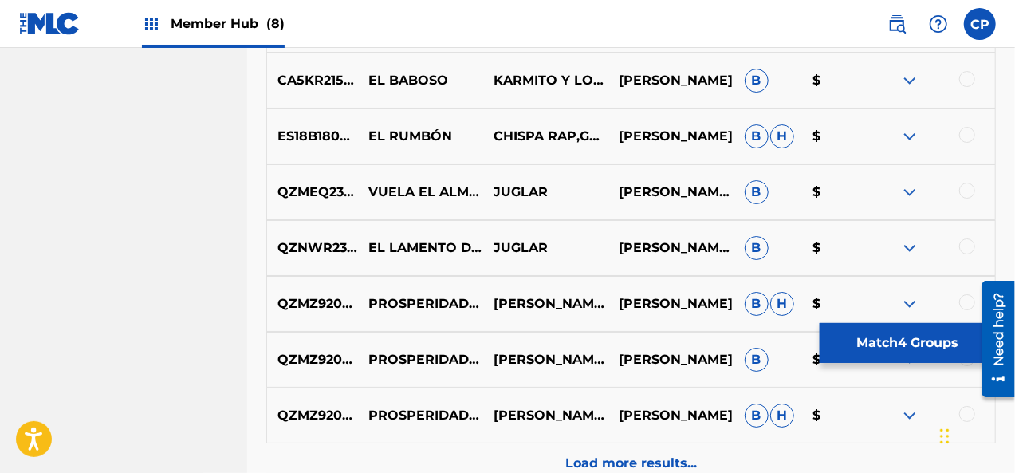
scroll to position [6019, 0]
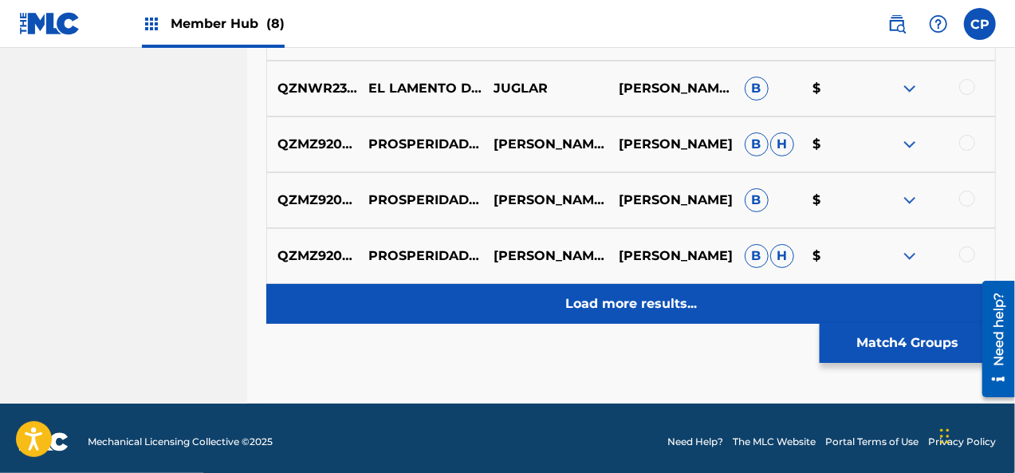
click at [663, 305] on p "Load more results..." at bounding box center [631, 303] width 132 height 19
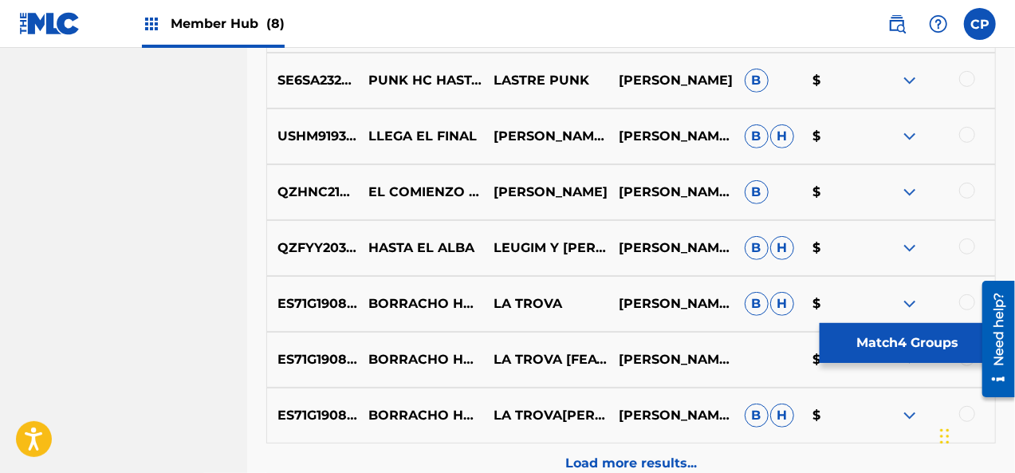
scroll to position [6577, 0]
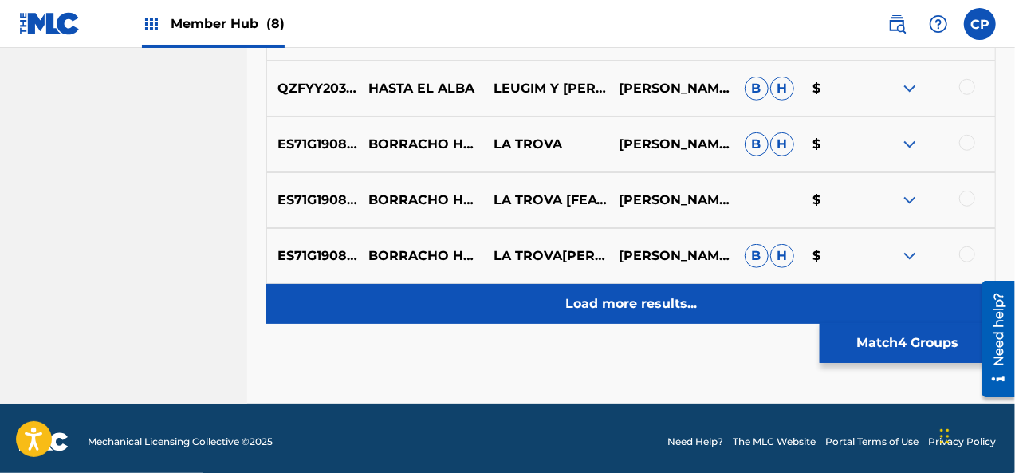
click at [612, 317] on div "Load more results..." at bounding box center [631, 304] width 730 height 40
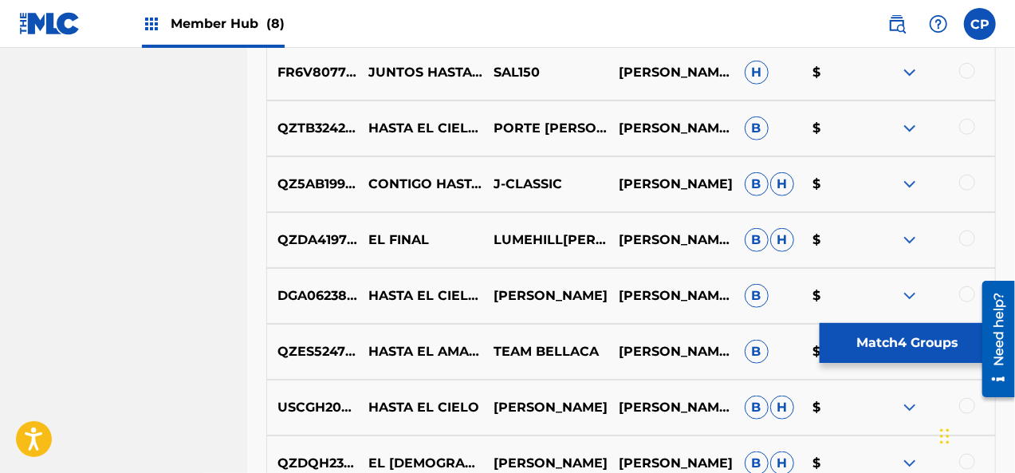
scroll to position [6976, 0]
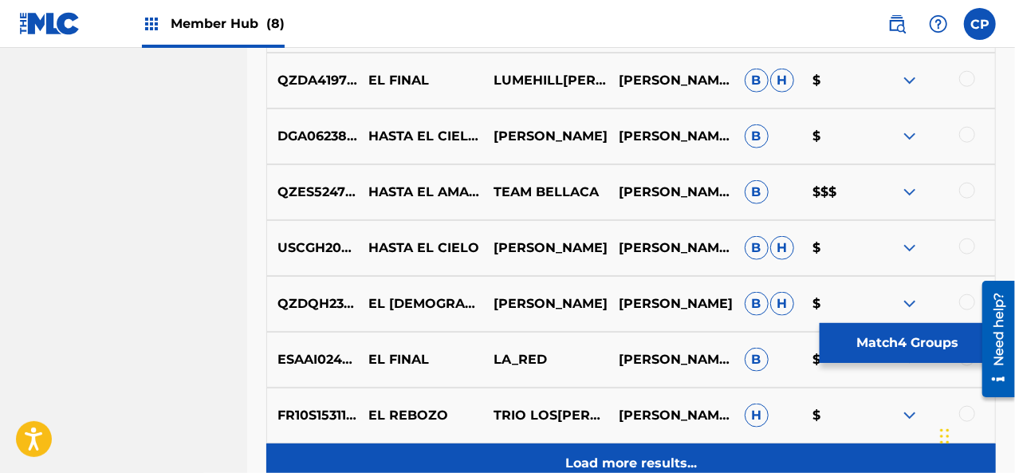
click at [642, 443] on div "Load more results..." at bounding box center [631, 463] width 730 height 40
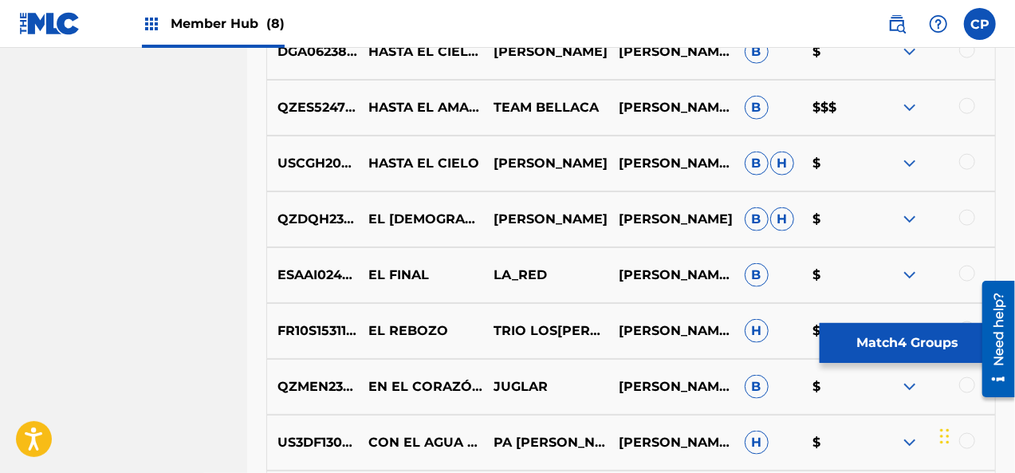
scroll to position [7215, 0]
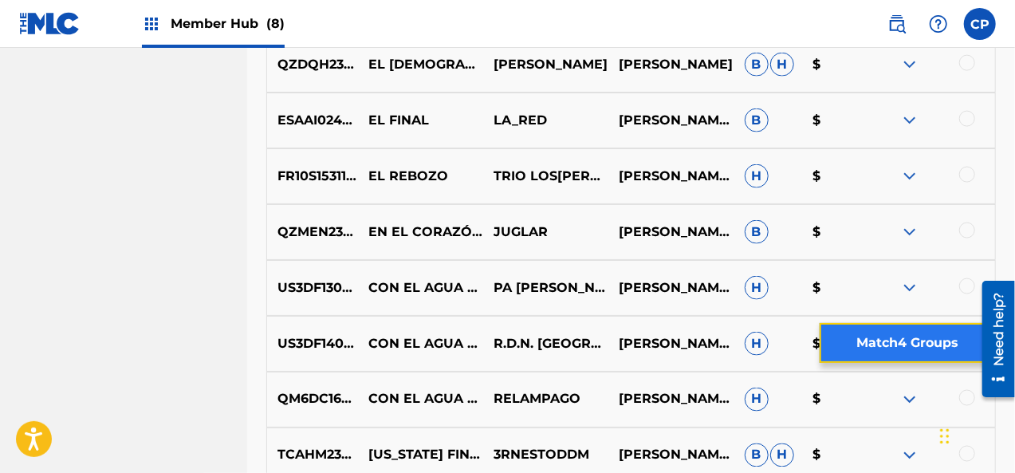
click at [912, 345] on button "Match 4 Groups" at bounding box center [908, 343] width 176 height 40
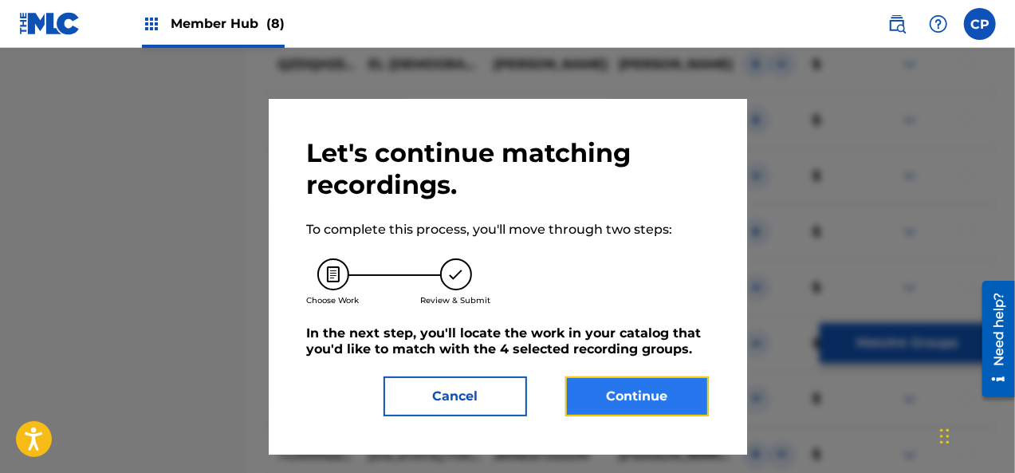
click at [681, 399] on button "Continue" at bounding box center [637, 396] width 144 height 40
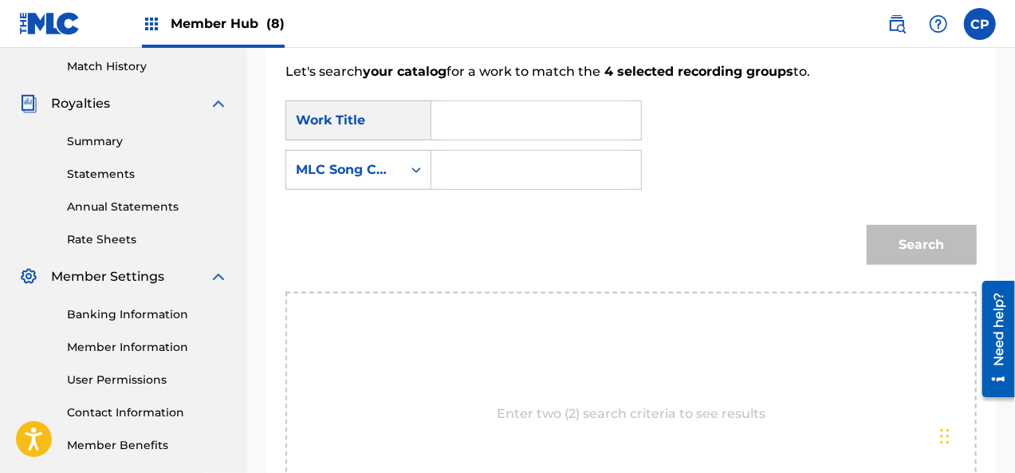
scroll to position [437, 0]
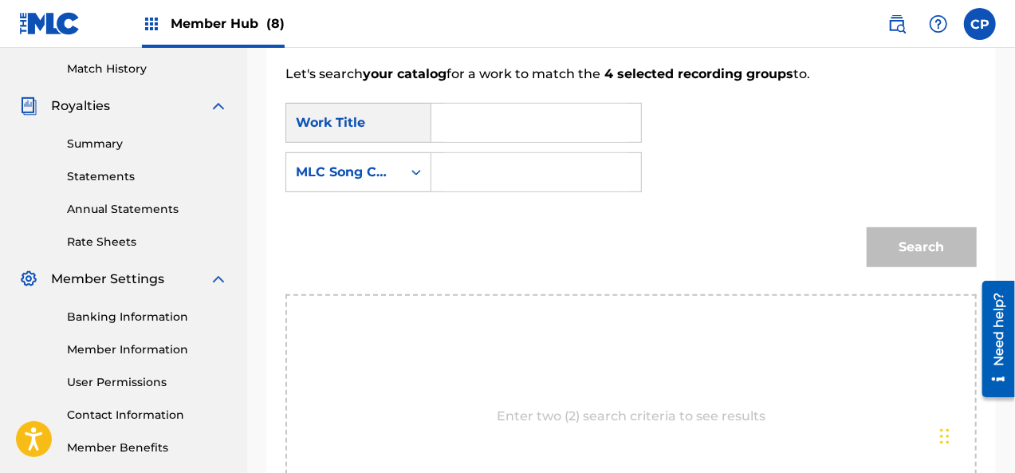
click at [470, 122] on input "Search Form" at bounding box center [536, 123] width 183 height 38
paste input "Hasta El Final"
type input "Hasta El Final"
click at [414, 173] on icon "Search Form" at bounding box center [416, 173] width 10 height 6
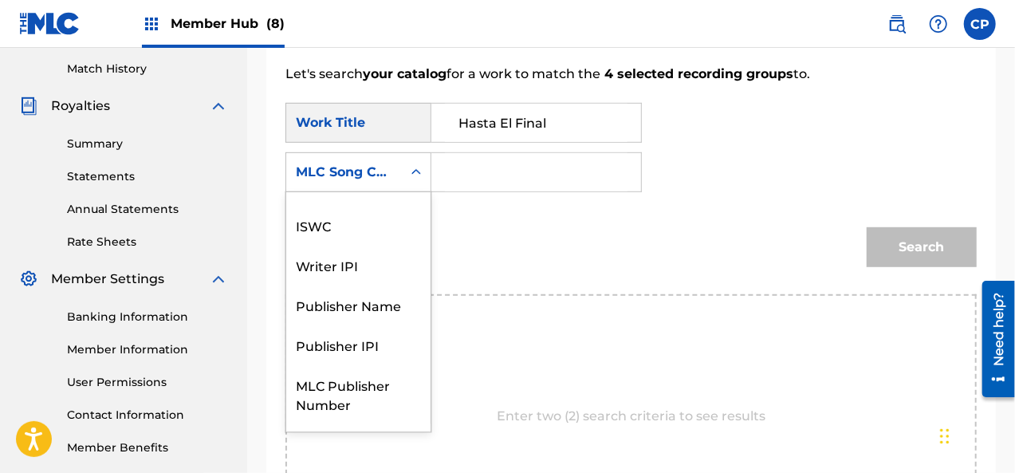
scroll to position [0, 0]
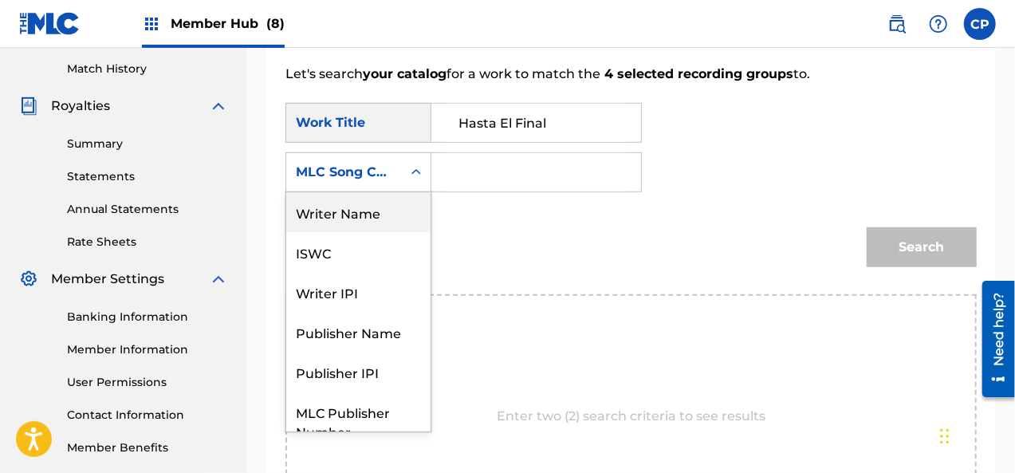
click at [382, 211] on div "Writer Name" at bounding box center [358, 212] width 144 height 40
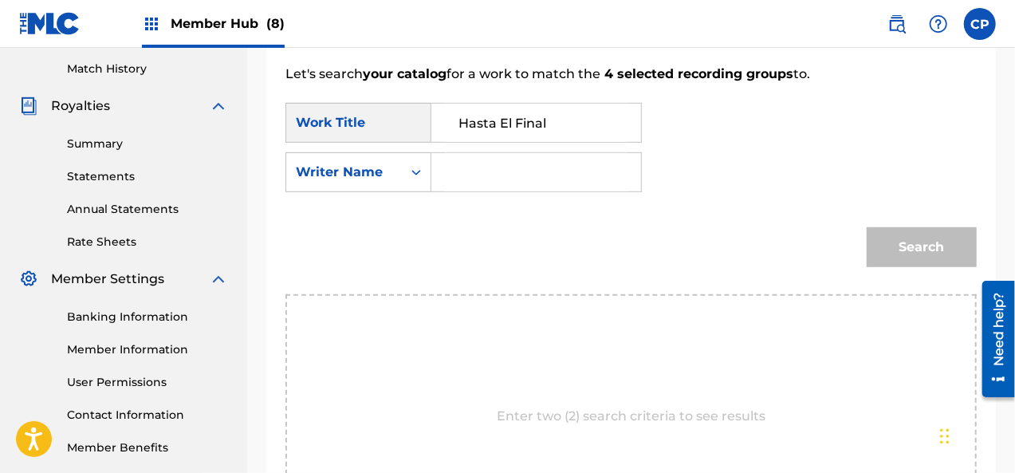
click at [458, 178] on input "Search Form" at bounding box center [536, 172] width 183 height 38
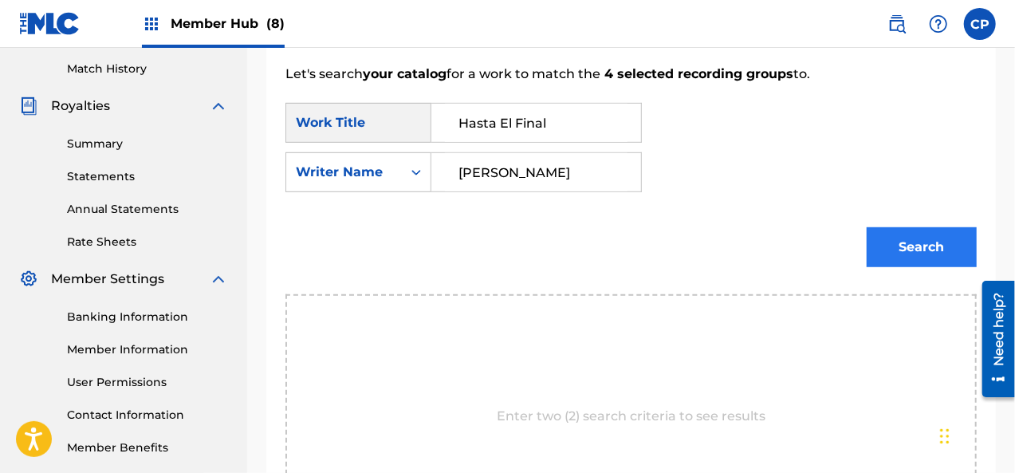
type input "[PERSON_NAME]"
click at [935, 245] on button "Search" at bounding box center [922, 247] width 110 height 40
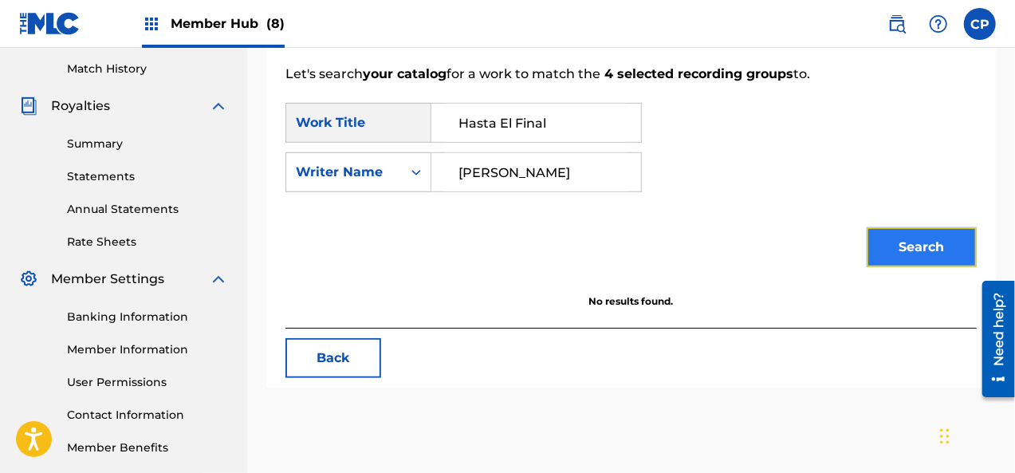
click at [910, 250] on button "Search" at bounding box center [922, 247] width 110 height 40
click at [411, 174] on icon "Search Form" at bounding box center [416, 172] width 16 height 16
click at [356, 167] on div "Writer Name" at bounding box center [344, 172] width 96 height 19
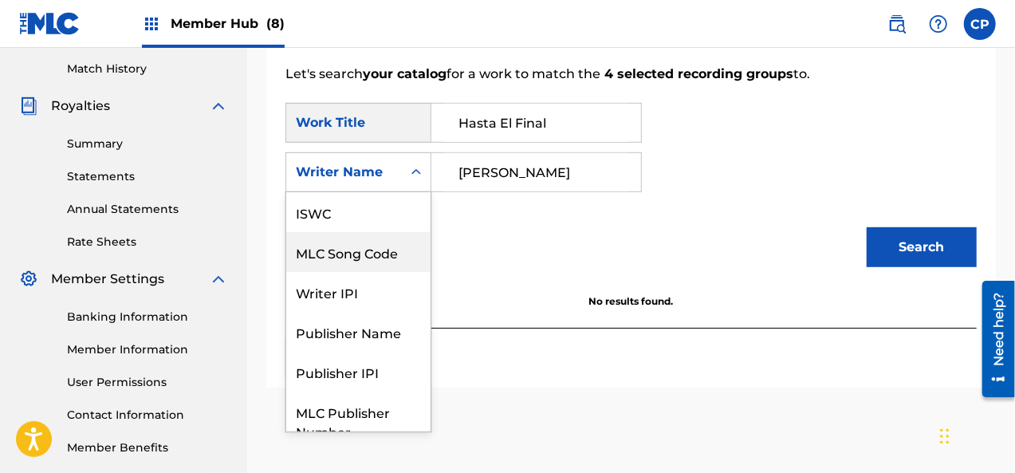
click at [373, 264] on div "MLC Song Code" at bounding box center [358, 252] width 144 height 40
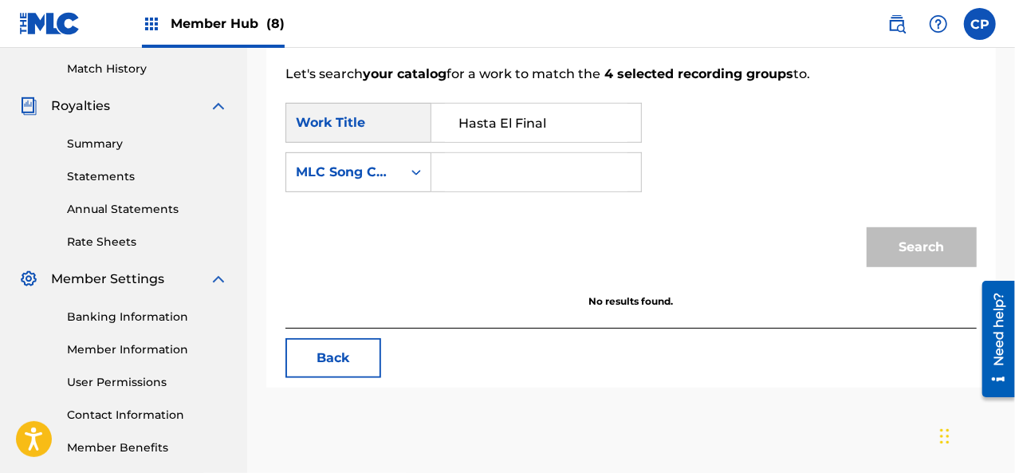
paste input "HP8E0S"
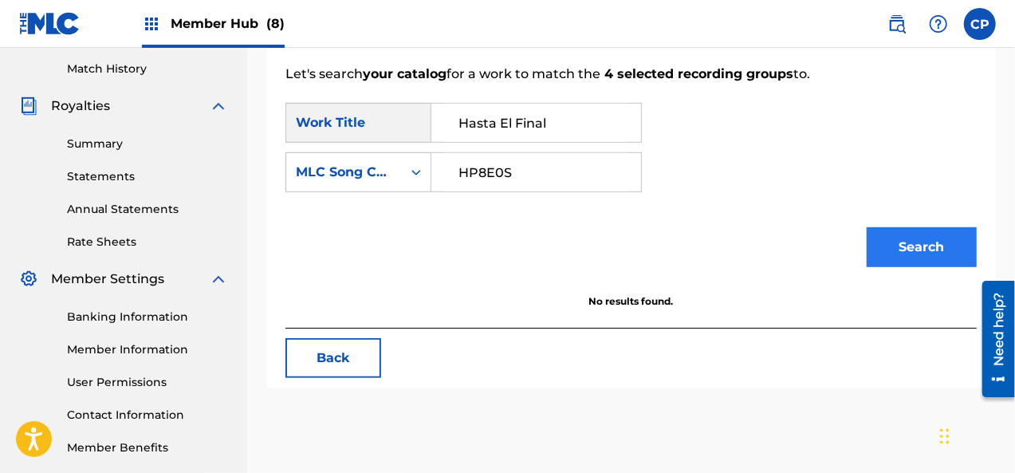
type input "HP8E0S"
click at [920, 234] on button "Search" at bounding box center [922, 247] width 110 height 40
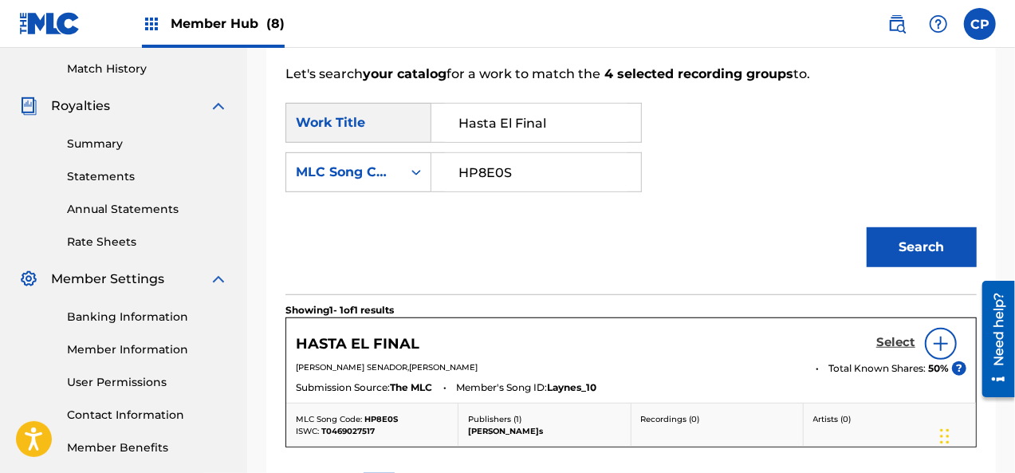
click at [887, 344] on h5 "Select" at bounding box center [895, 342] width 39 height 15
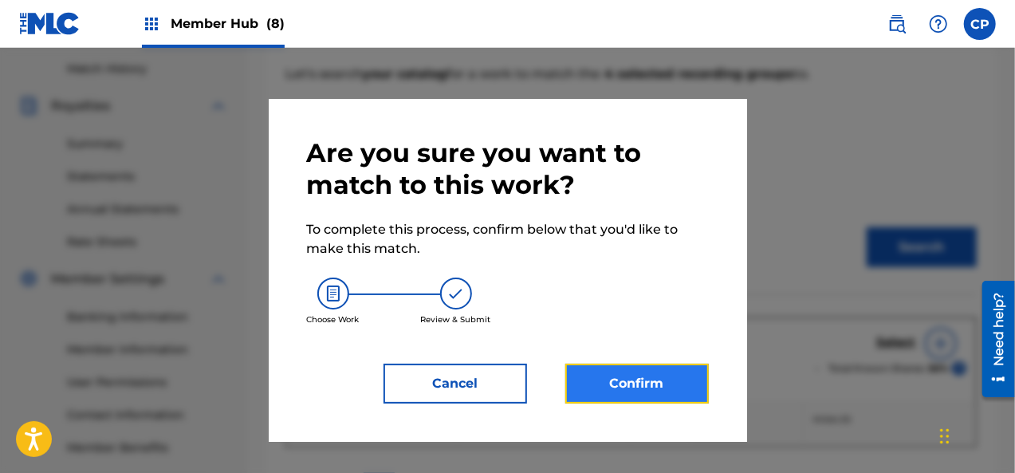
click at [637, 375] on button "Confirm" at bounding box center [637, 384] width 144 height 40
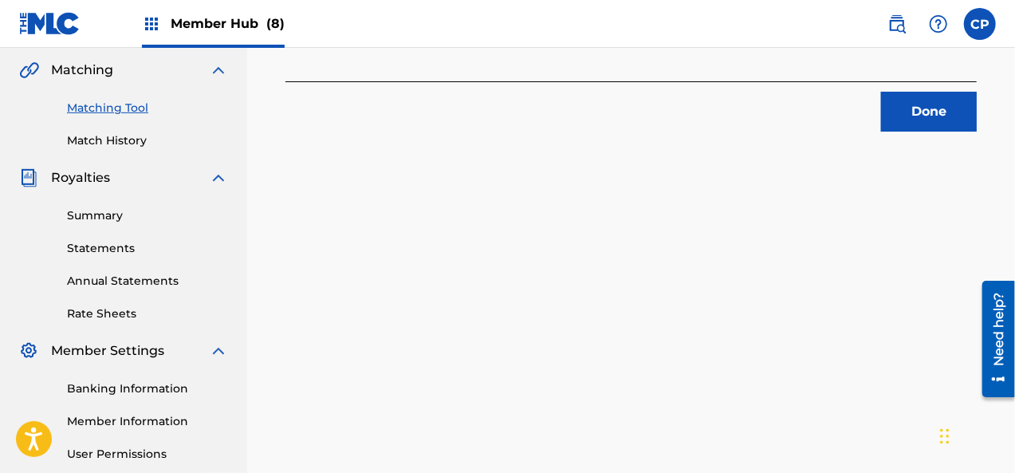
scroll to position [277, 0]
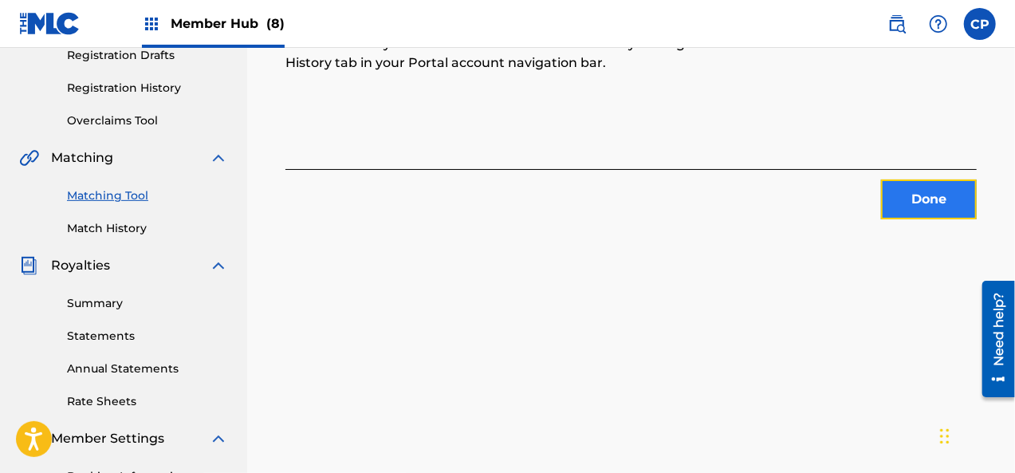
click at [907, 197] on button "Done" at bounding box center [929, 199] width 96 height 40
